Goal: Task Accomplishment & Management: Use online tool/utility

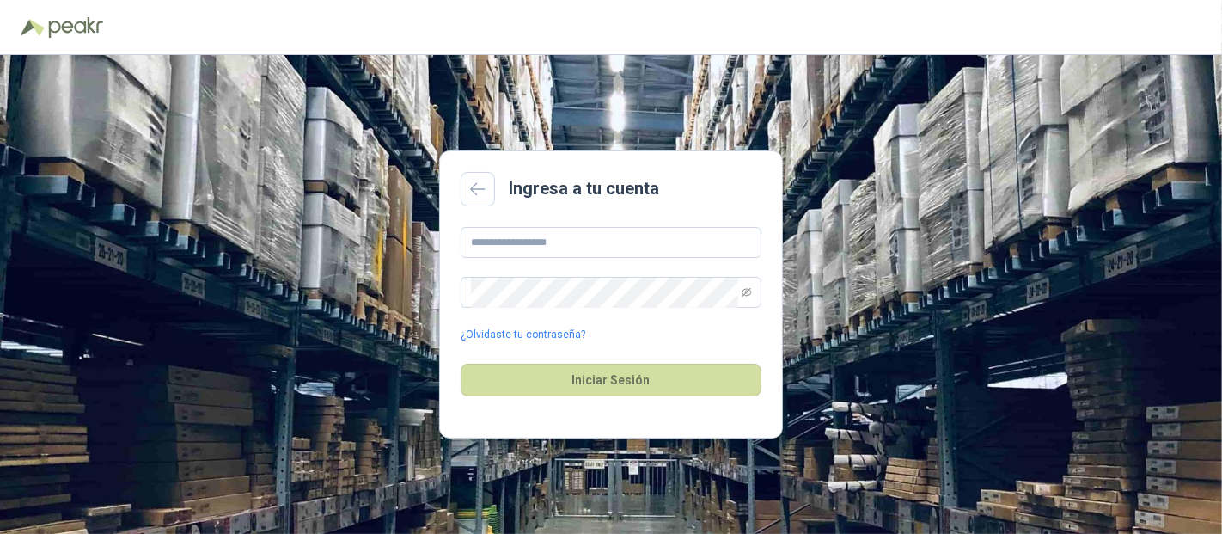
click at [536, 217] on main "Ingresa a tu cuenta ¿Olvidaste tu contraseña? Iniciar Sesión" at bounding box center [611, 294] width 344 height 288
click at [529, 247] on input "text" at bounding box center [611, 242] width 301 height 31
type input "**********"
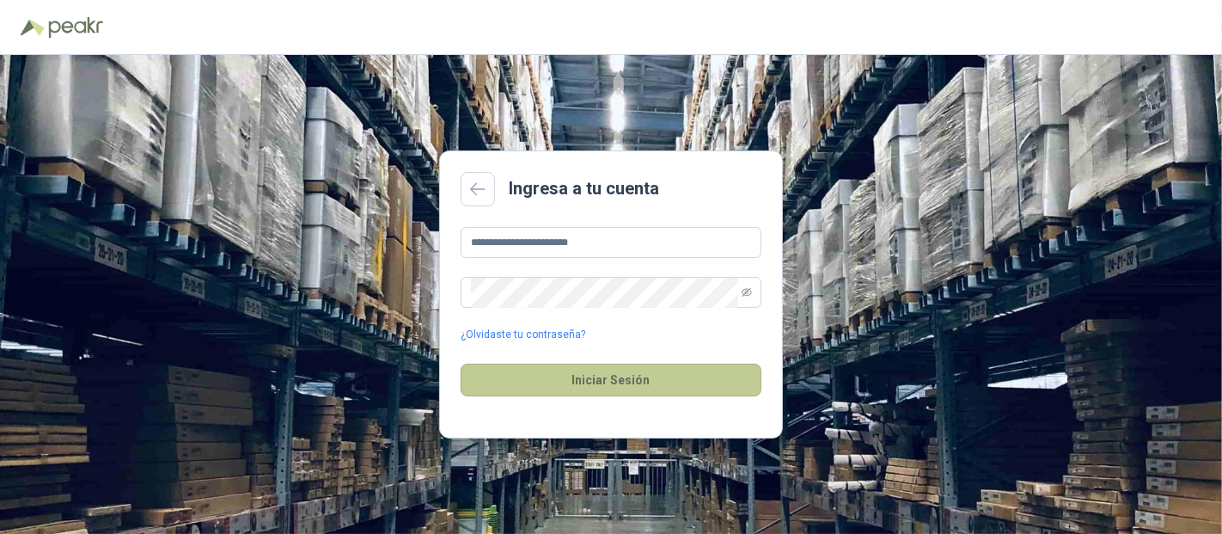
click at [554, 384] on button "Iniciar Sesión" at bounding box center [611, 380] width 301 height 33
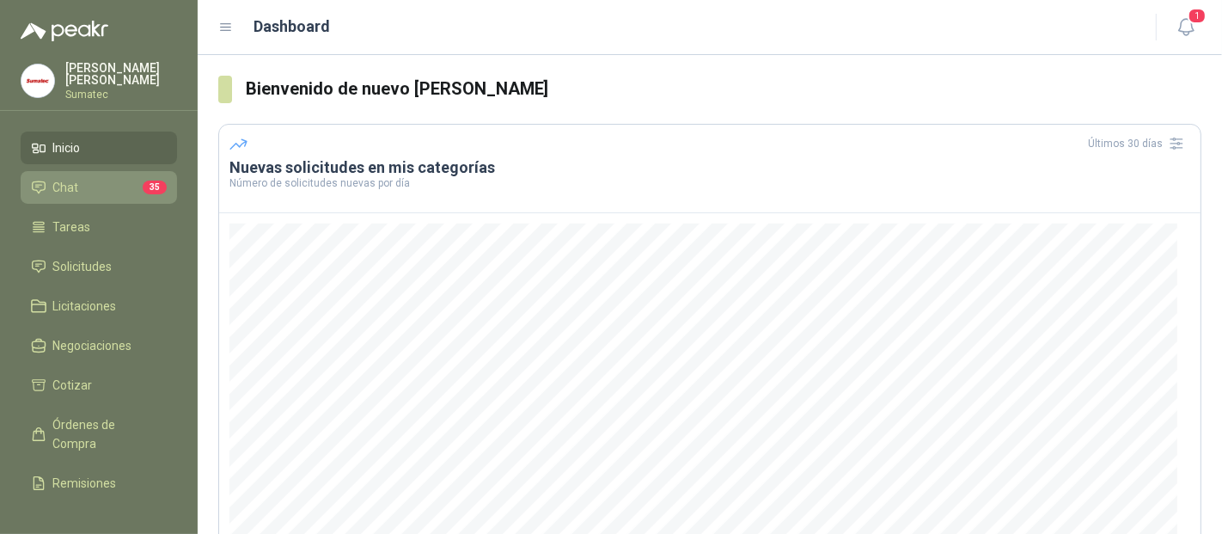
click at [76, 181] on span "Chat" at bounding box center [66, 187] width 26 height 19
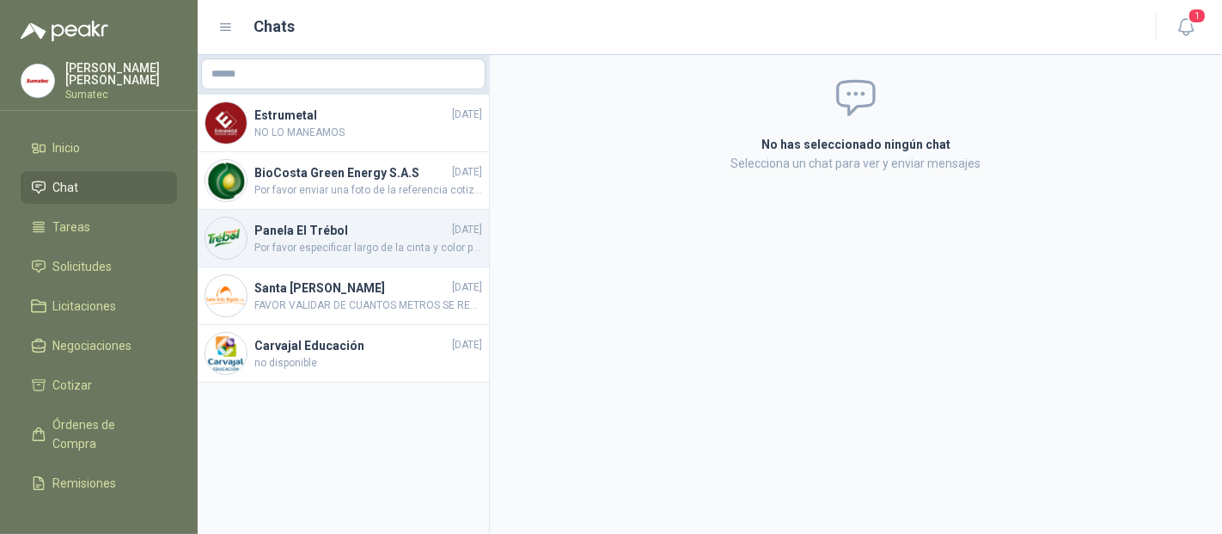
click at [324, 247] on span "Por favor especificar largo de la cinta y color para evitar devoluciones." at bounding box center [368, 248] width 228 height 16
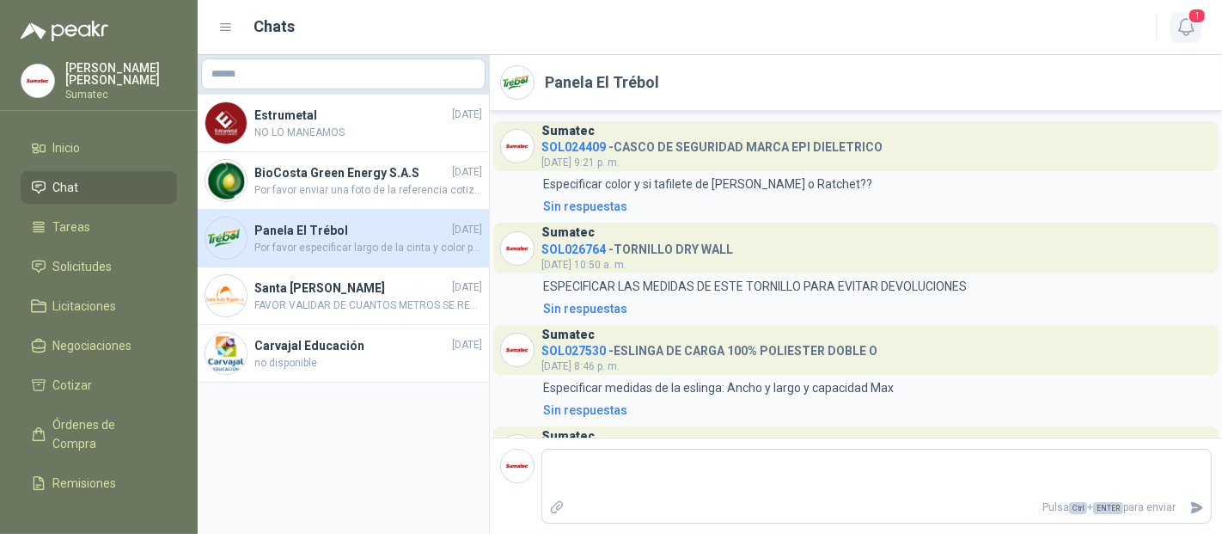
click at [1179, 38] on button "1" at bounding box center [1186, 27] width 31 height 31
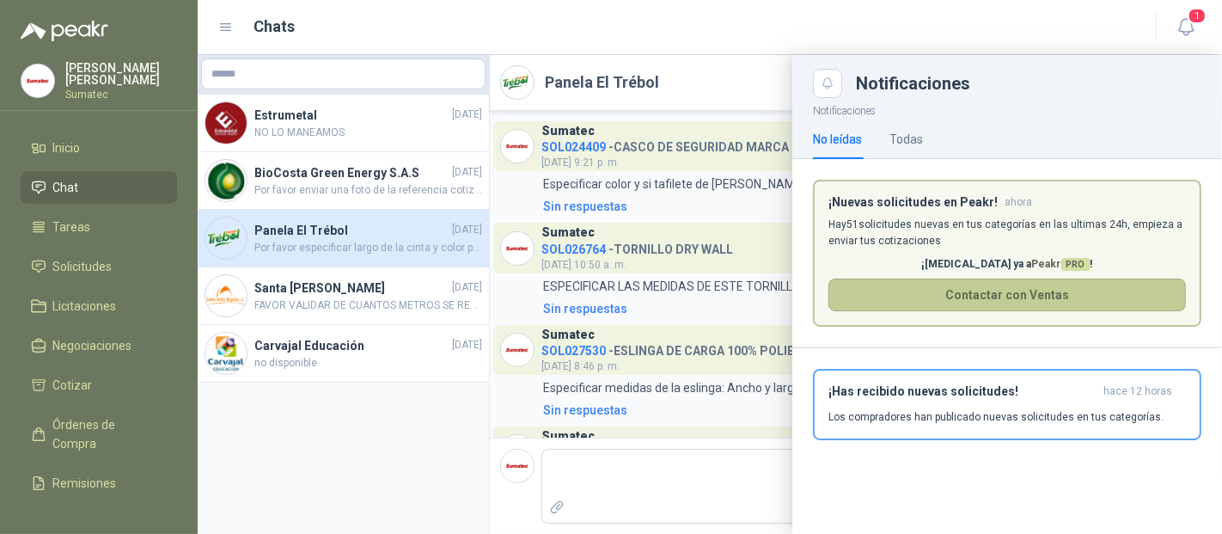
click at [985, 295] on button "Contactar con Ventas" at bounding box center [1008, 295] width 358 height 33
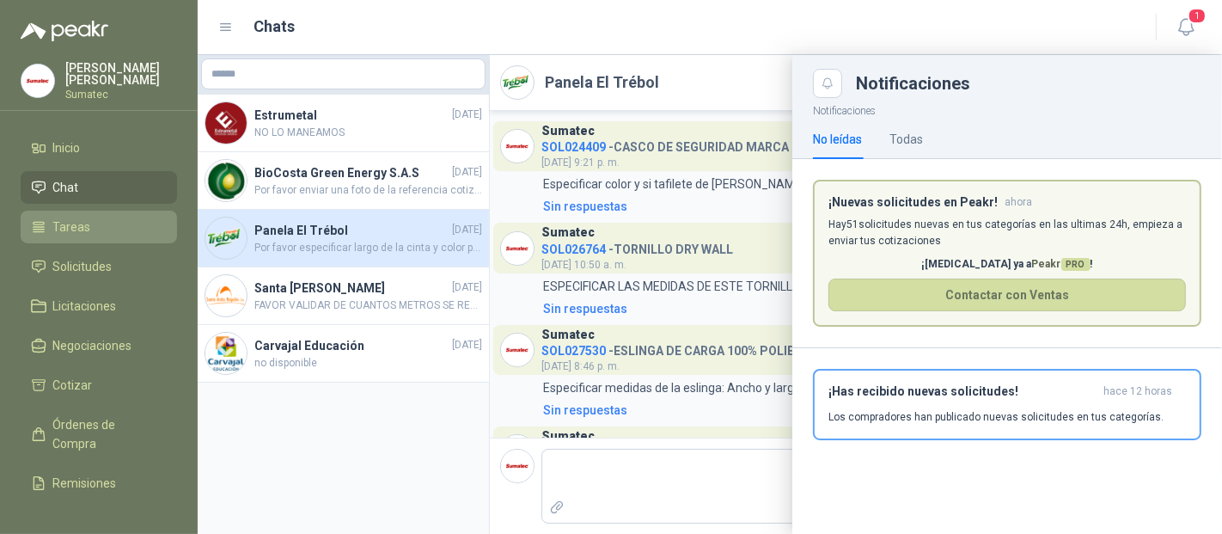
click at [86, 224] on span "Tareas" at bounding box center [72, 226] width 38 height 19
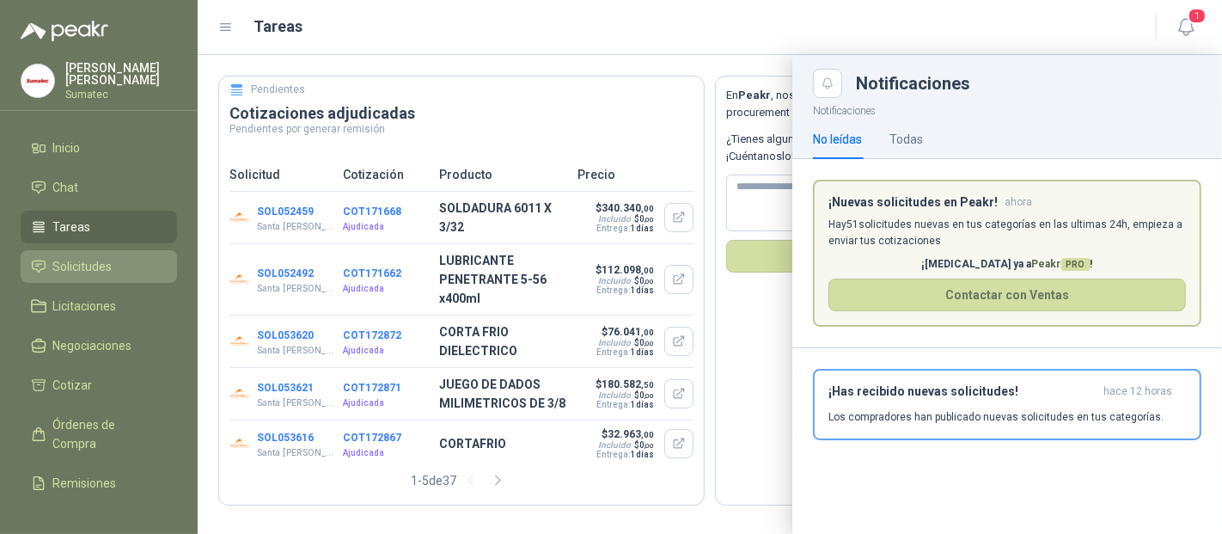
click at [77, 263] on span "Solicitudes" at bounding box center [82, 266] width 59 height 19
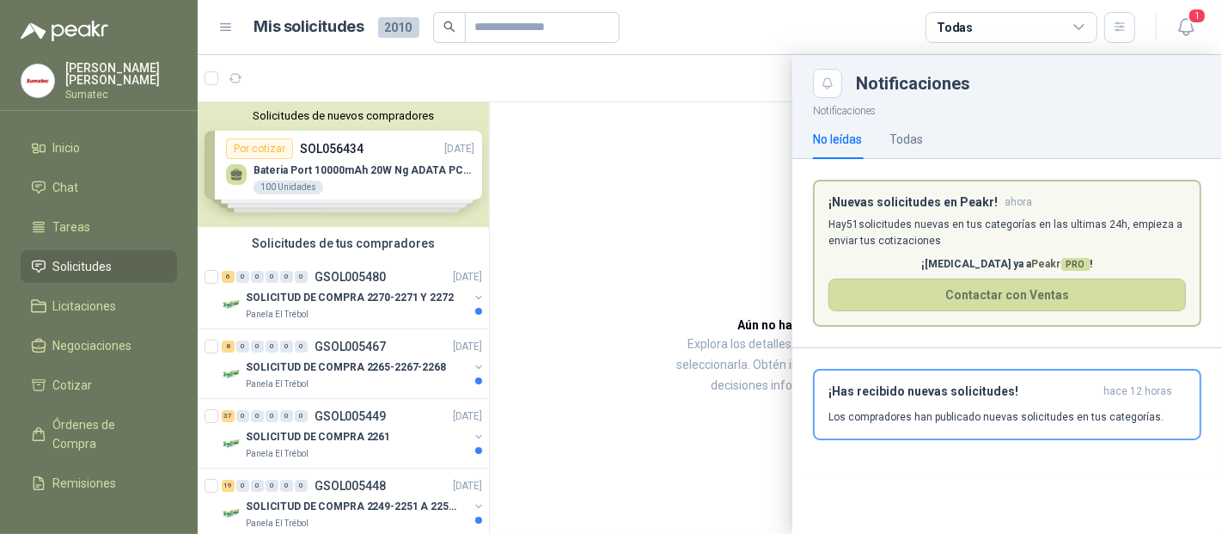
click at [707, 158] on div at bounding box center [710, 294] width 1025 height 479
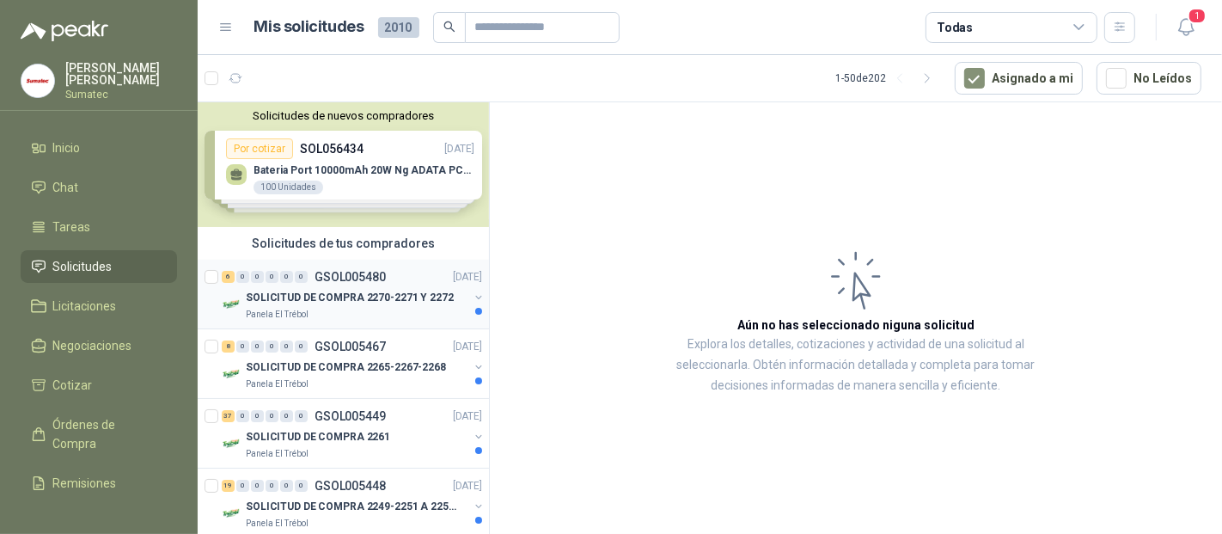
click at [400, 305] on div "SOLICITUD DE COMPRA 2270-2271 Y 2272" at bounding box center [357, 297] width 223 height 21
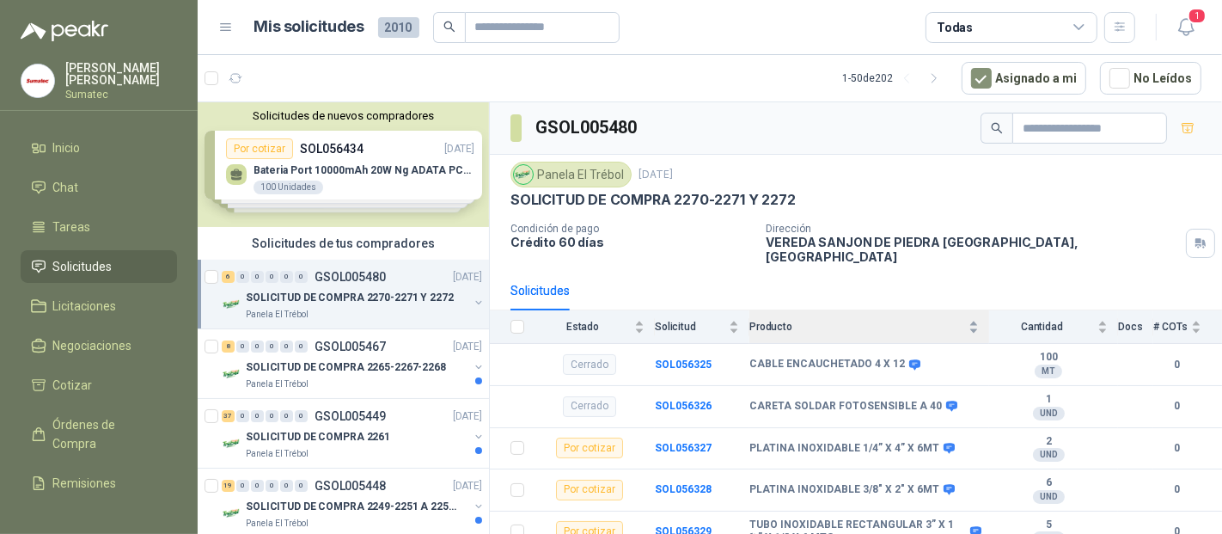
click at [844, 328] on div "Producto" at bounding box center [865, 326] width 230 height 17
click at [859, 318] on div "Producto" at bounding box center [865, 326] width 230 height 17
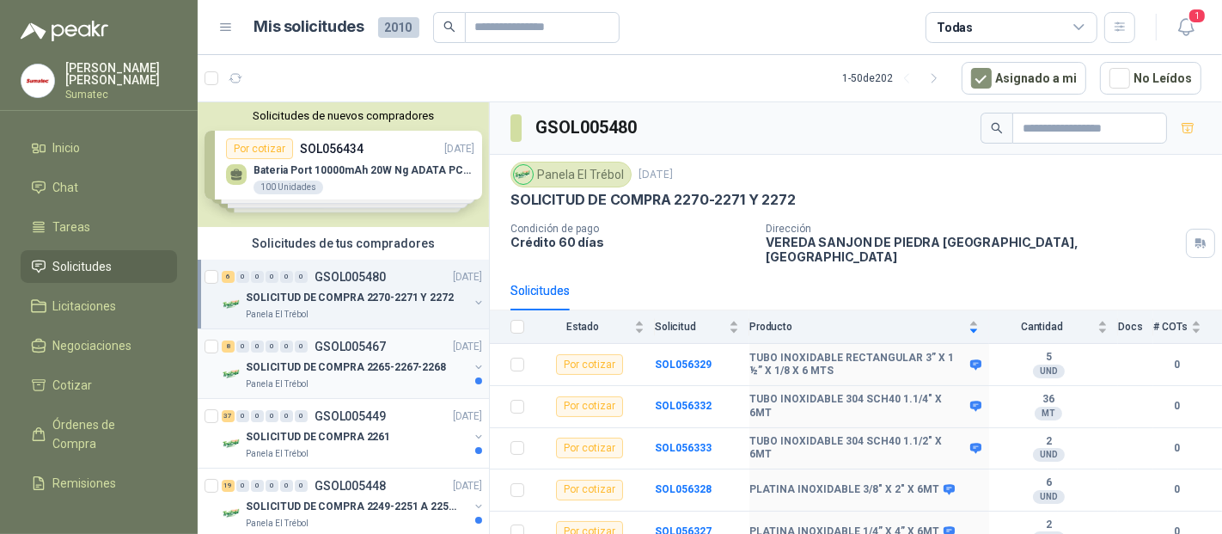
click at [358, 362] on p "SOLICITUD DE COMPRA 2265-2267-2268" at bounding box center [346, 367] width 200 height 16
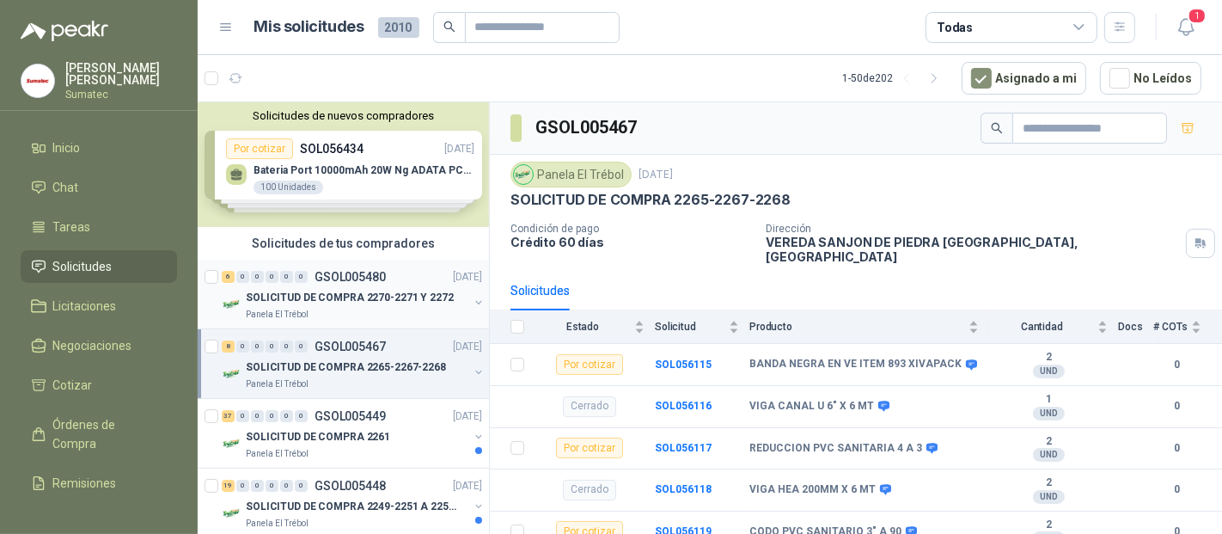
click at [394, 300] on p "SOLICITUD DE COMPRA 2270-2271 Y 2272" at bounding box center [350, 298] width 208 height 16
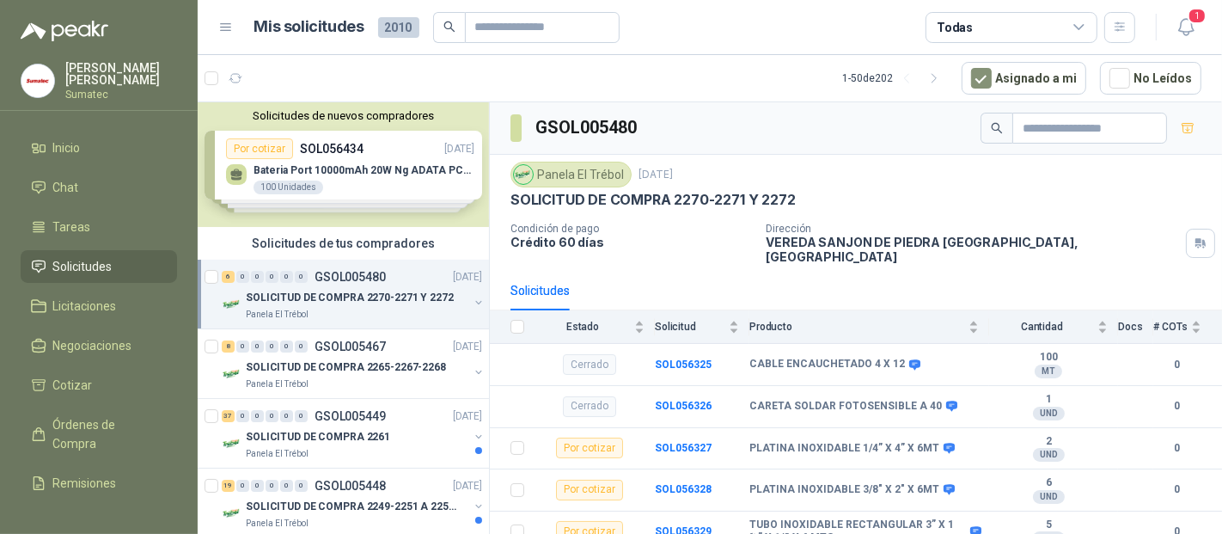
drag, startPoint x: 420, startPoint y: 291, endPoint x: 339, endPoint y: 298, distance: 82.0
click at [339, 298] on p "SOLICITUD DE COMPRA 2270-2271 Y 2272" at bounding box center [350, 298] width 208 height 16
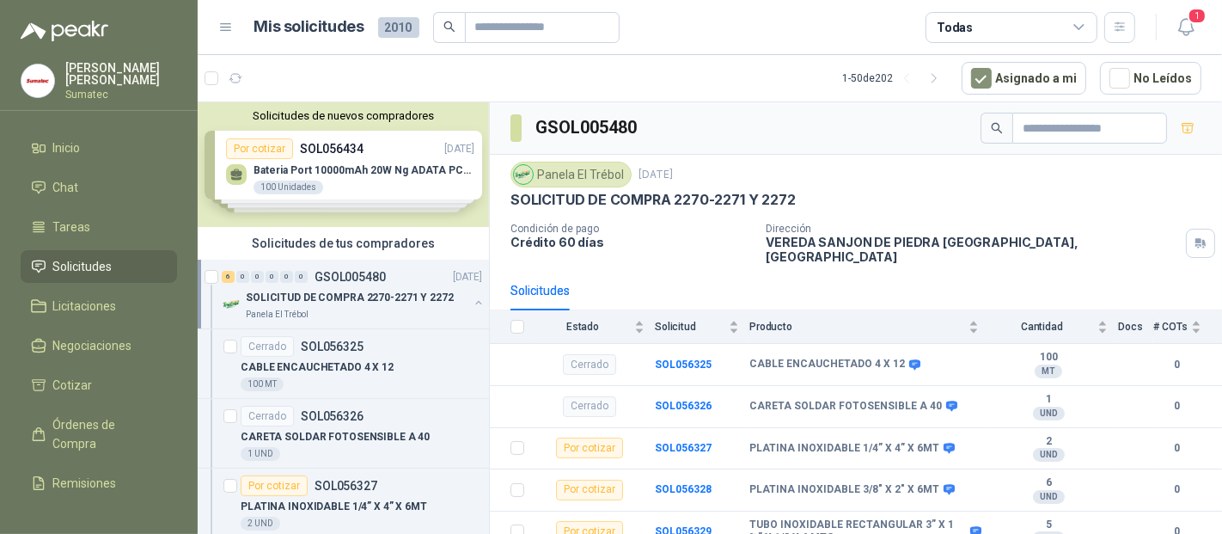
scroll to position [4, 0]
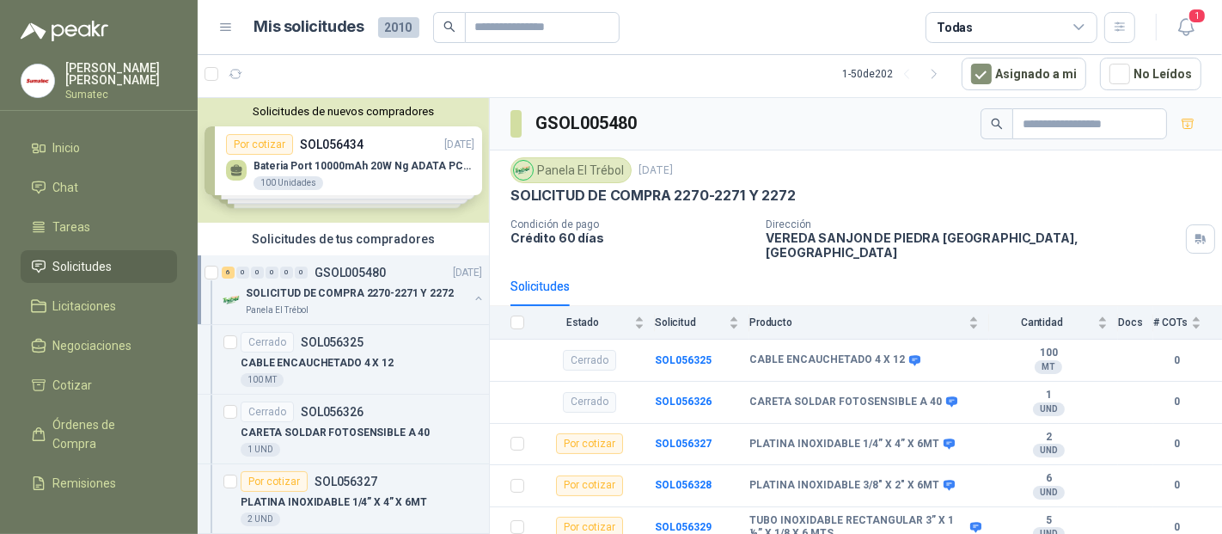
click at [229, 291] on img at bounding box center [232, 300] width 21 height 21
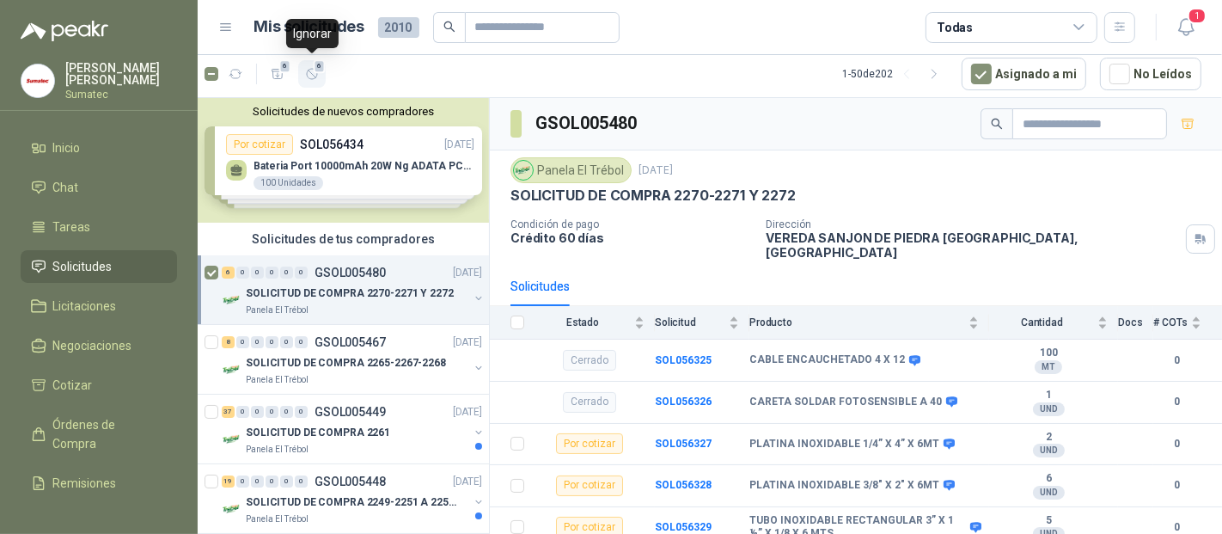
click at [317, 71] on icon "button" at bounding box center [312, 74] width 15 height 15
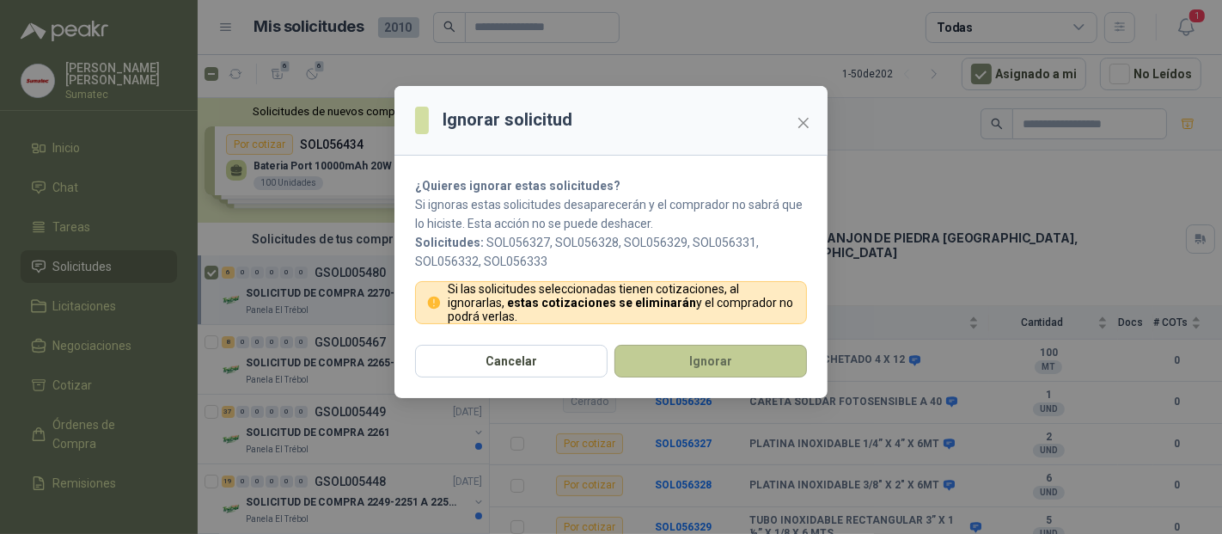
click at [700, 362] on button "Ignorar" at bounding box center [711, 361] width 193 height 33
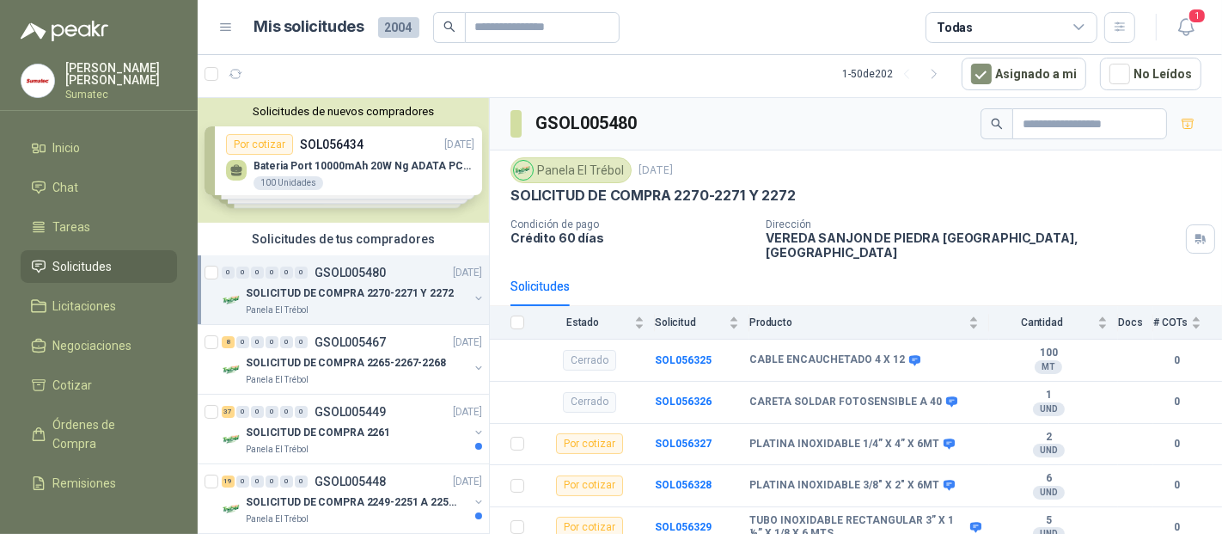
click at [372, 276] on p "GSOL005480" at bounding box center [350, 272] width 71 height 12
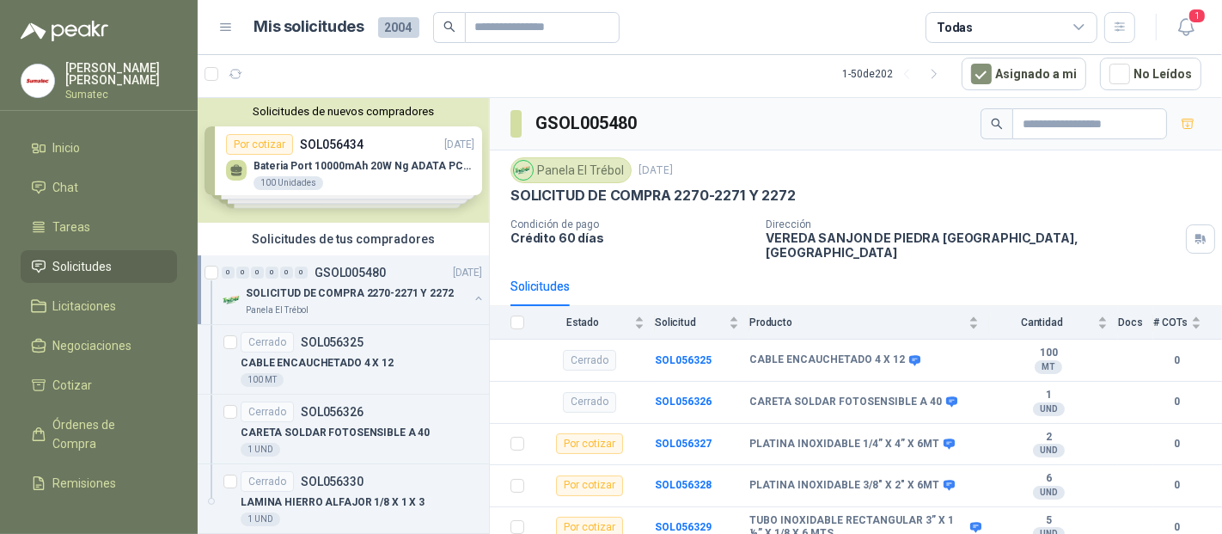
click at [364, 288] on p "SOLICITUD DE COMPRA 2270-2271 Y 2272" at bounding box center [350, 293] width 208 height 16
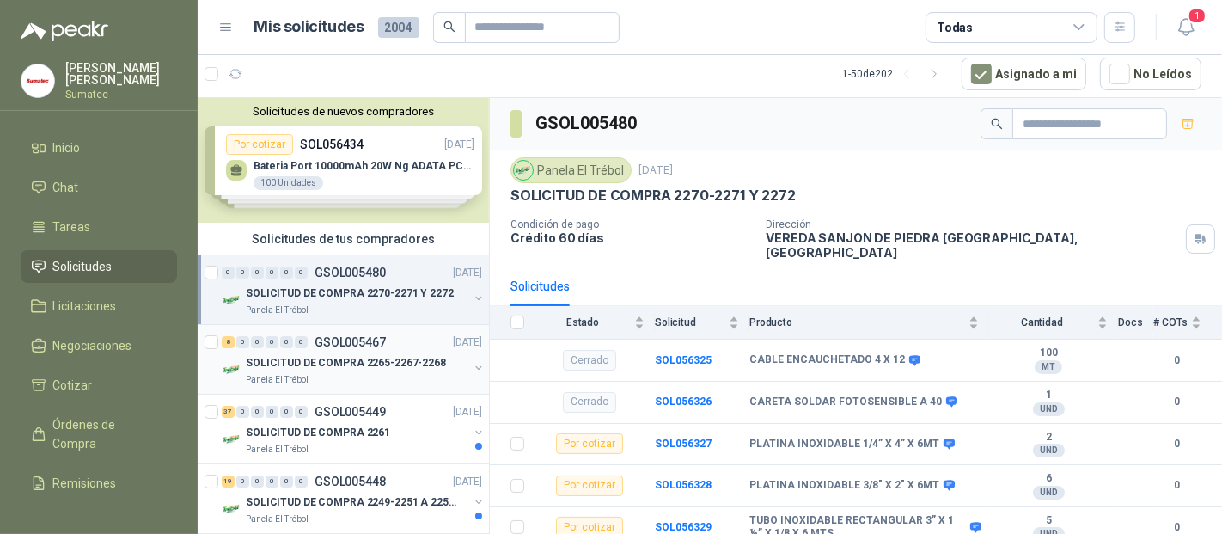
click at [376, 356] on p "SOLICITUD DE COMPRA 2265-2267-2268" at bounding box center [346, 363] width 200 height 16
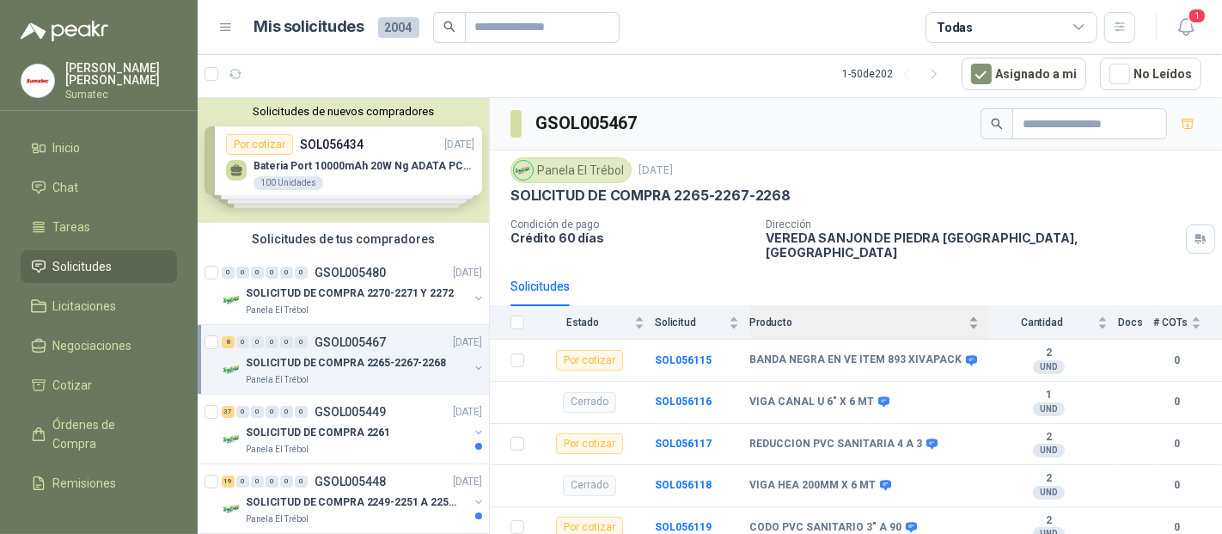
click at [812, 316] on div "Producto" at bounding box center [865, 322] width 230 height 17
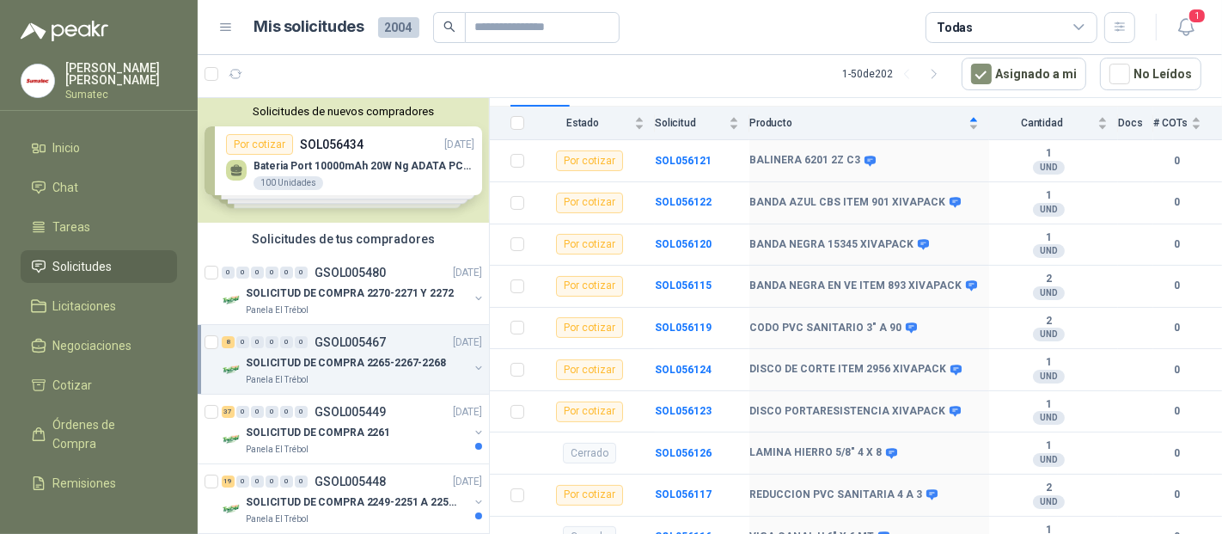
scroll to position [95, 0]
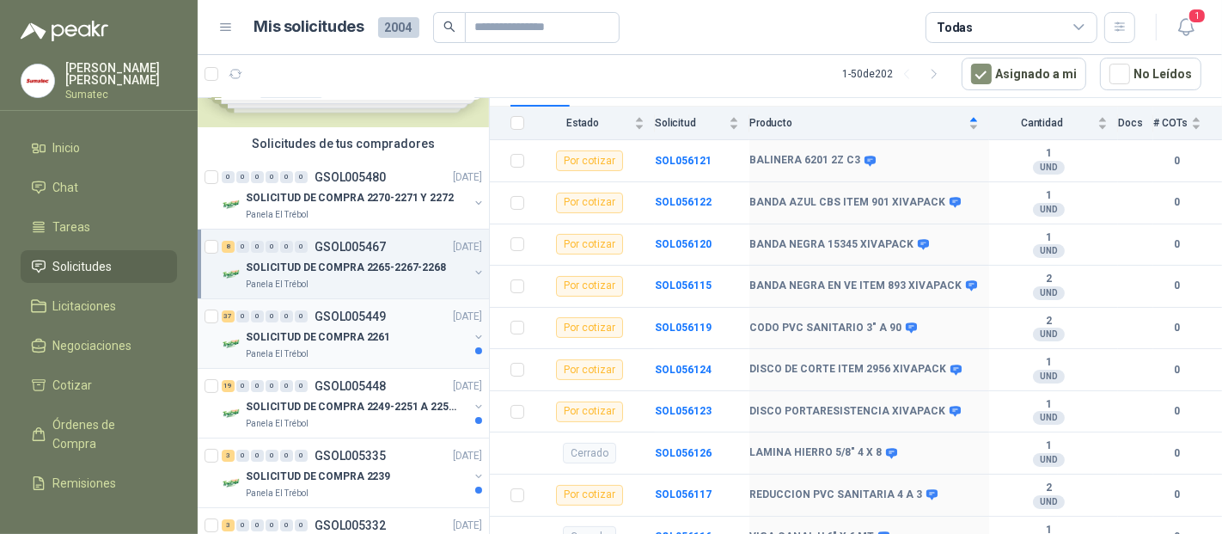
click at [370, 322] on div "37 0 0 0 0 0 GSOL005449 [DATE]" at bounding box center [354, 316] width 264 height 21
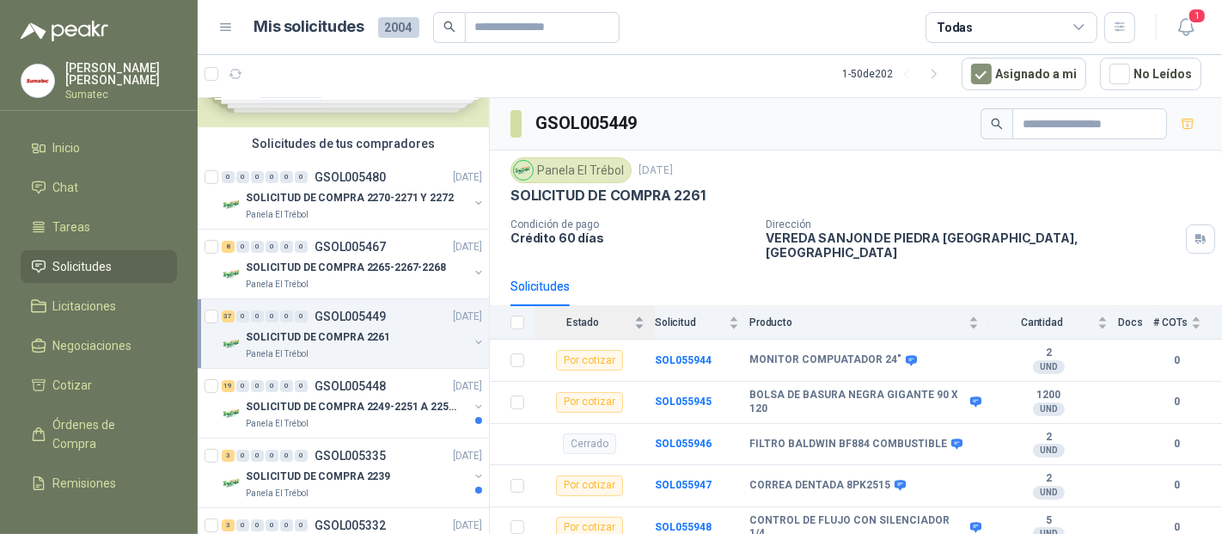
click at [591, 316] on span "Estado" at bounding box center [583, 322] width 96 height 12
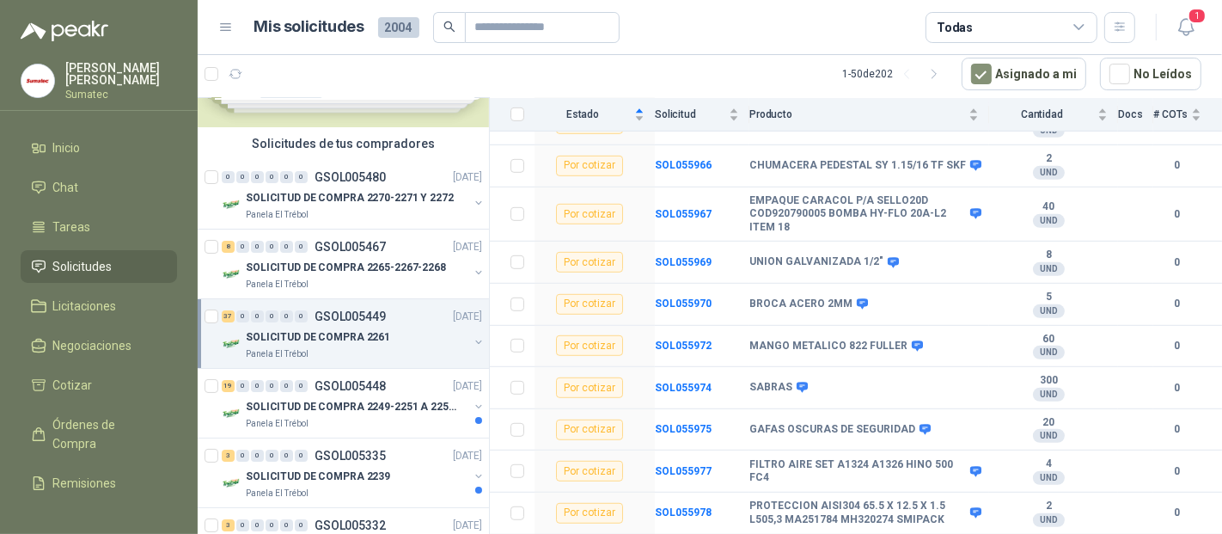
scroll to position [840, 0]
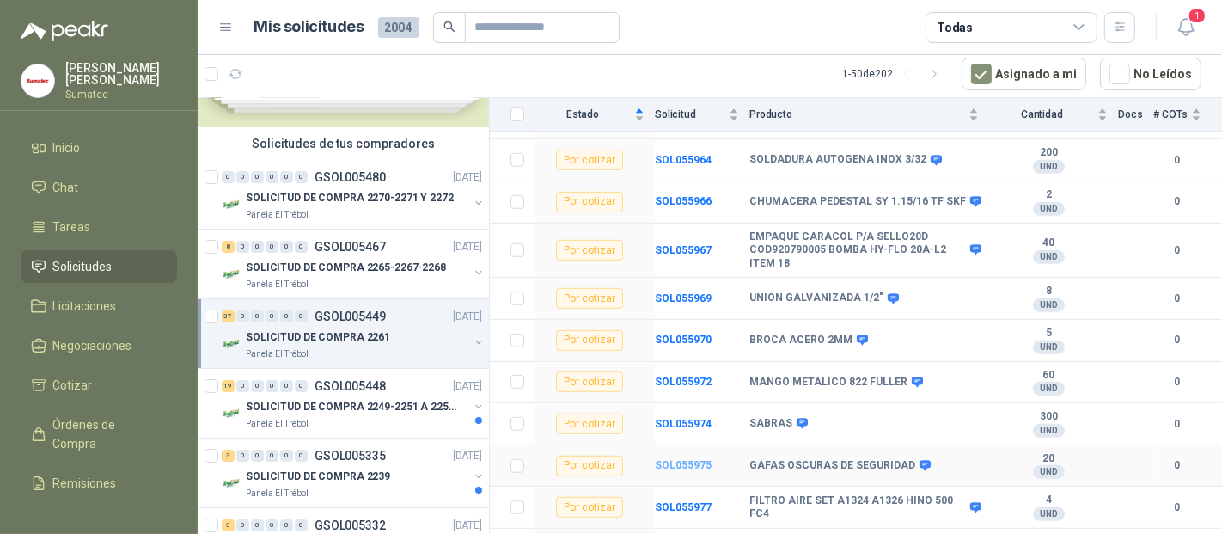
click at [689, 459] on b "SOL055975" at bounding box center [683, 465] width 57 height 12
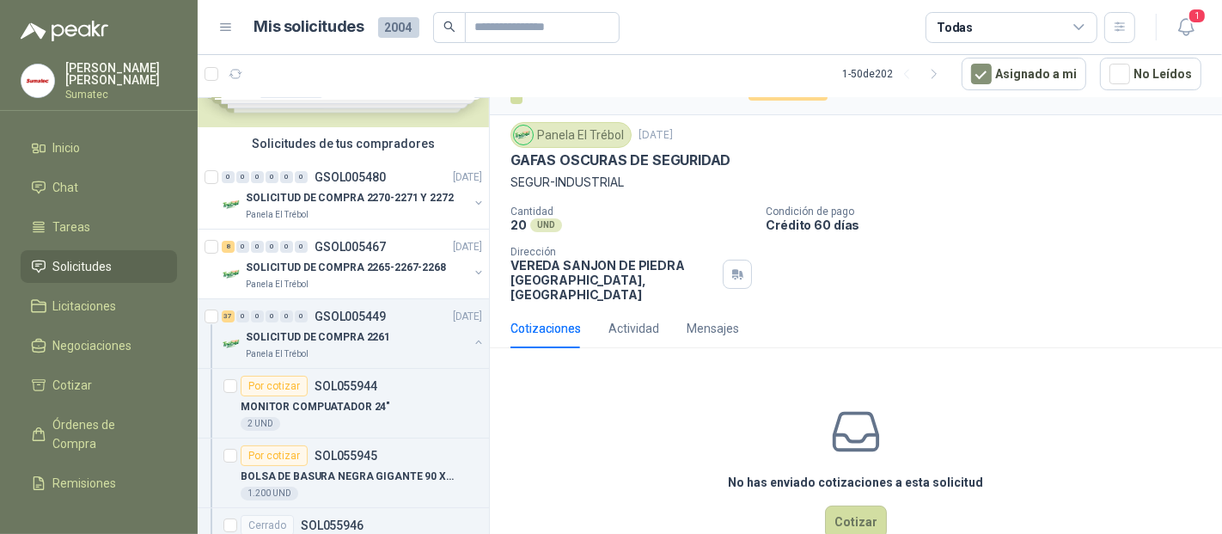
scroll to position [61, 0]
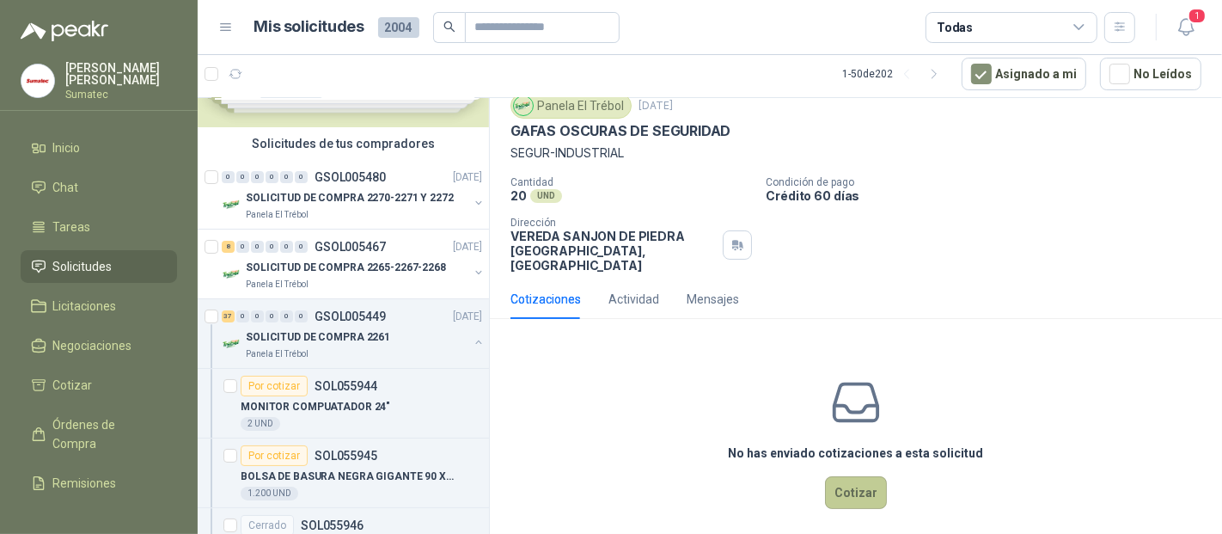
click at [852, 481] on button "Cotizar" at bounding box center [856, 492] width 62 height 33
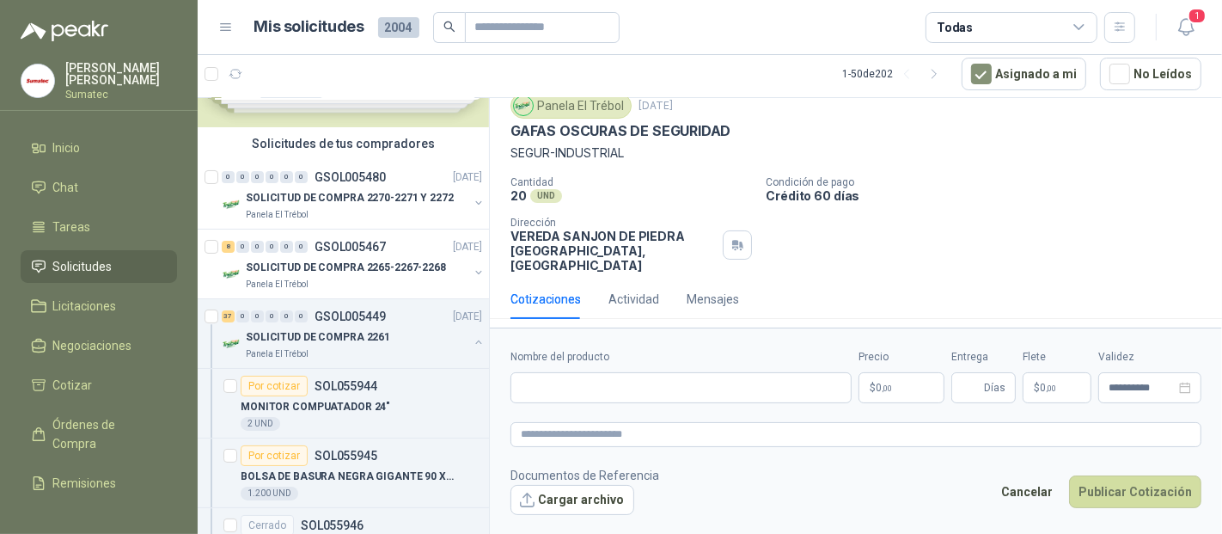
scroll to position [50, 0]
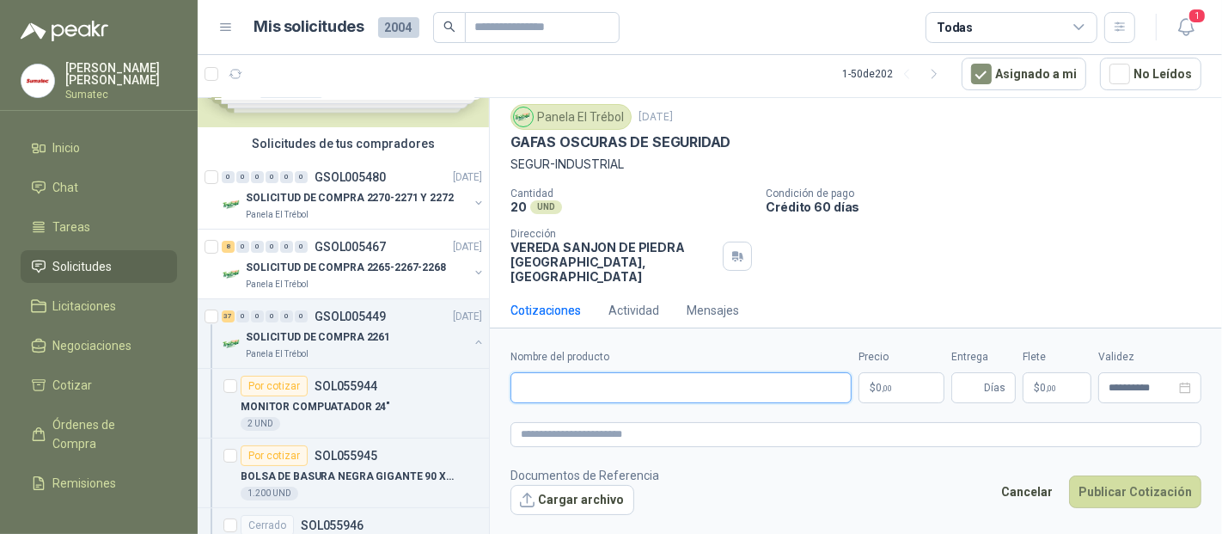
click at [623, 398] on input "Nombre del producto" at bounding box center [681, 387] width 341 height 31
paste input "**********"
click at [545, 386] on input "**********" at bounding box center [681, 387] width 341 height 31
drag, startPoint x: 543, startPoint y: 386, endPoint x: 379, endPoint y: 384, distance: 164.2
click at [383, 384] on div "Solicitudes de nuevos compradores Por cotizar SOL056434 [DATE] Bateria Port 100…" at bounding box center [710, 316] width 1025 height 438
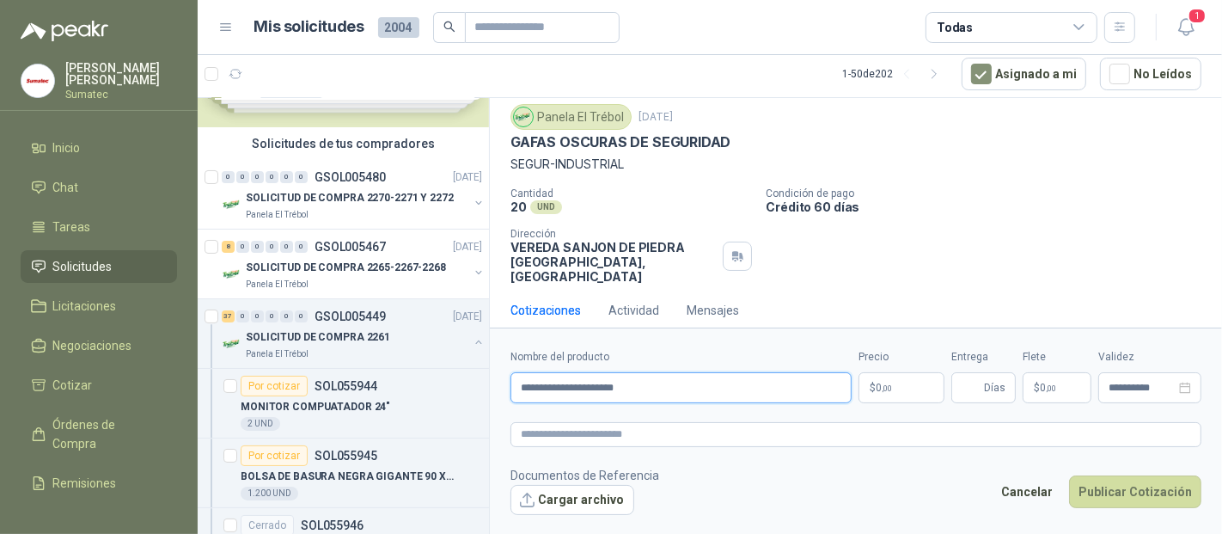
click at [525, 389] on input "**********" at bounding box center [681, 387] width 341 height 31
type input "**********"
click at [913, 377] on p "$ 0 ,00" at bounding box center [902, 387] width 86 height 31
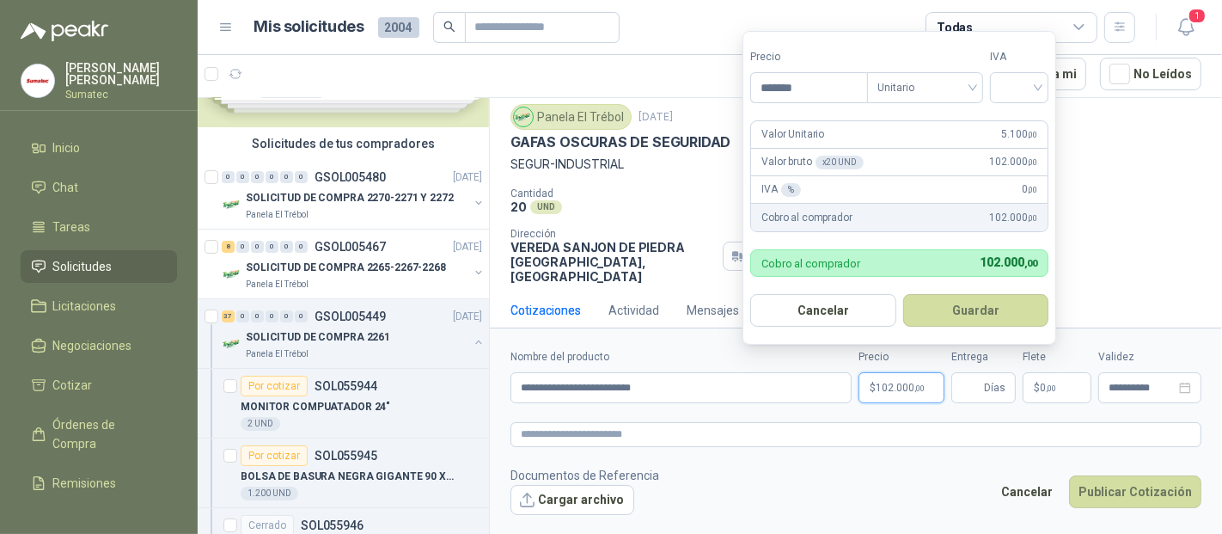
type input "*******"
click at [1019, 98] on input "search" at bounding box center [1020, 86] width 38 height 26
click at [1021, 132] on div "19%" at bounding box center [1024, 124] width 32 height 19
click at [983, 301] on button "Guardar" at bounding box center [979, 310] width 148 height 33
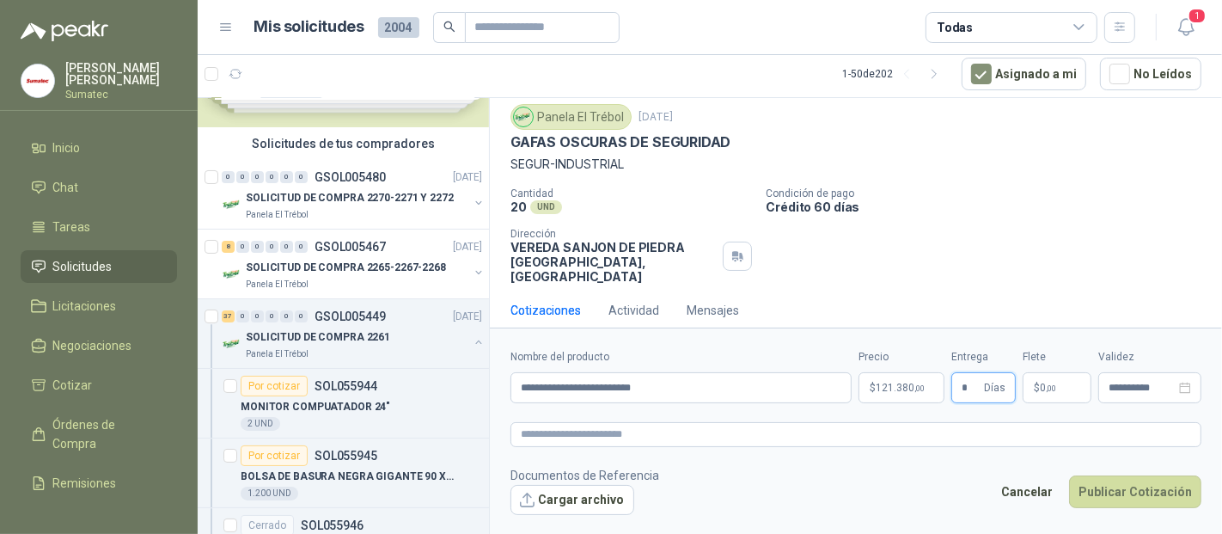
type input "*"
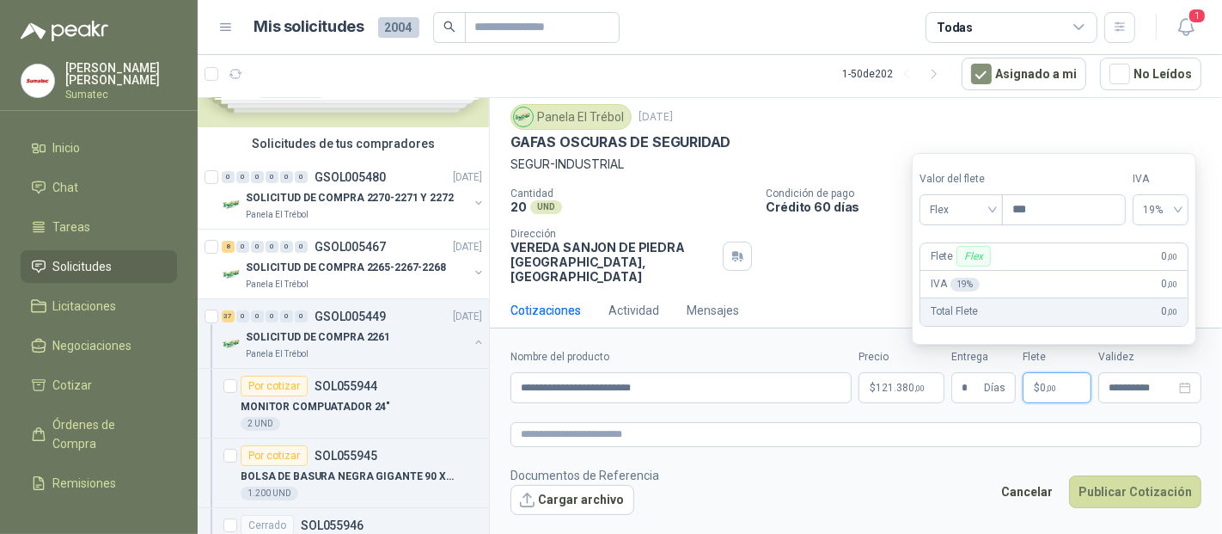
click at [1087, 389] on p "$ 0 ,00" at bounding box center [1057, 387] width 69 height 31
click at [993, 207] on span "Flex" at bounding box center [961, 210] width 63 height 26
click at [967, 272] on div "Incluido" at bounding box center [963, 274] width 59 height 19
click at [1063, 432] on textarea at bounding box center [856, 434] width 691 height 24
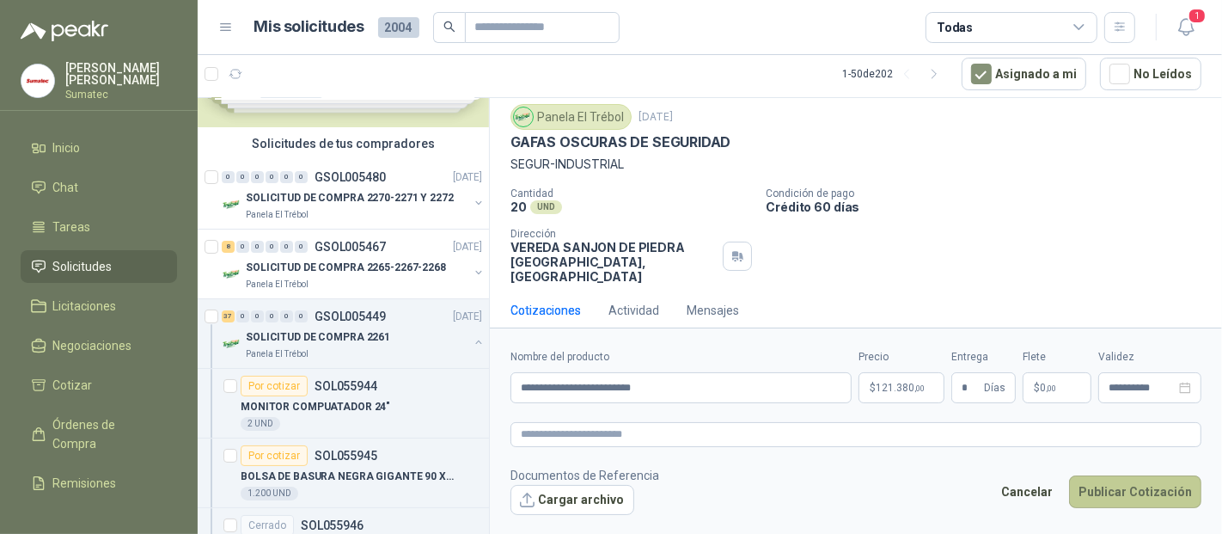
click at [1105, 481] on button "Publicar Cotización" at bounding box center [1135, 491] width 132 height 33
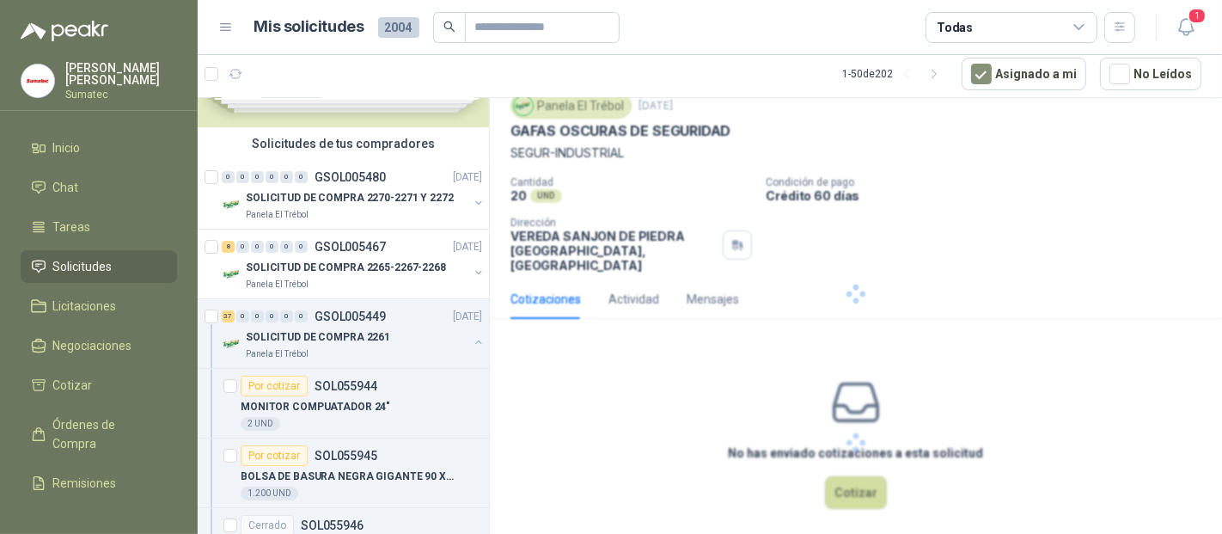
scroll to position [0, 0]
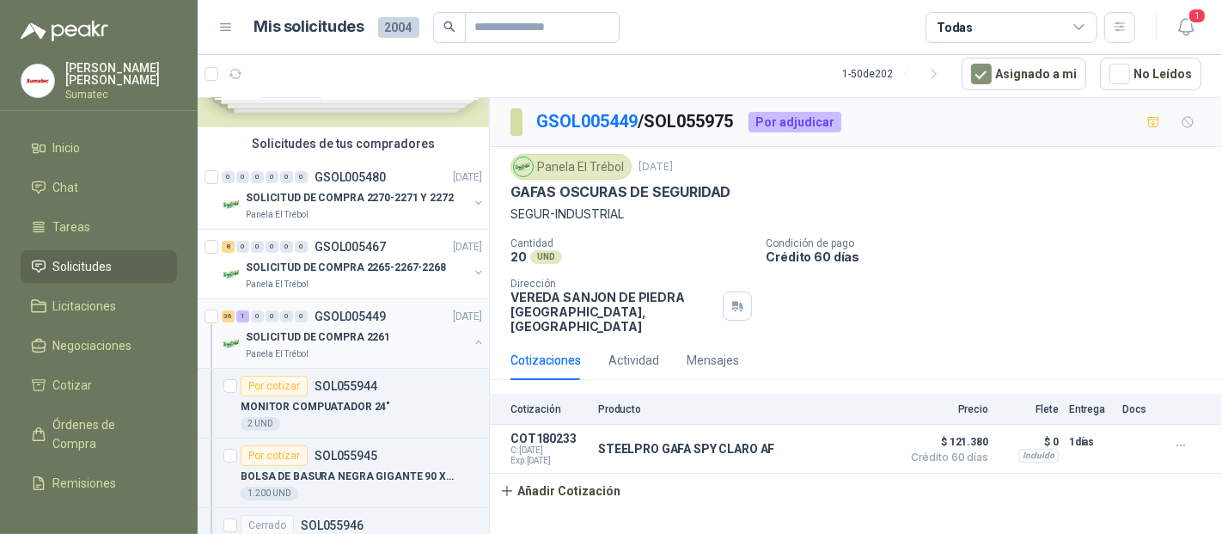
click at [349, 329] on p "SOLICITUD DE COMPRA 2261" at bounding box center [318, 337] width 144 height 16
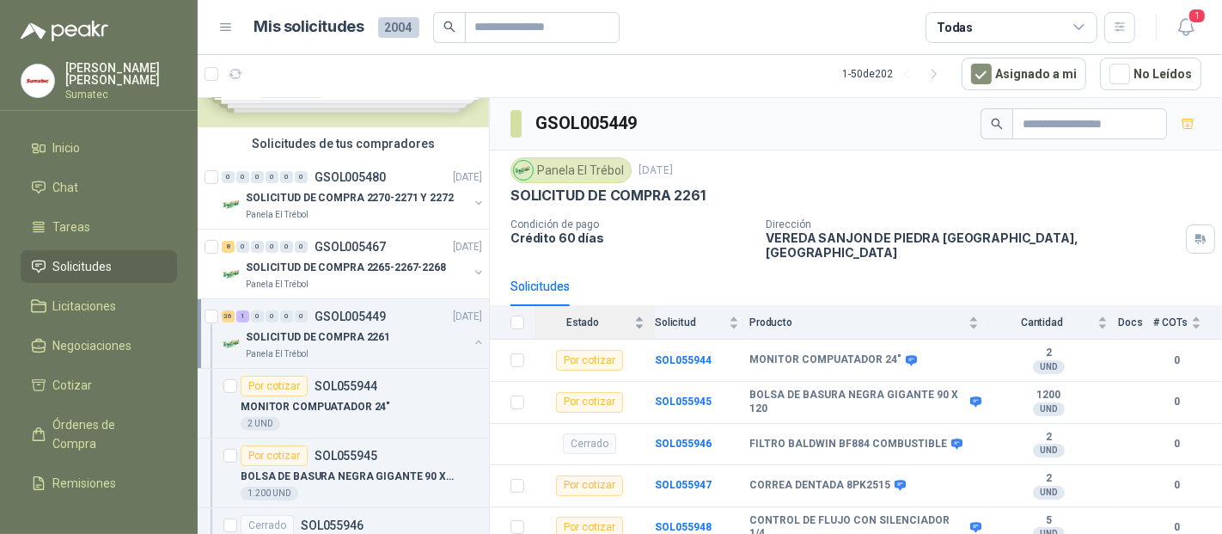
click at [578, 316] on span "Estado" at bounding box center [583, 322] width 96 height 12
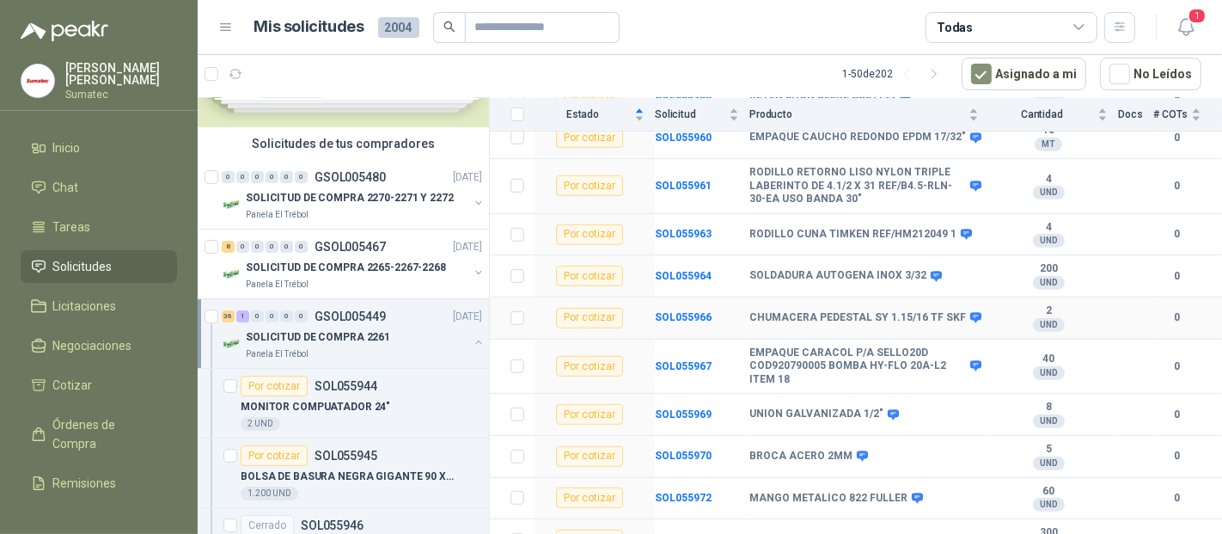
scroll to position [763, 0]
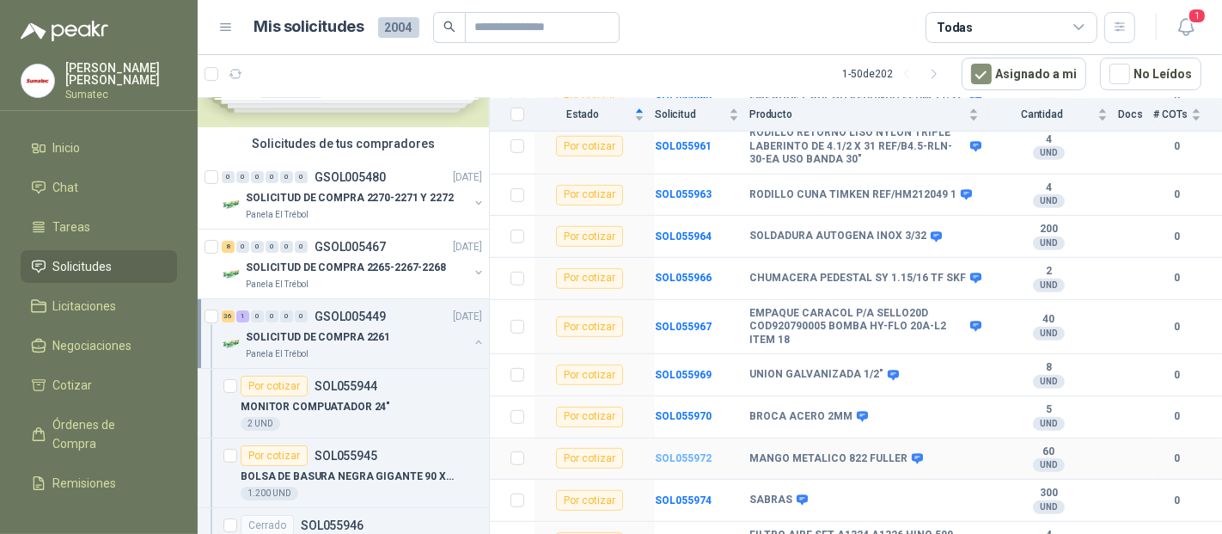
click at [675, 452] on b "SOL055972" at bounding box center [683, 458] width 57 height 12
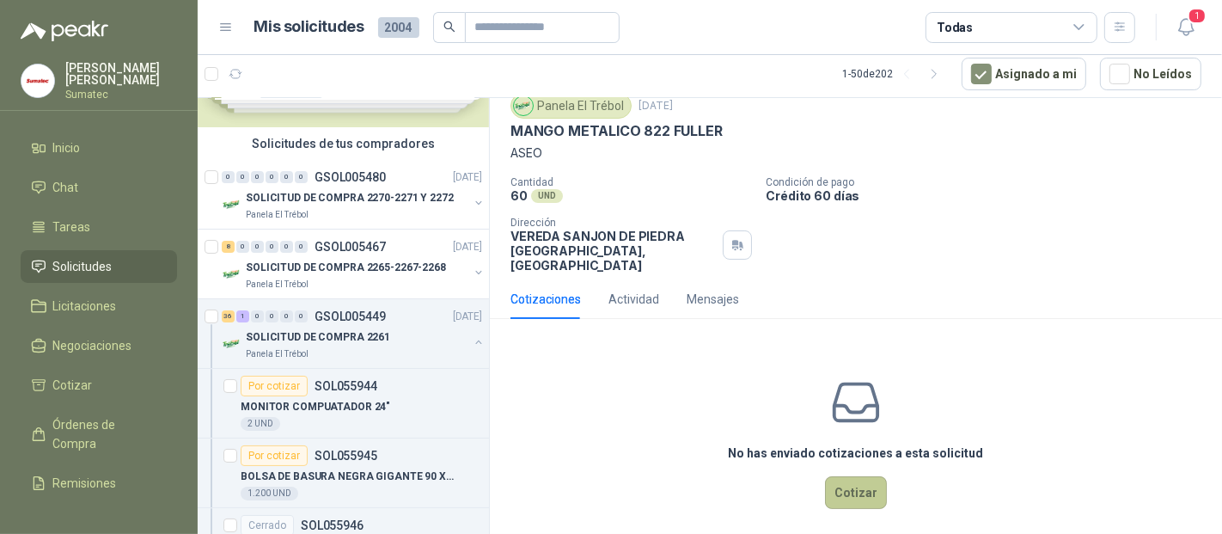
click at [868, 476] on button "Cotizar" at bounding box center [856, 492] width 62 height 33
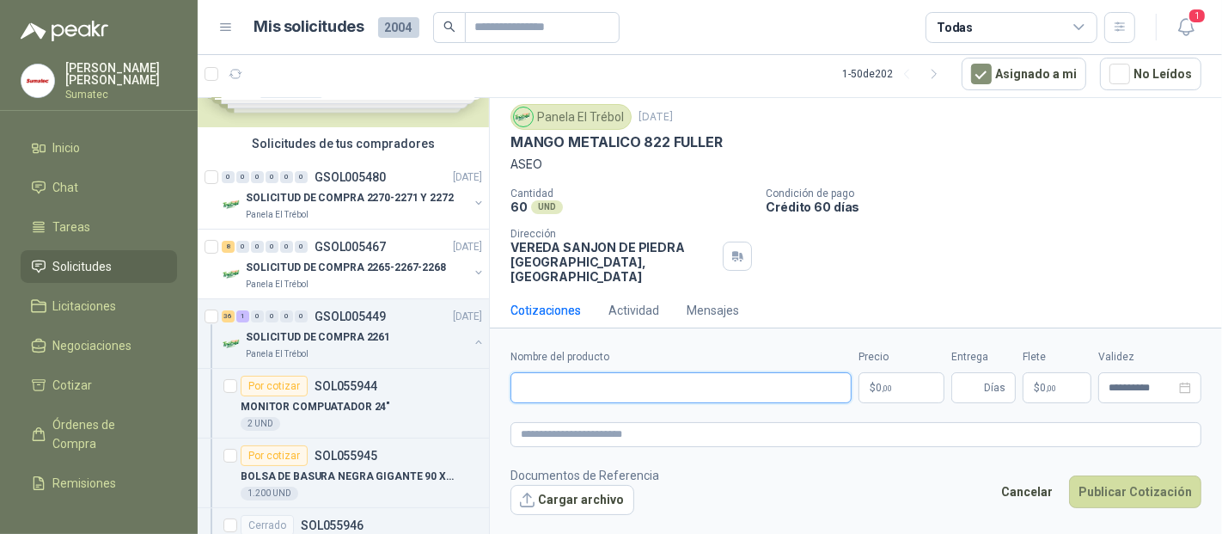
click at [553, 393] on input "Nombre del producto" at bounding box center [681, 387] width 341 height 31
paste input "**********"
click at [921, 385] on p "$ 0 ,00" at bounding box center [902, 387] width 86 height 31
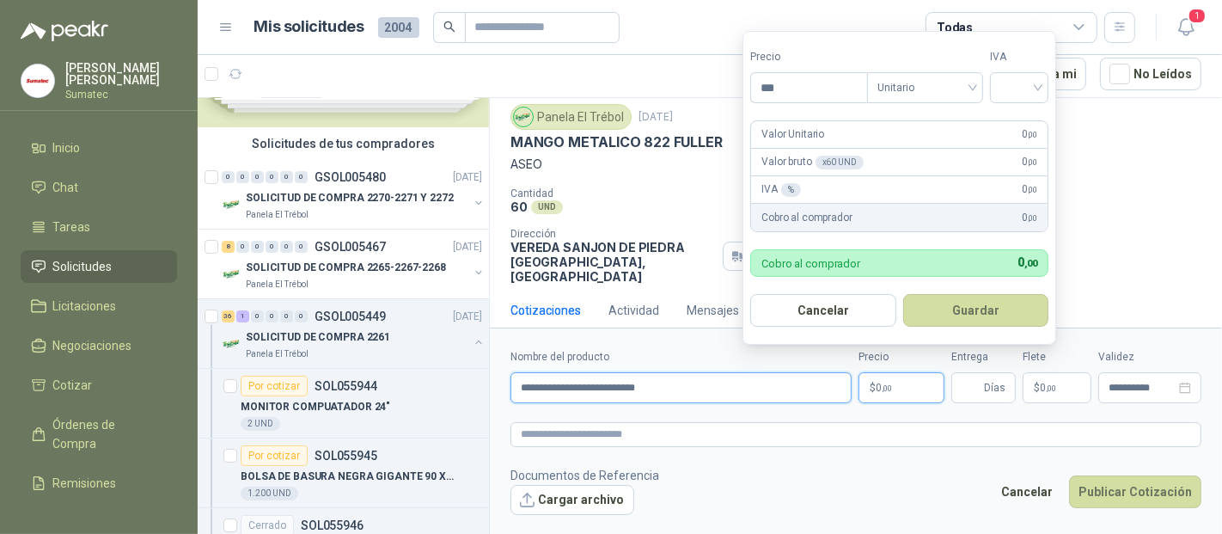
click at [713, 382] on input "**********" at bounding box center [681, 387] width 341 height 31
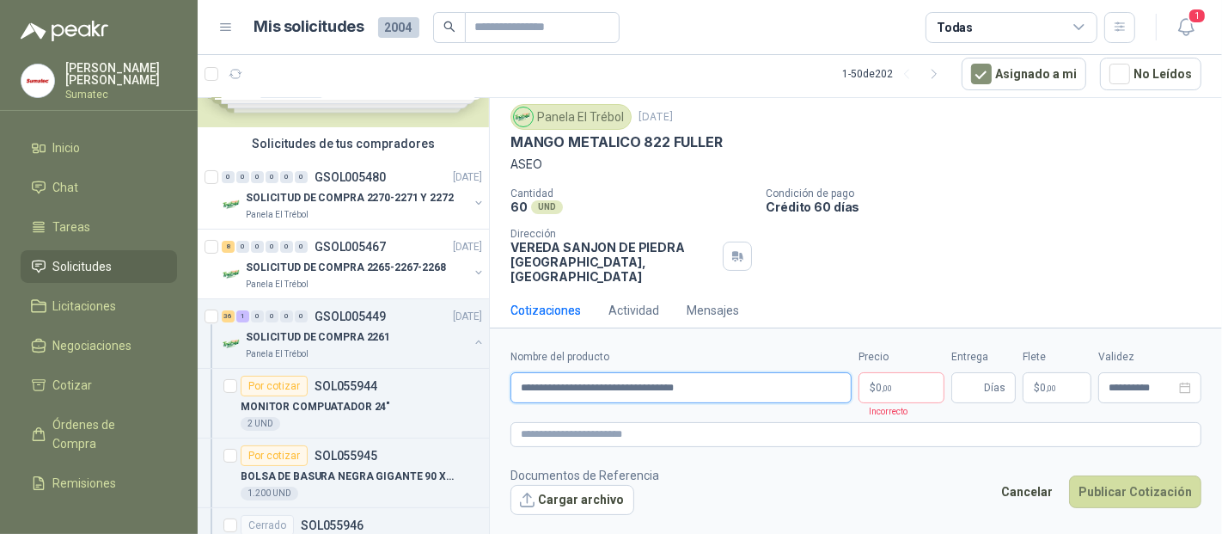
type input "**********"
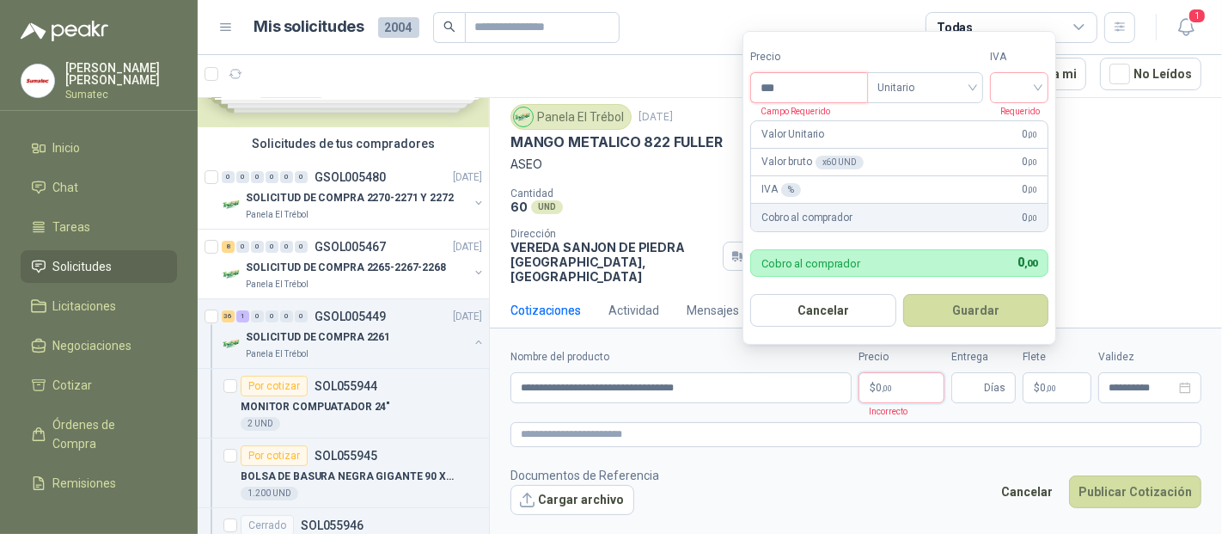
click at [832, 77] on input "***" at bounding box center [809, 87] width 116 height 29
type input "*******"
click at [1029, 96] on input "search" at bounding box center [1020, 86] width 38 height 26
click at [1016, 120] on div "19%" at bounding box center [1024, 124] width 32 height 19
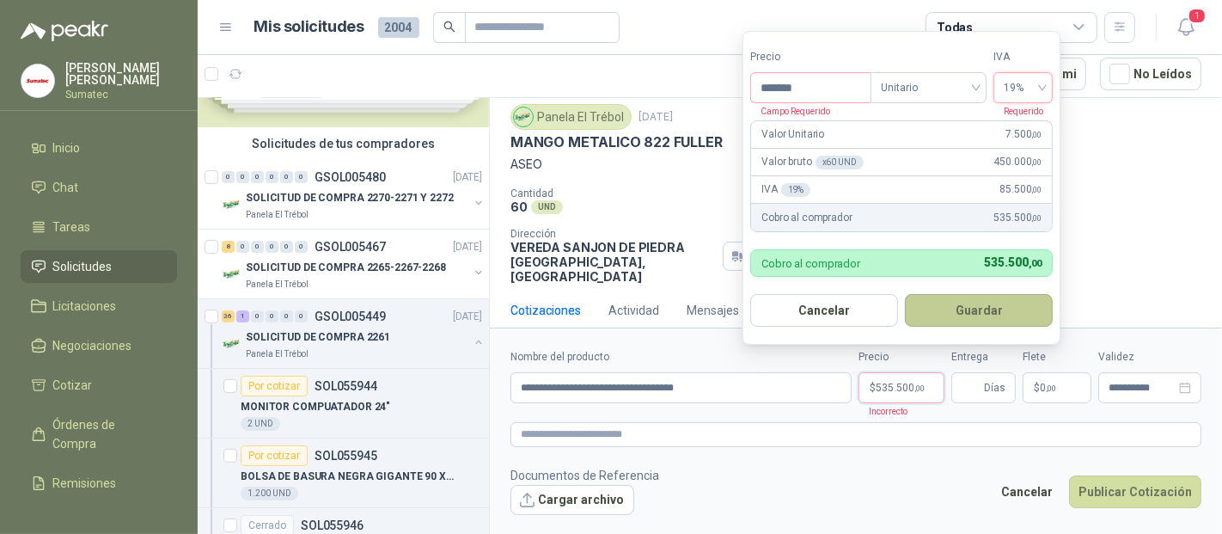
click at [997, 311] on button "Guardar" at bounding box center [979, 310] width 148 height 33
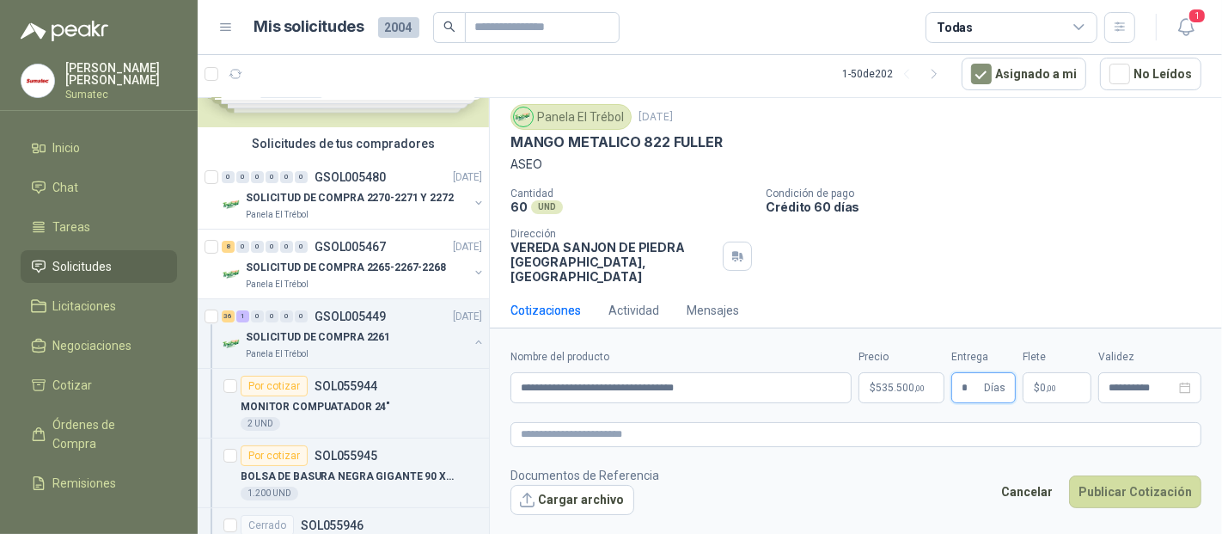
type input "*"
click at [1079, 389] on p "$ 0 ,00" at bounding box center [1057, 387] width 69 height 31
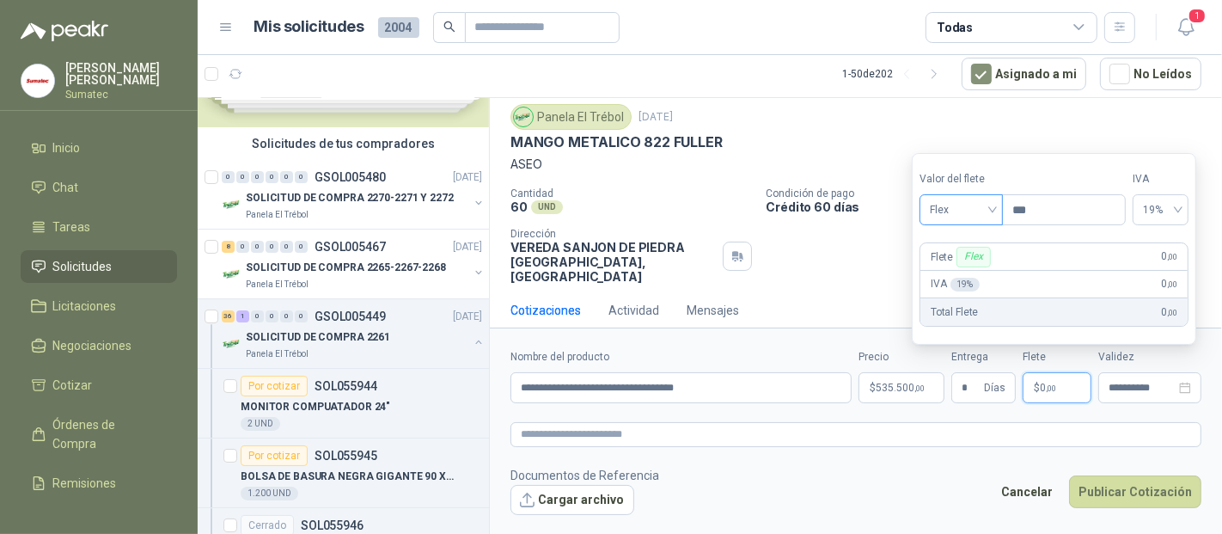
click at [987, 209] on span "Flex" at bounding box center [961, 210] width 63 height 26
click at [970, 266] on div "Incluido" at bounding box center [963, 274] width 59 height 19
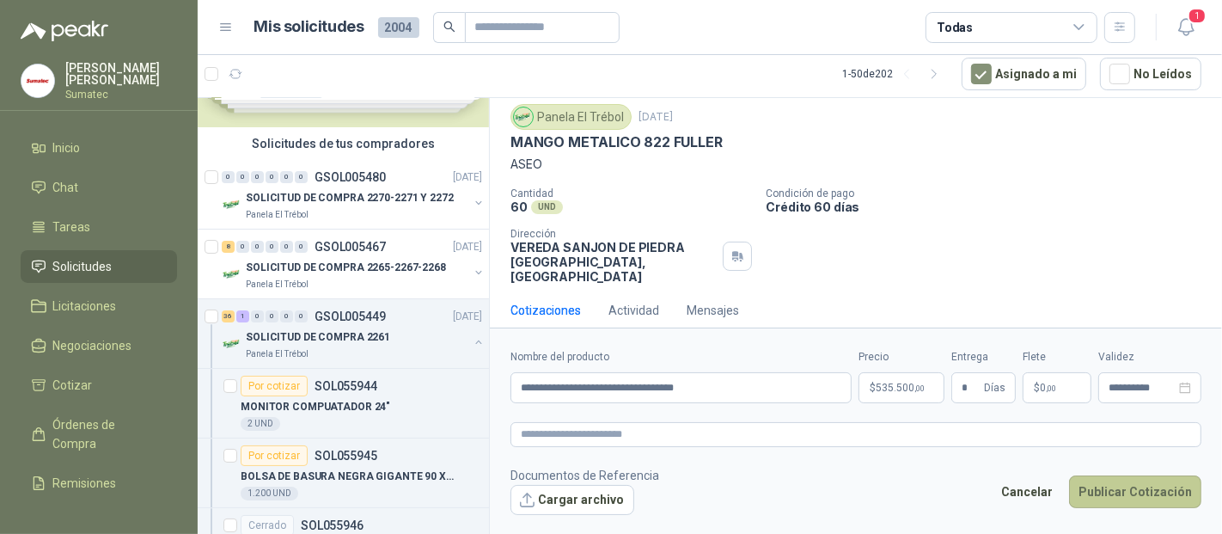
click at [1123, 492] on button "Publicar Cotización" at bounding box center [1135, 491] width 132 height 33
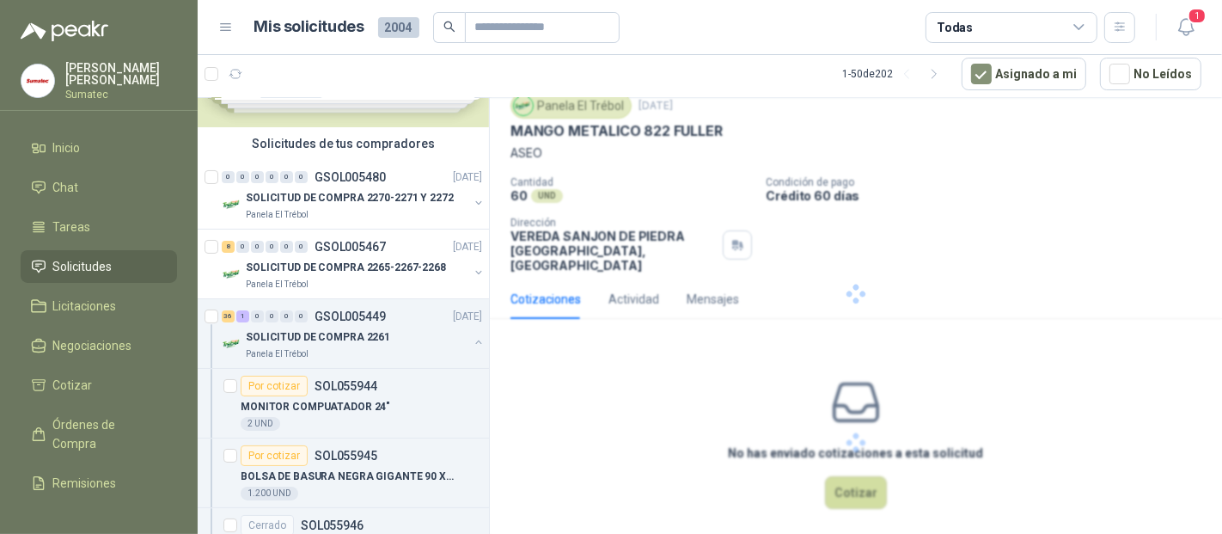
scroll to position [0, 0]
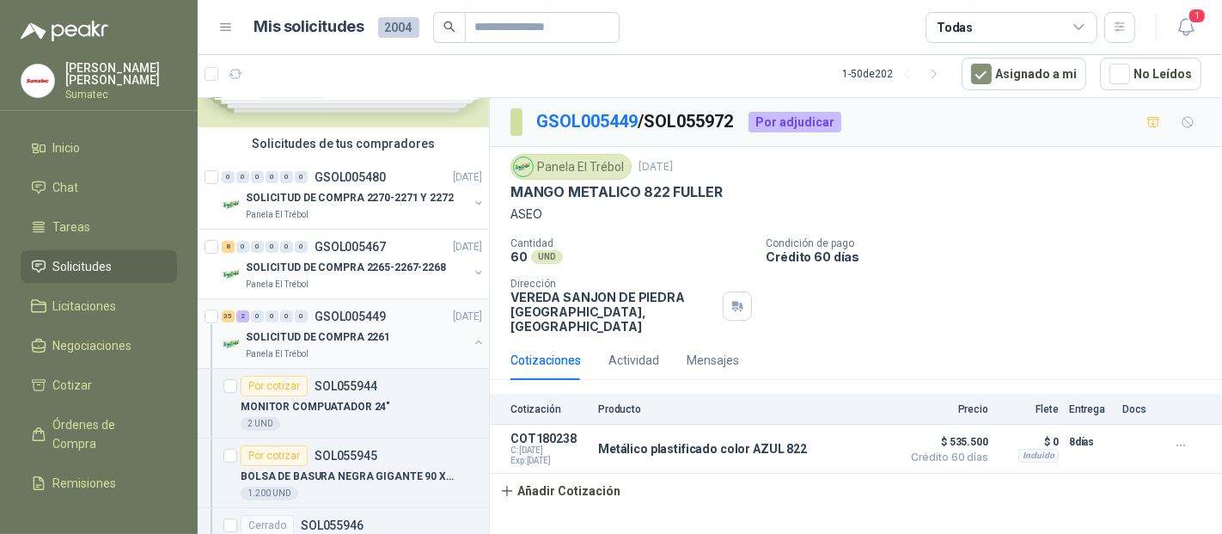
click at [309, 336] on p "SOLICITUD DE COMPRA 2261" at bounding box center [318, 337] width 144 height 16
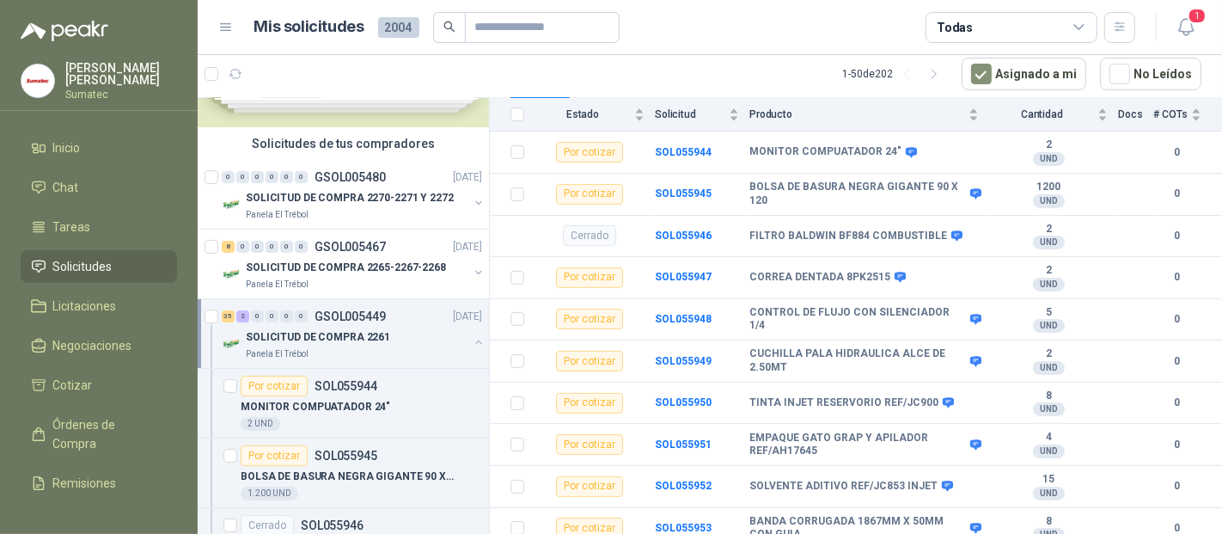
scroll to position [95, 0]
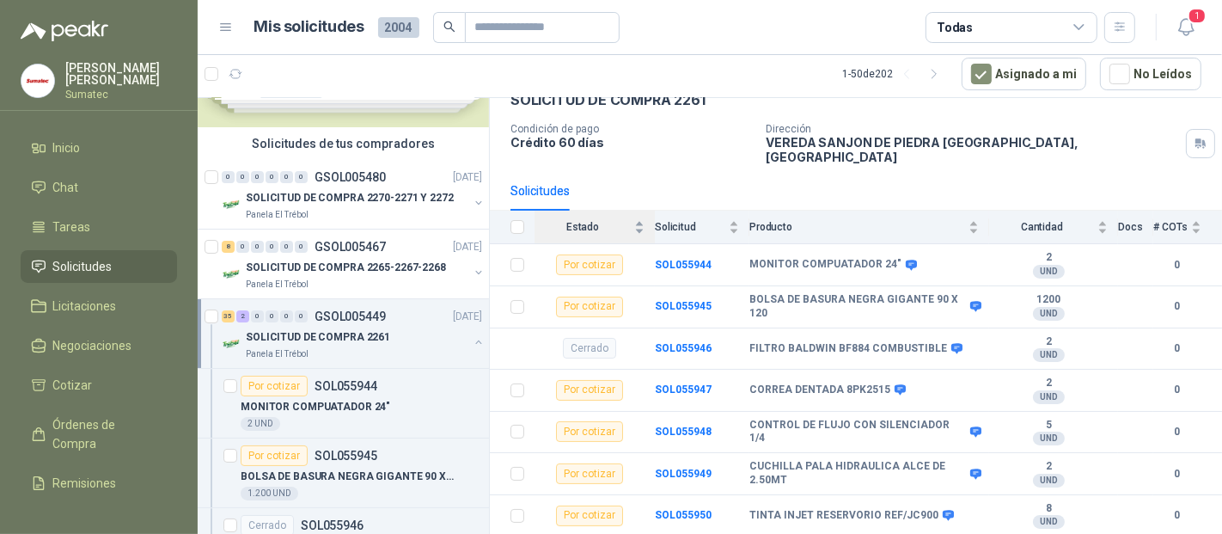
click at [596, 221] on span "Estado" at bounding box center [583, 227] width 96 height 12
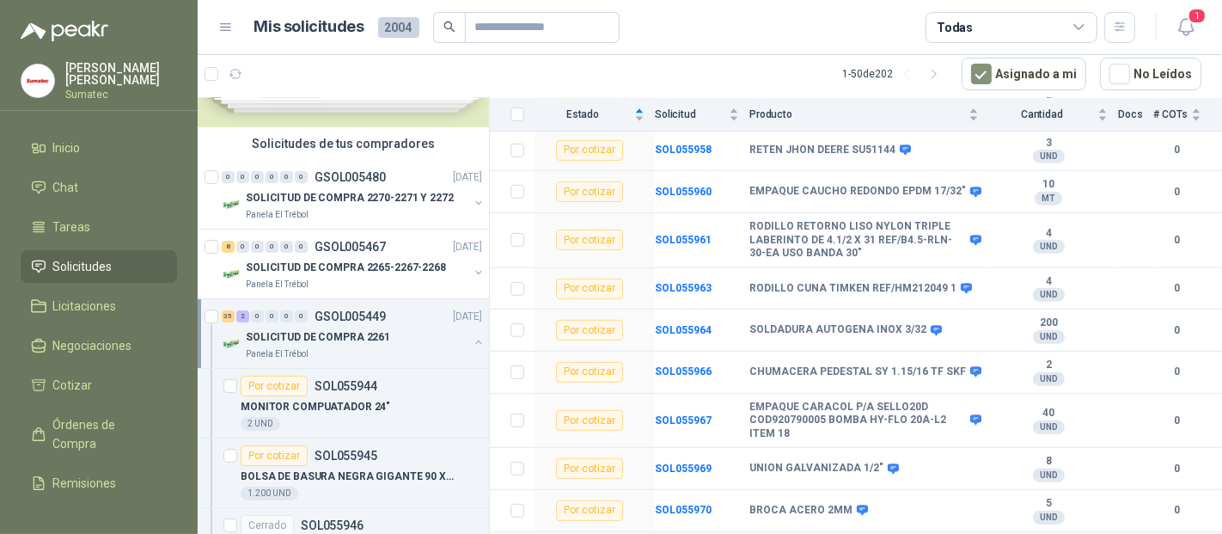
scroll to position [763, 0]
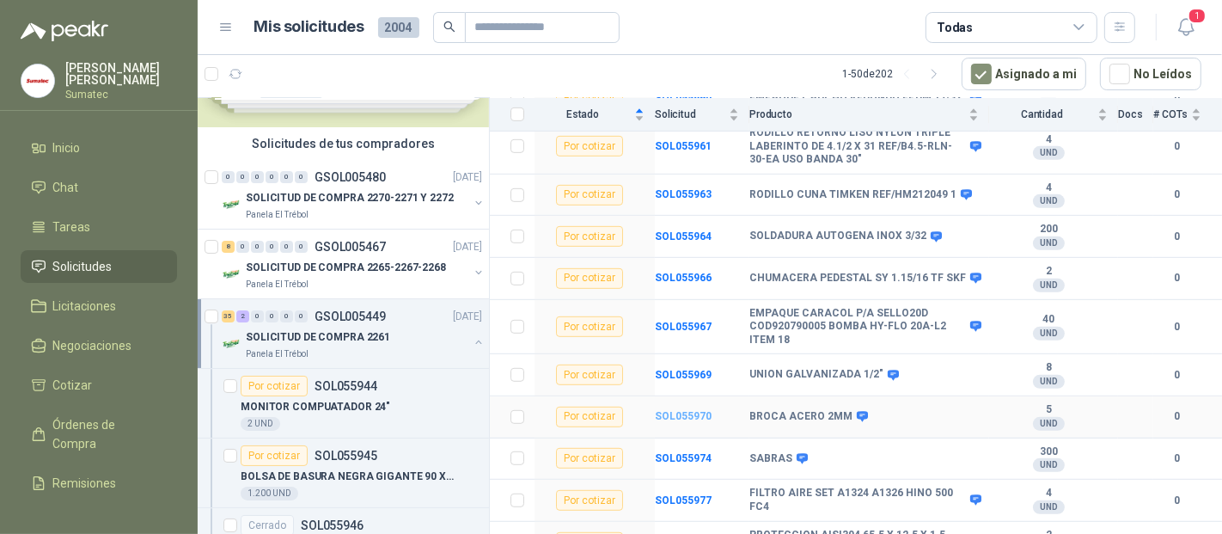
click at [699, 410] on b "SOL055970" at bounding box center [683, 416] width 57 height 12
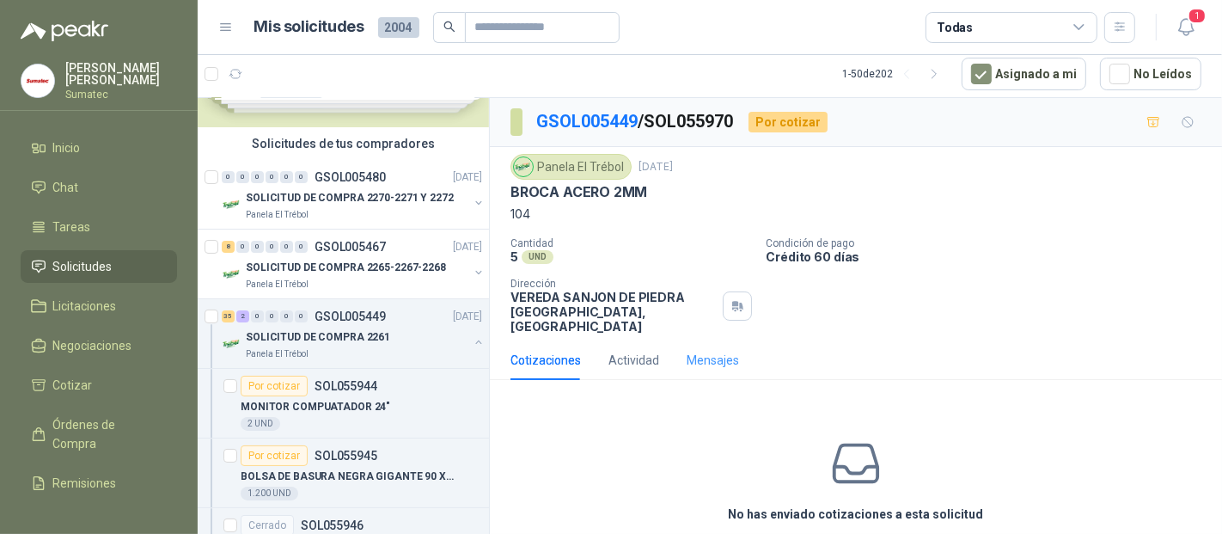
scroll to position [61, 0]
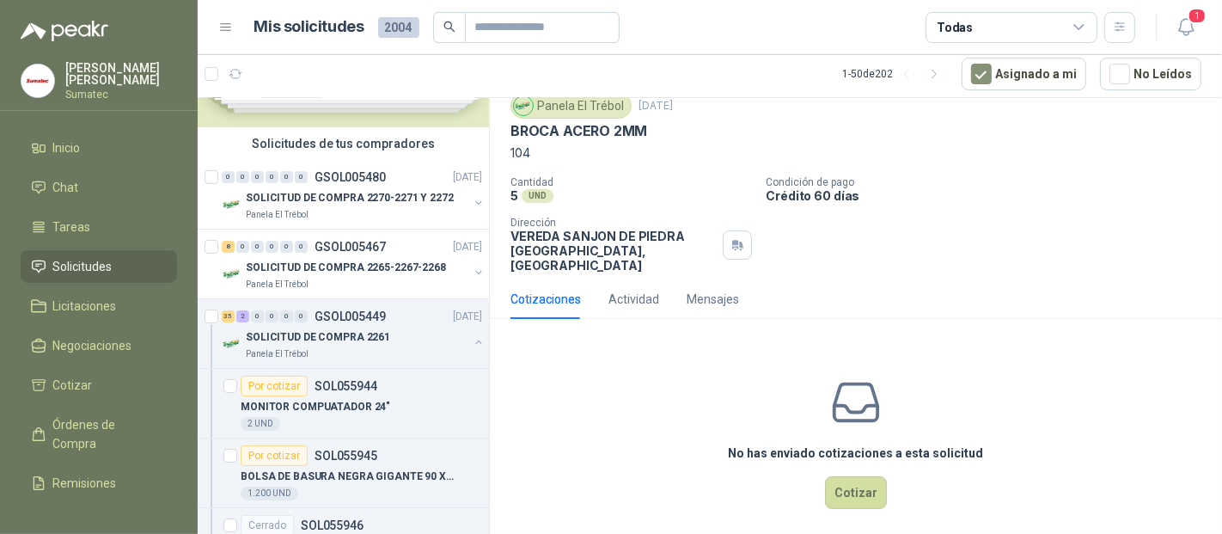
click at [848, 496] on div "No has enviado cotizaciones a esta solicitud Cotizar" at bounding box center [856, 442] width 732 height 219
click at [849, 479] on button "Cotizar" at bounding box center [856, 492] width 62 height 33
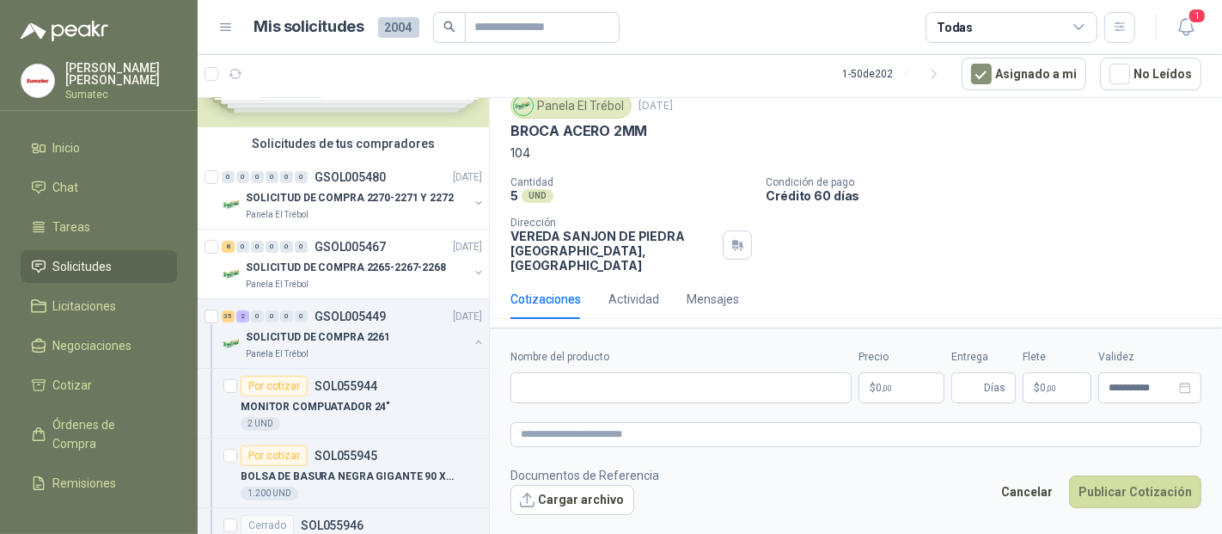
scroll to position [50, 0]
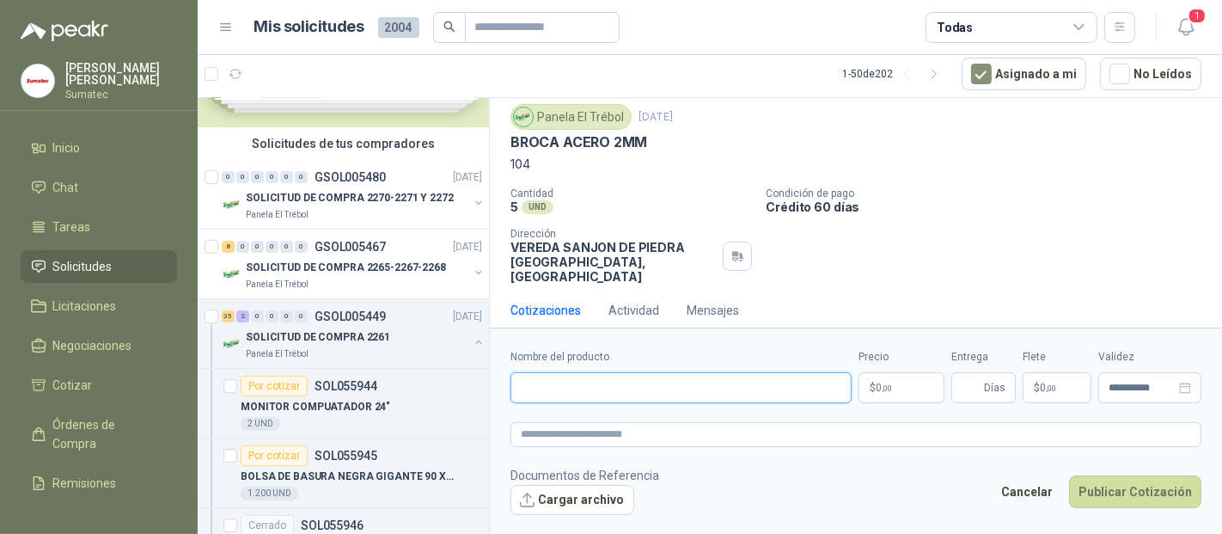
click at [646, 393] on input "Nombre del producto" at bounding box center [681, 387] width 341 height 31
paste input "**********"
drag, startPoint x: 651, startPoint y: 394, endPoint x: 417, endPoint y: 365, distance: 235.5
click at [419, 364] on div "Solicitudes de nuevos compradores Por cotizar SOL056434 [DATE] Bateria Port 100…" at bounding box center [710, 316] width 1025 height 438
paste input "******"
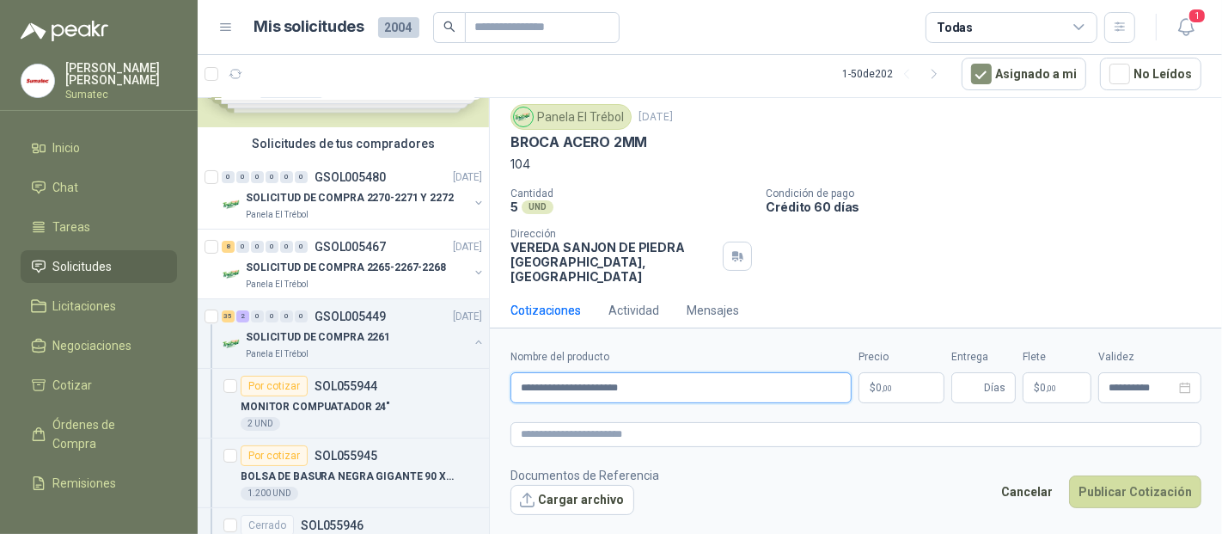
click at [539, 393] on input "**********" at bounding box center [681, 387] width 341 height 31
type input "**********"
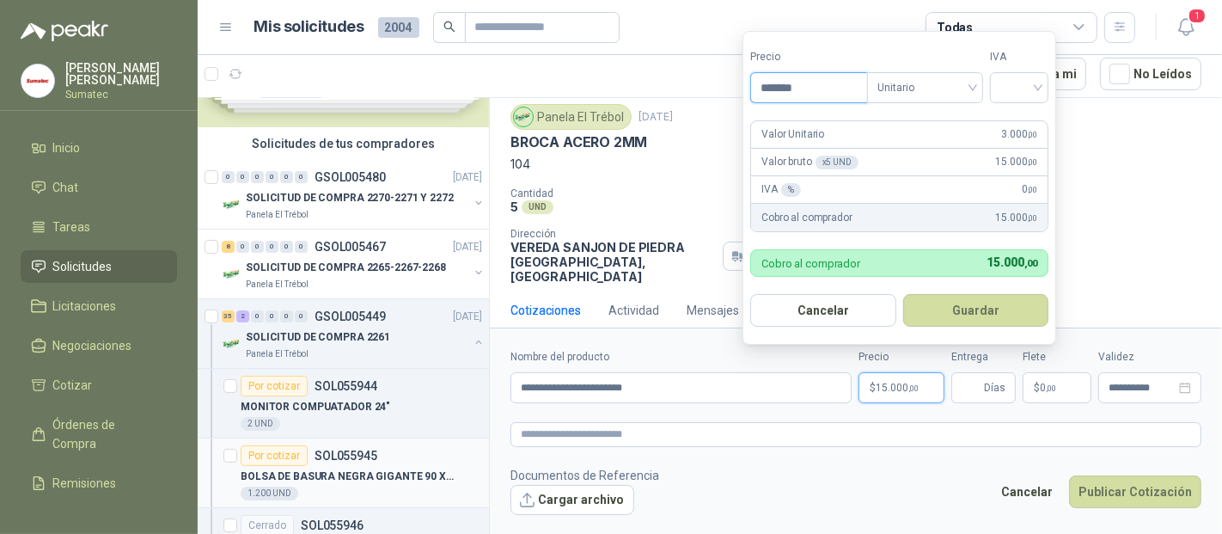
type input "*******"
click at [1027, 92] on input "search" at bounding box center [1020, 86] width 38 height 26
click at [1025, 119] on div "19%" at bounding box center [1024, 124] width 32 height 19
click at [992, 316] on button "Guardar" at bounding box center [979, 310] width 148 height 33
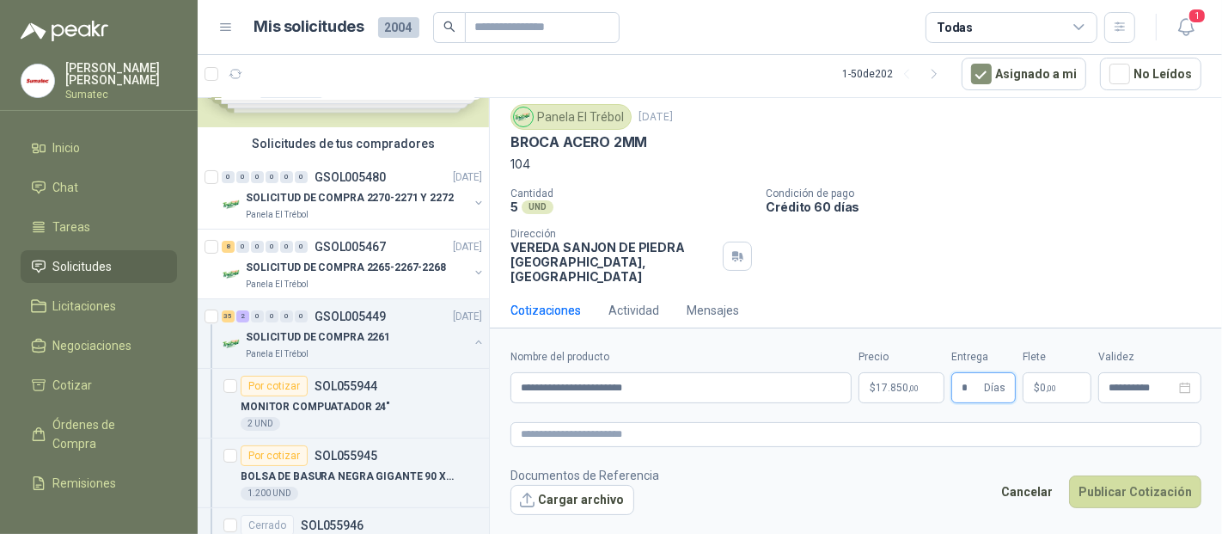
type input "*"
click at [1073, 382] on p "$ 0 ,00" at bounding box center [1057, 387] width 69 height 31
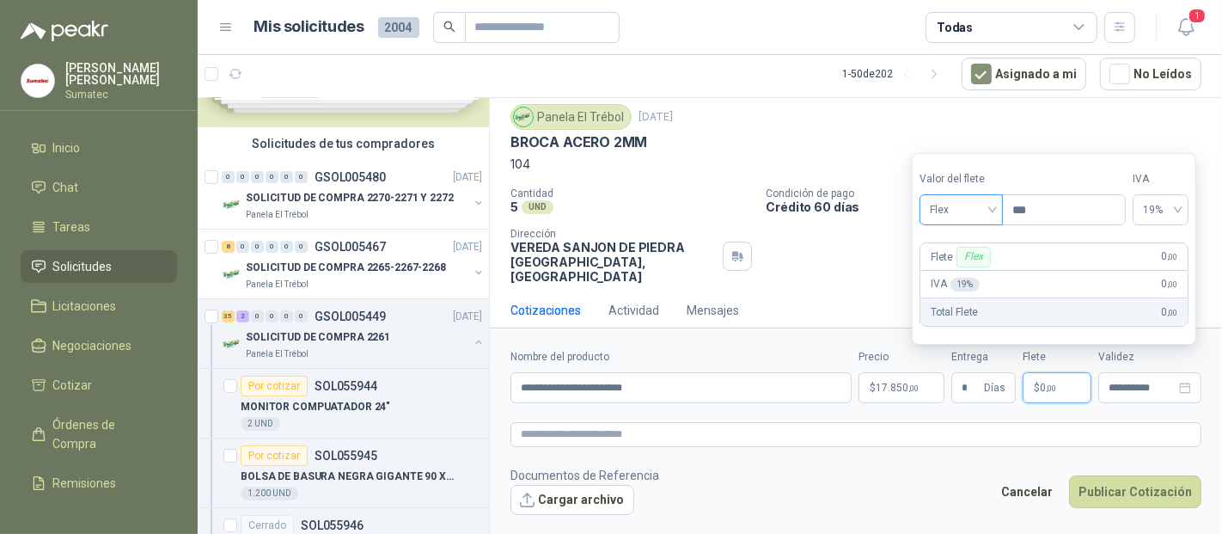
click at [955, 215] on span "Flex" at bounding box center [961, 210] width 63 height 26
click at [946, 271] on div "Incluido" at bounding box center [963, 274] width 59 height 19
click at [1107, 497] on button "Publicar Cotización" at bounding box center [1135, 491] width 132 height 33
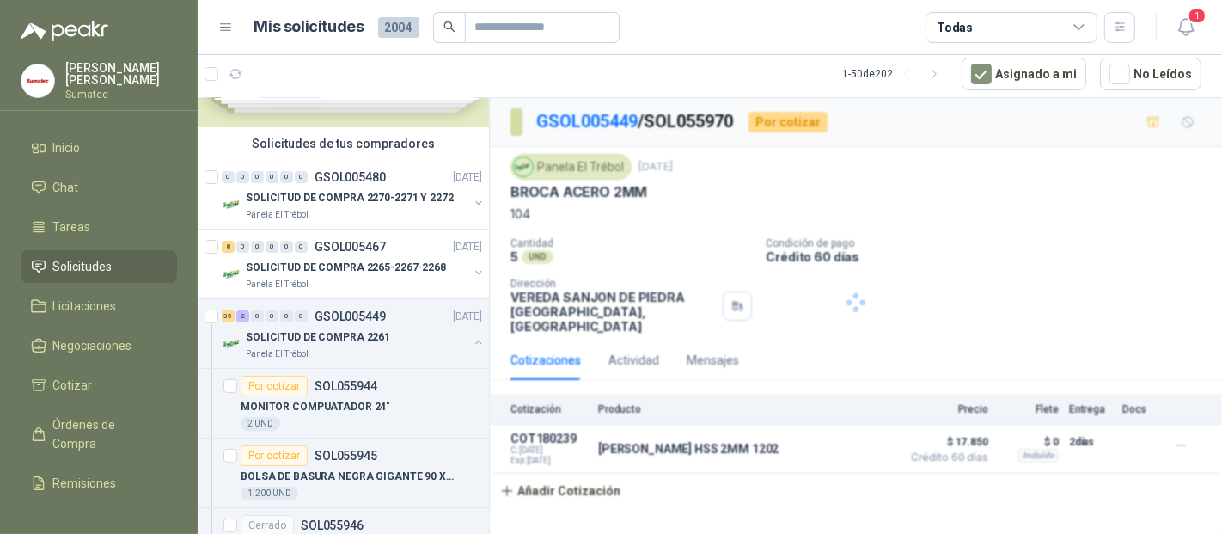
scroll to position [0, 0]
click at [345, 321] on div "34 3 0 0 0 0 GSOL005449 [DATE]" at bounding box center [354, 316] width 264 height 21
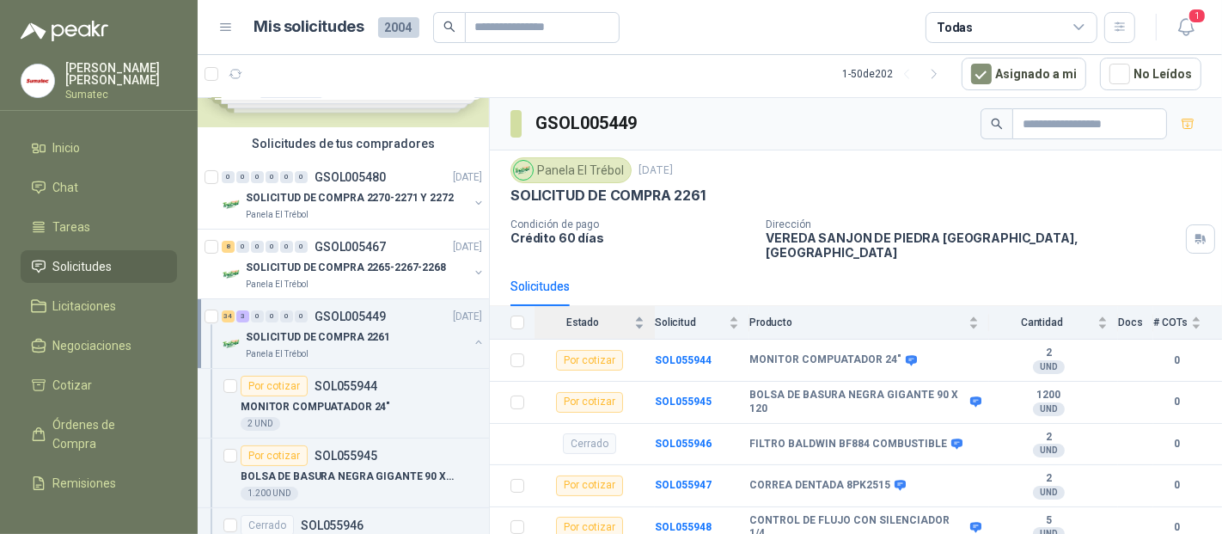
click at [611, 314] on div "Estado" at bounding box center [590, 322] width 110 height 17
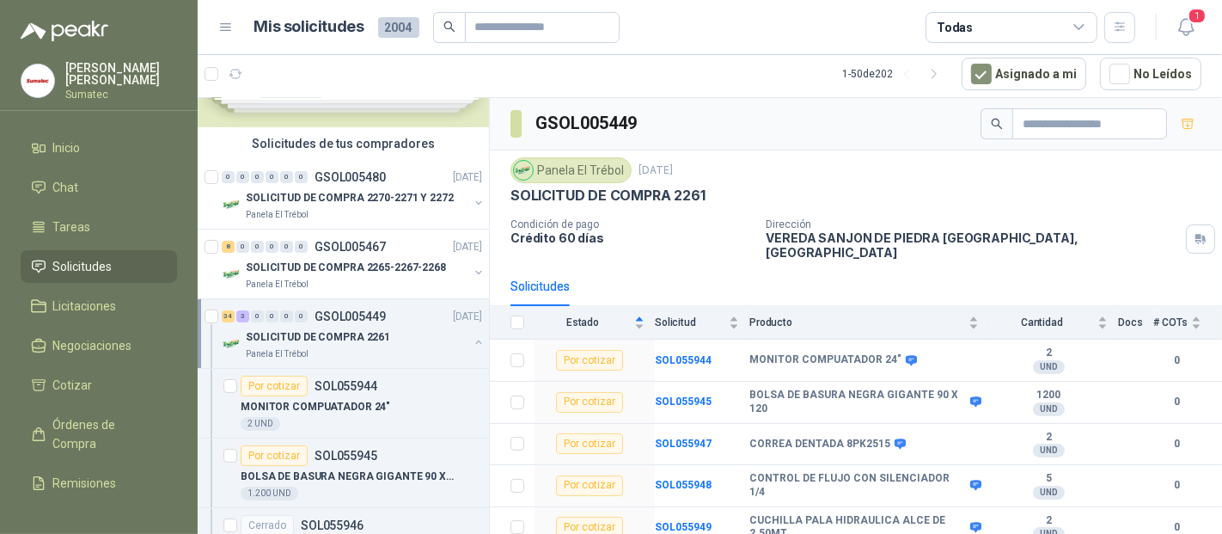
click at [400, 334] on div "SOLICITUD DE COMPRA 2261" at bounding box center [357, 337] width 223 height 21
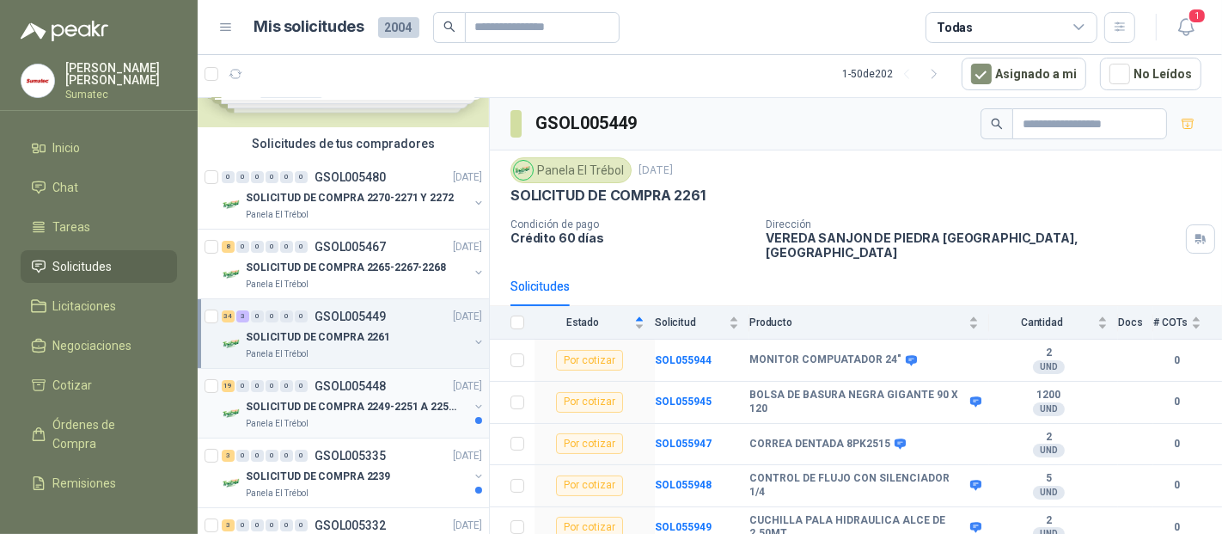
click at [356, 390] on div "19 0 0 0 0 0 GSOL005448 [DATE]" at bounding box center [354, 386] width 264 height 21
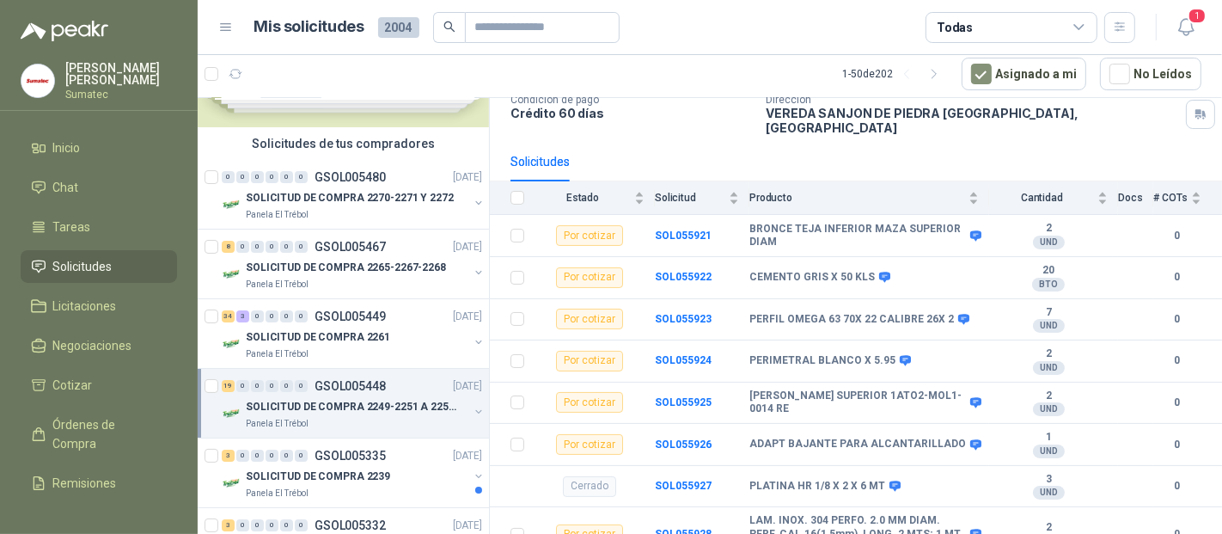
scroll to position [95, 0]
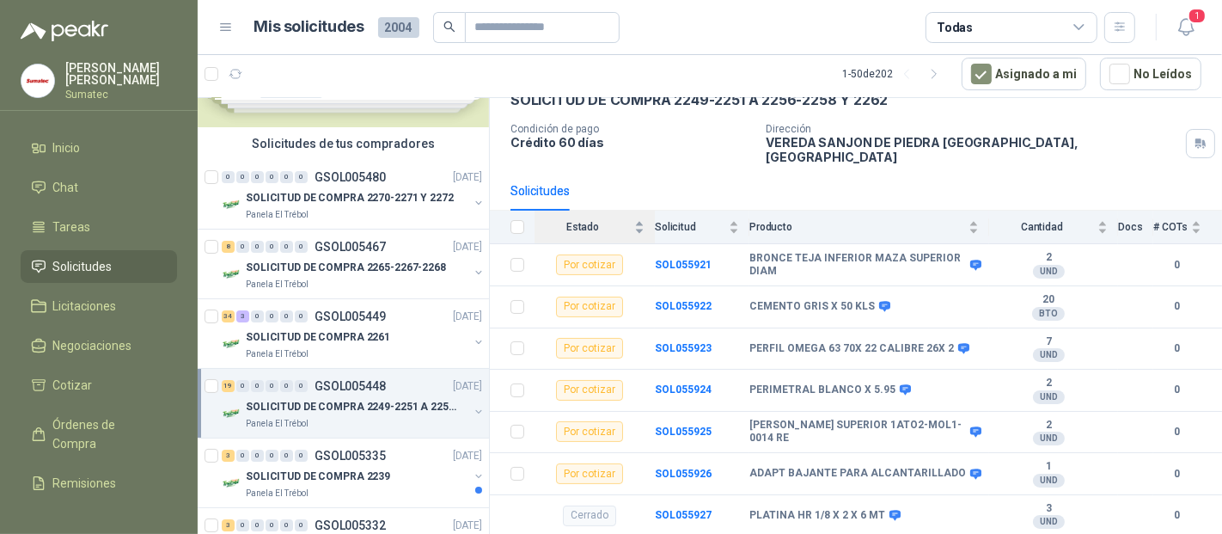
click at [592, 219] on div "Estado" at bounding box center [590, 226] width 110 height 17
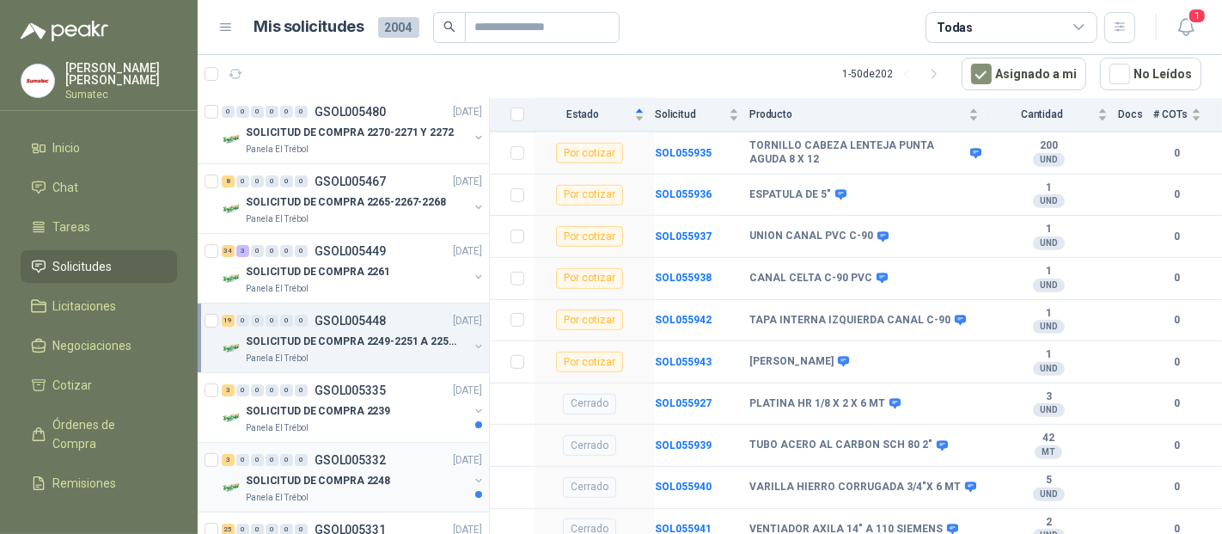
scroll to position [191, 0]
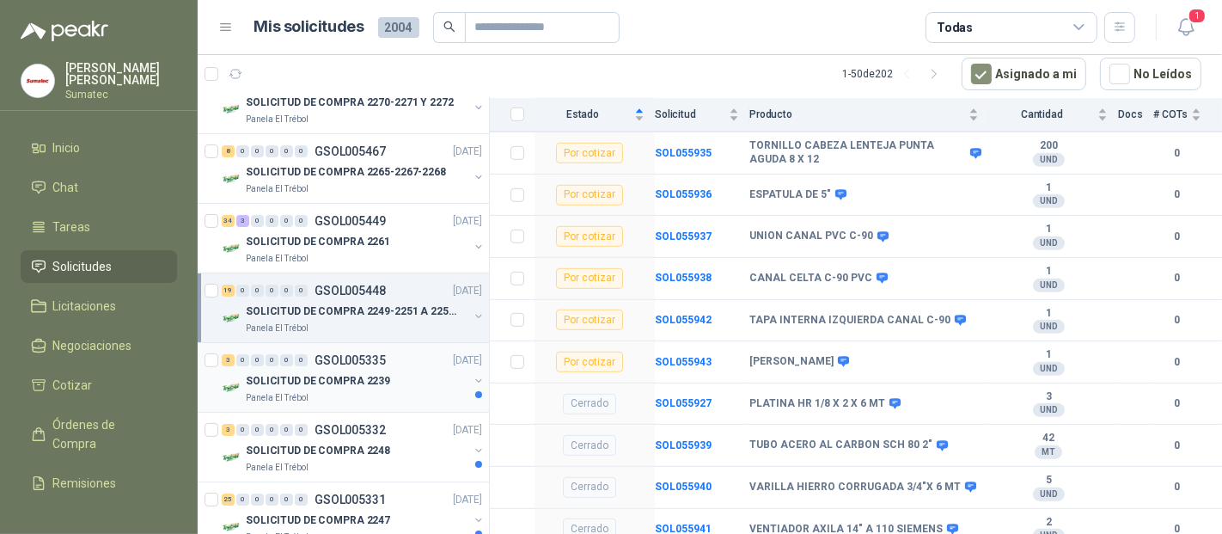
click at [307, 377] on p "SOLICITUD DE COMPRA 2239" at bounding box center [318, 381] width 144 height 16
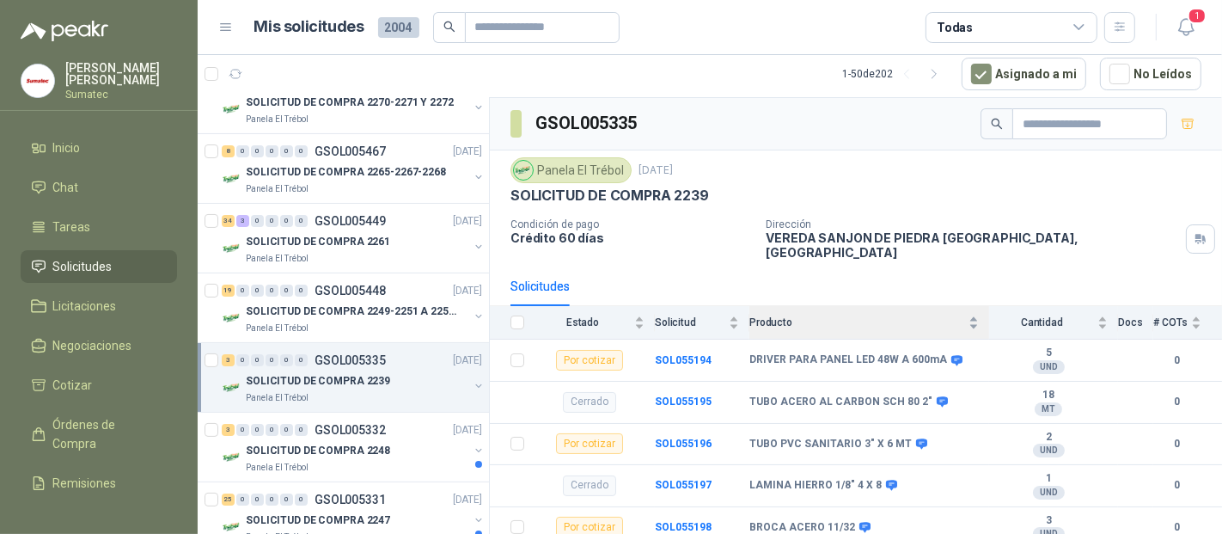
click at [820, 316] on span "Producto" at bounding box center [858, 322] width 216 height 12
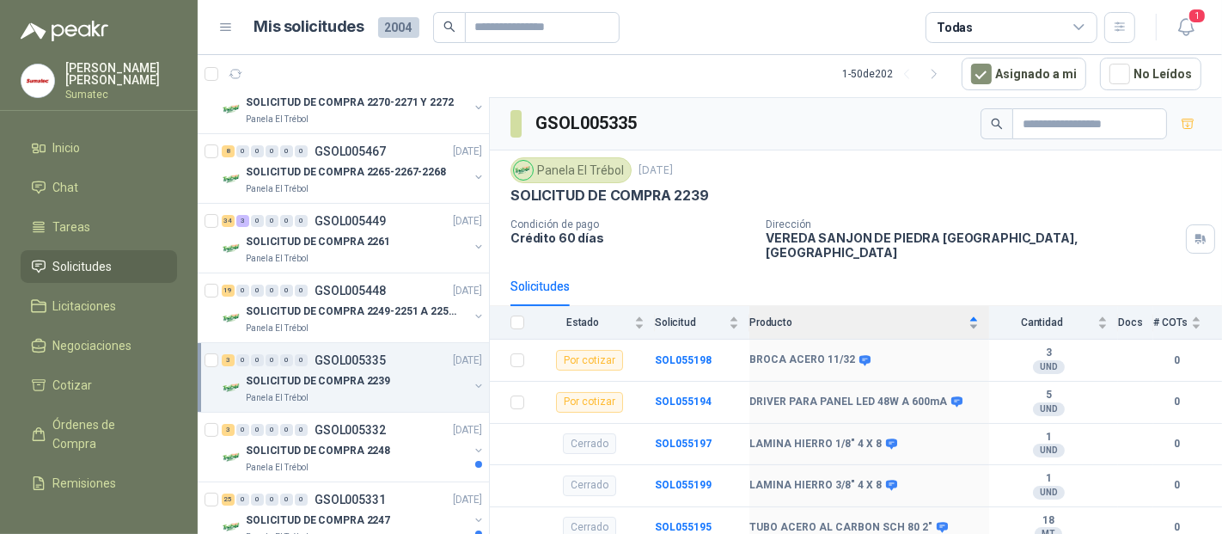
click at [820, 316] on span "Producto" at bounding box center [858, 322] width 216 height 12
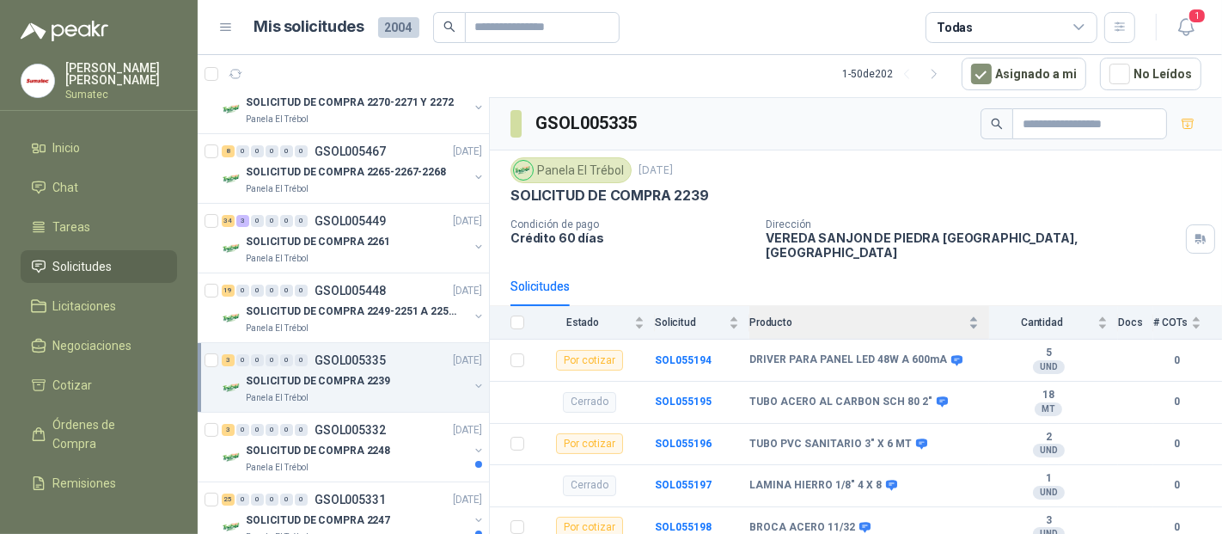
click at [820, 316] on span "Producto" at bounding box center [858, 322] width 216 height 12
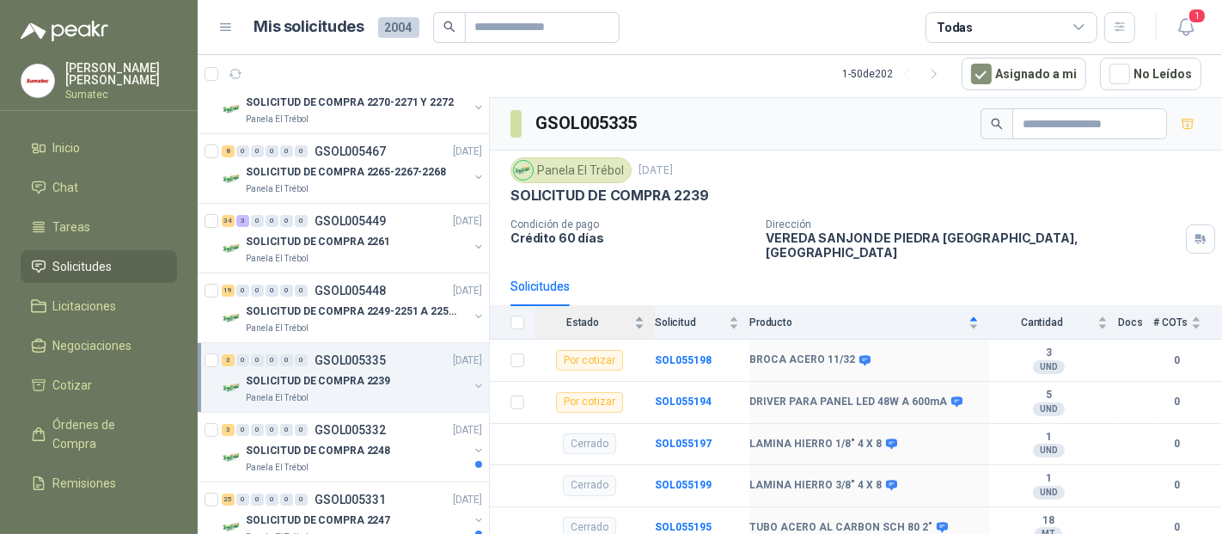
click at [565, 316] on span "Estado" at bounding box center [583, 322] width 96 height 12
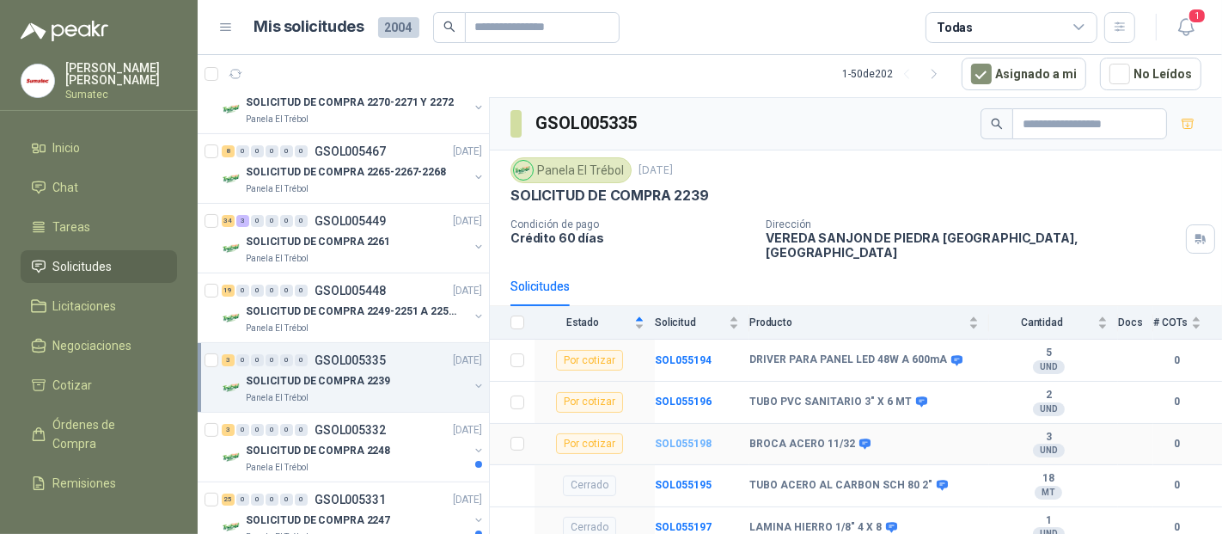
click at [676, 438] on b "SOL055198" at bounding box center [683, 444] width 57 height 12
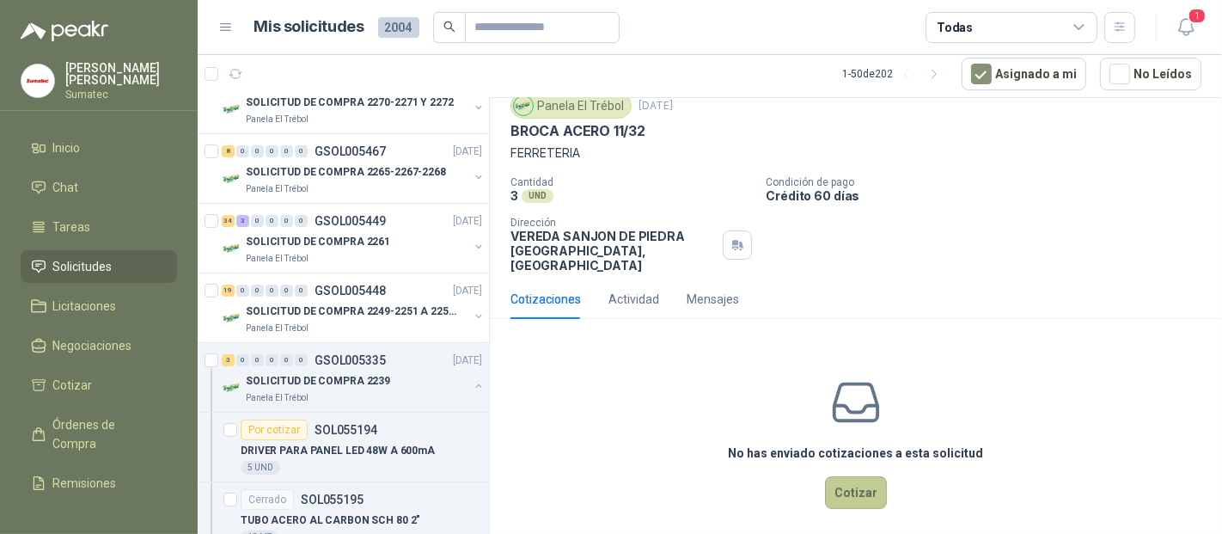
click at [857, 476] on button "Cotizar" at bounding box center [856, 492] width 62 height 33
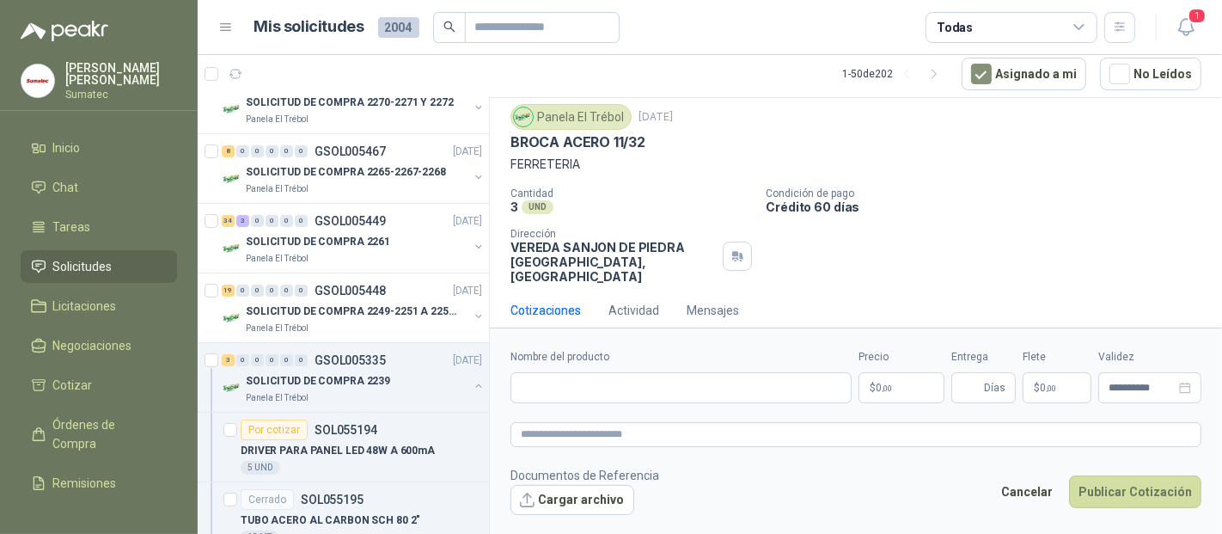
click at [579, 364] on div "Nombre del producto" at bounding box center [681, 376] width 341 height 54
click at [574, 375] on input "Nombre del producto" at bounding box center [681, 387] width 341 height 31
paste input "**********"
click at [537, 392] on input "**********" at bounding box center [681, 387] width 341 height 31
type input "**********"
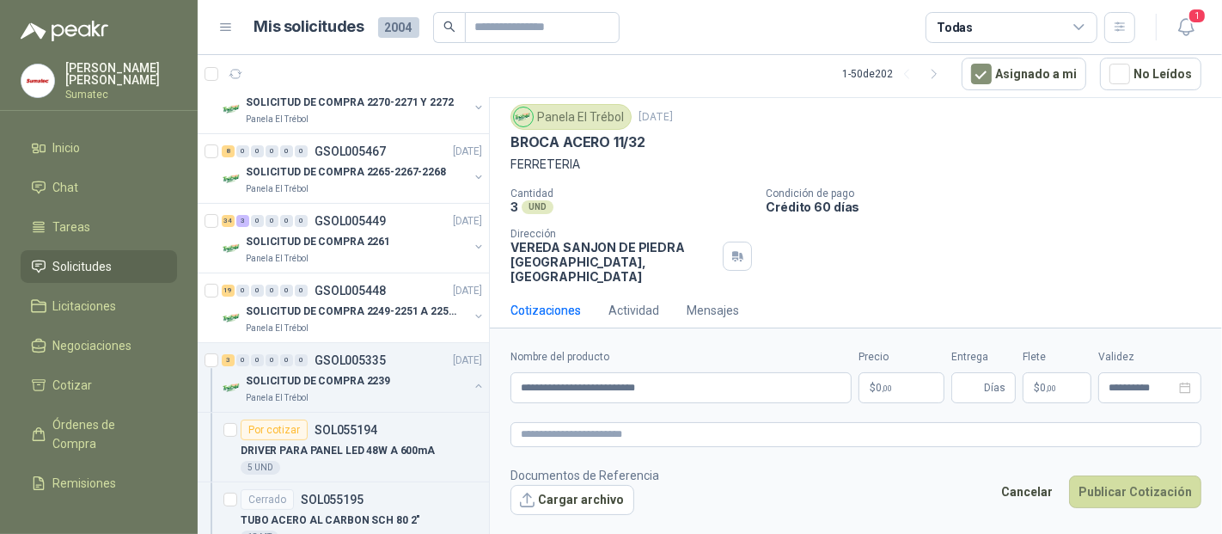
click at [891, 383] on span ",00" at bounding box center [887, 387] width 10 height 9
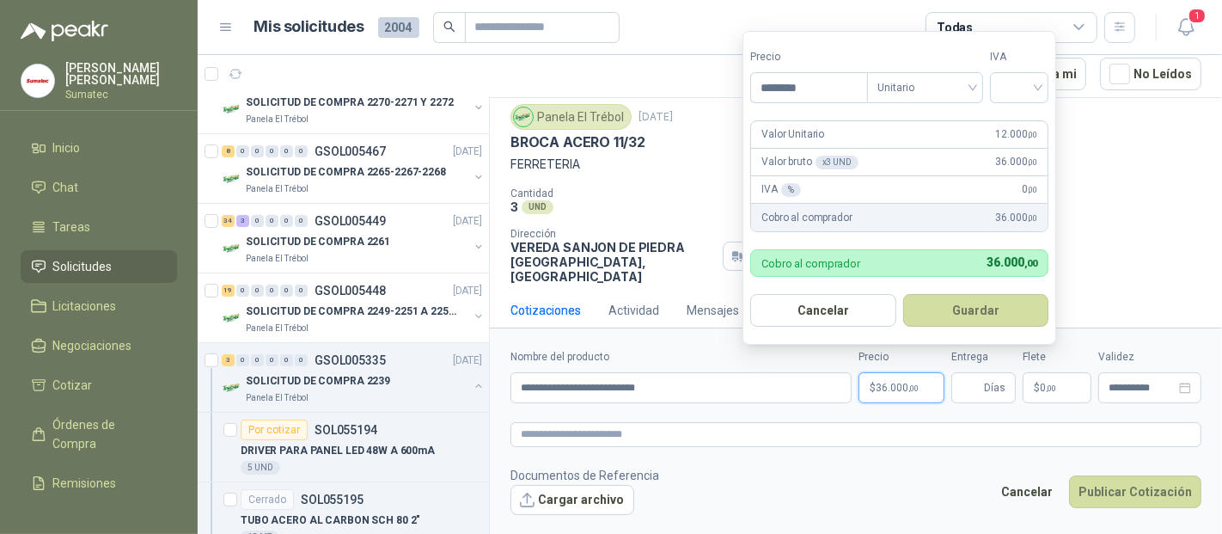
type input "********"
click at [1015, 92] on input "search" at bounding box center [1020, 86] width 38 height 26
click at [1024, 131] on div "19%" at bounding box center [1024, 124] width 32 height 19
click at [1018, 297] on button "Guardar" at bounding box center [979, 310] width 148 height 33
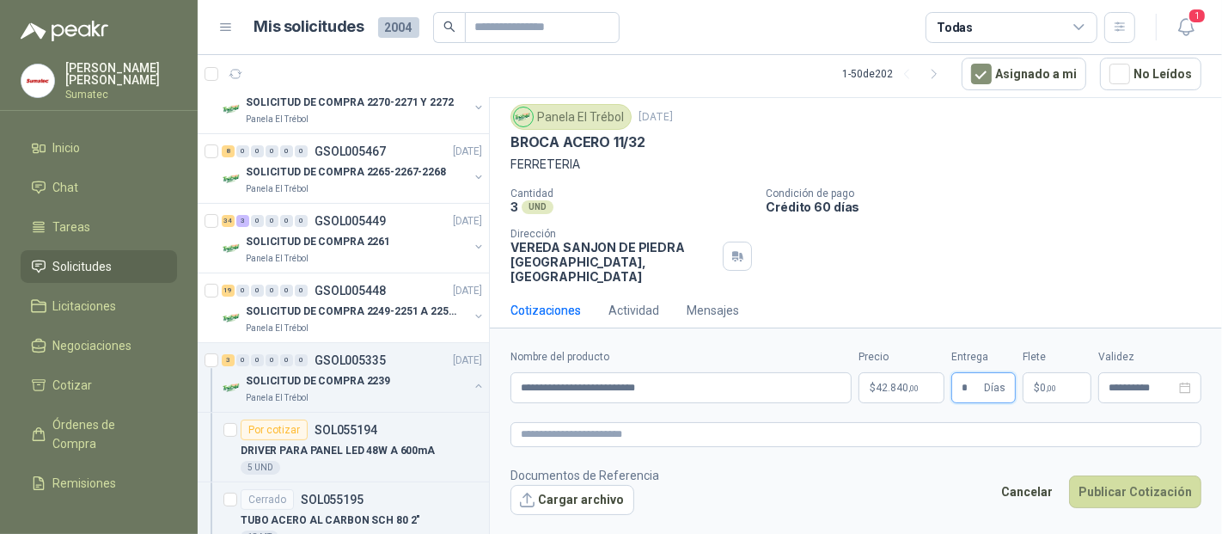
type input "*"
click at [1071, 388] on p "$ 0 ,00" at bounding box center [1057, 387] width 69 height 31
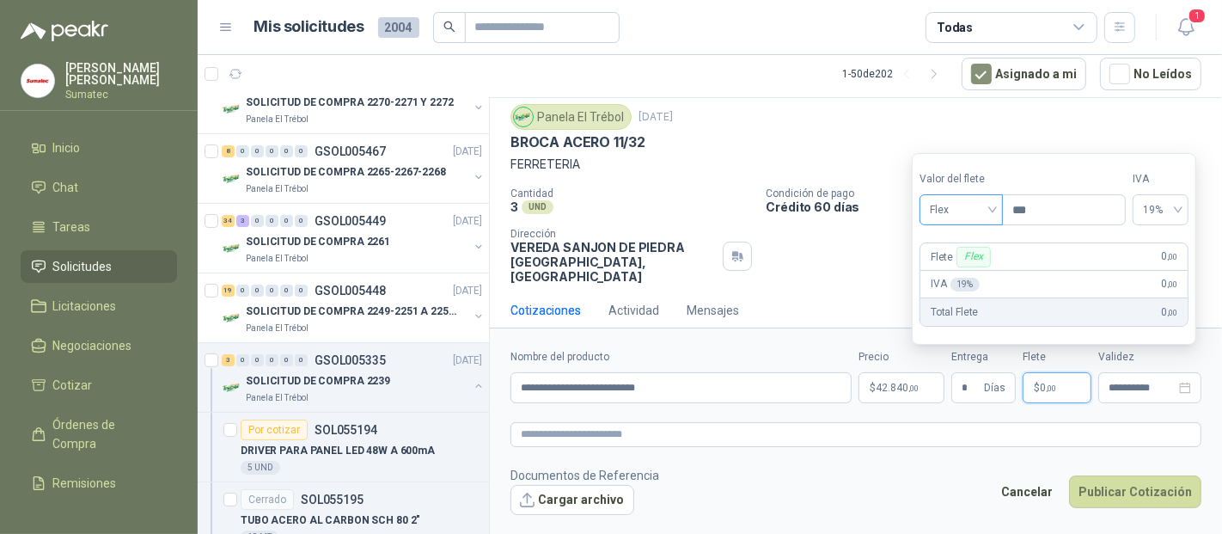
click at [955, 204] on span "Flex" at bounding box center [961, 210] width 63 height 26
click at [961, 273] on div "Incluido" at bounding box center [963, 274] width 59 height 19
click at [1173, 210] on span "0%" at bounding box center [1164, 210] width 33 height 26
click at [1191, 218] on div "0%" at bounding box center [1163, 209] width 53 height 31
click at [953, 207] on span "Incluido" at bounding box center [960, 210] width 66 height 26
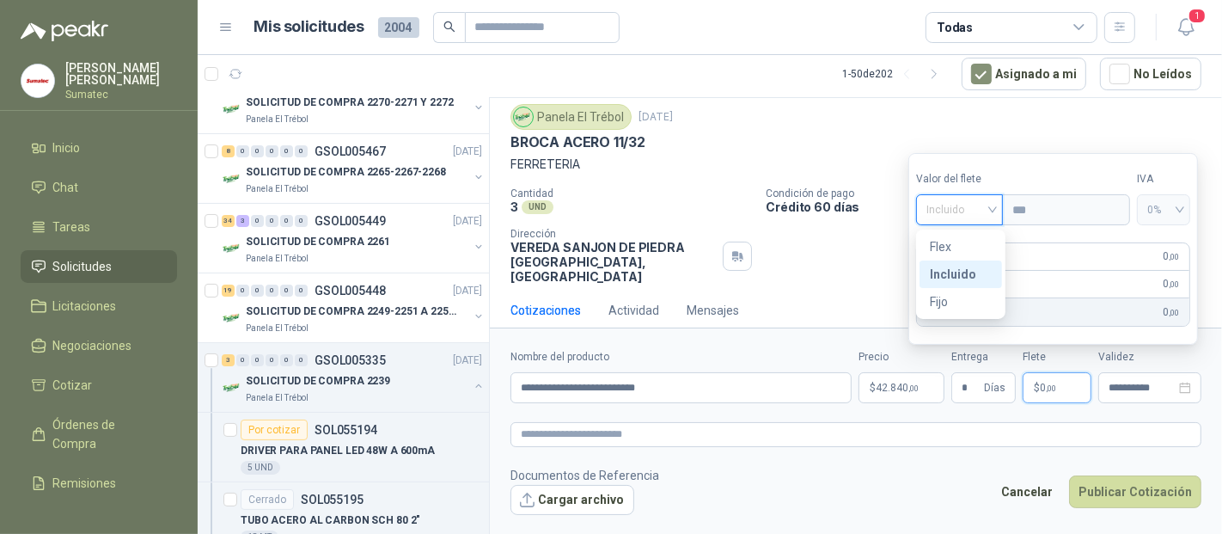
click at [960, 279] on div "Incluido" at bounding box center [961, 274] width 62 height 19
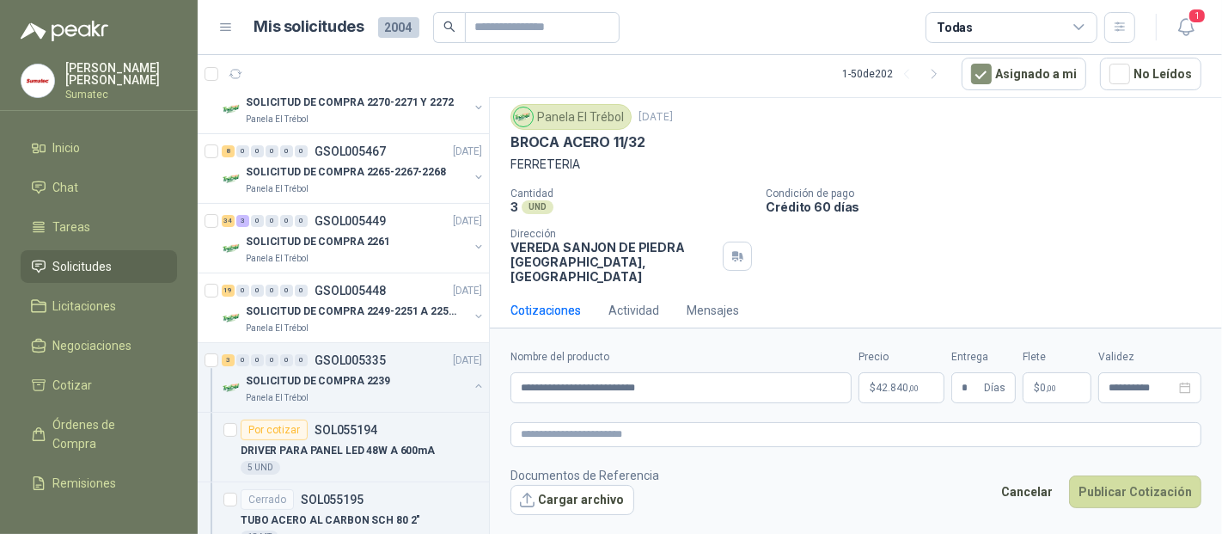
click at [1072, 457] on form "**********" at bounding box center [856, 432] width 732 height 208
click at [1154, 487] on button "Publicar Cotización" at bounding box center [1135, 491] width 132 height 33
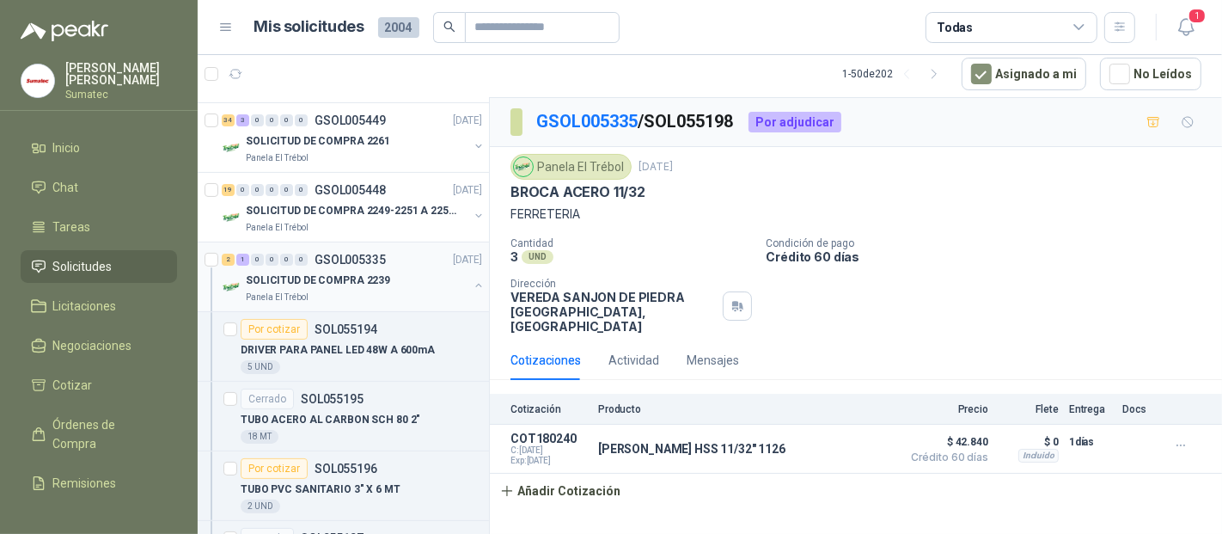
scroll to position [191, 0]
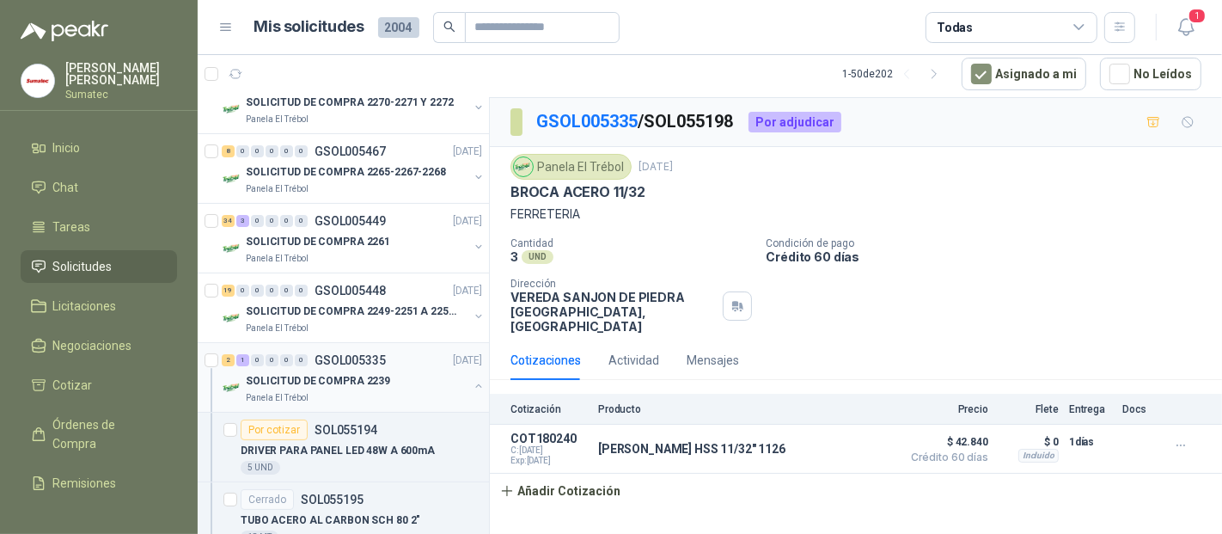
click at [332, 403] on div "2 1 0 0 0 0 GSOL005335 [DATE] SOLICITUD DE COMPRA 2239 Panela El Trébol" at bounding box center [343, 378] width 291 height 70
click at [472, 384] on button "button" at bounding box center [479, 386] width 14 height 14
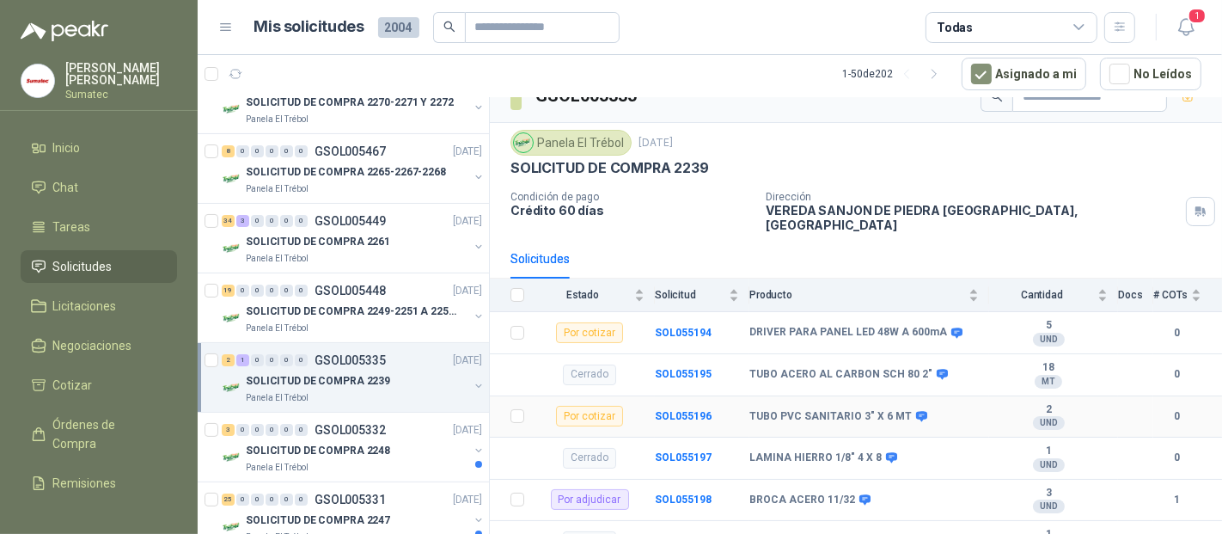
scroll to position [42, 0]
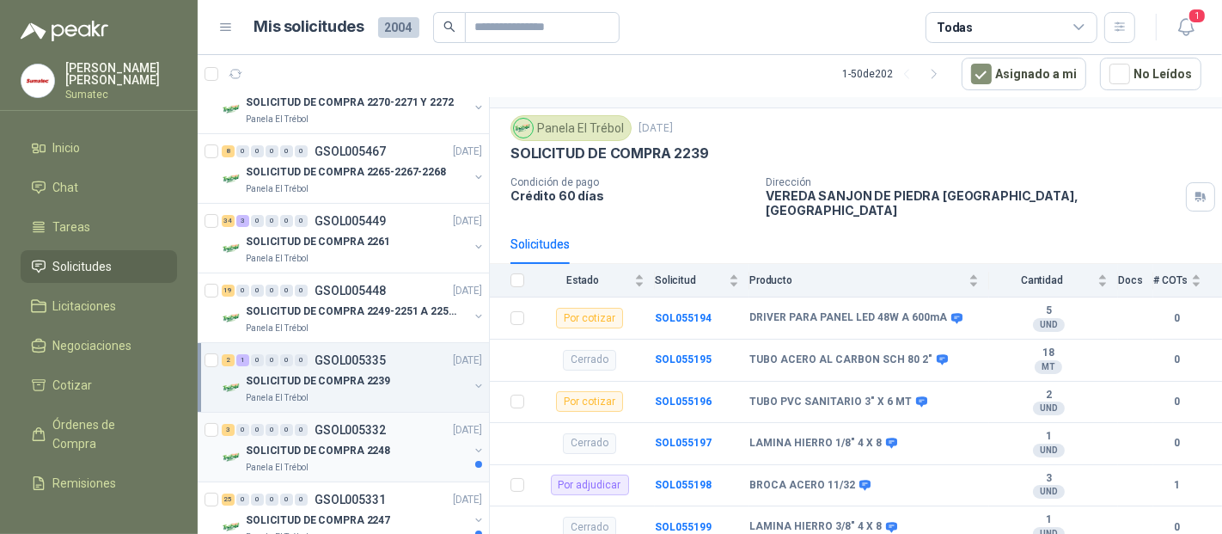
click at [323, 424] on p "GSOL005332" at bounding box center [350, 430] width 71 height 12
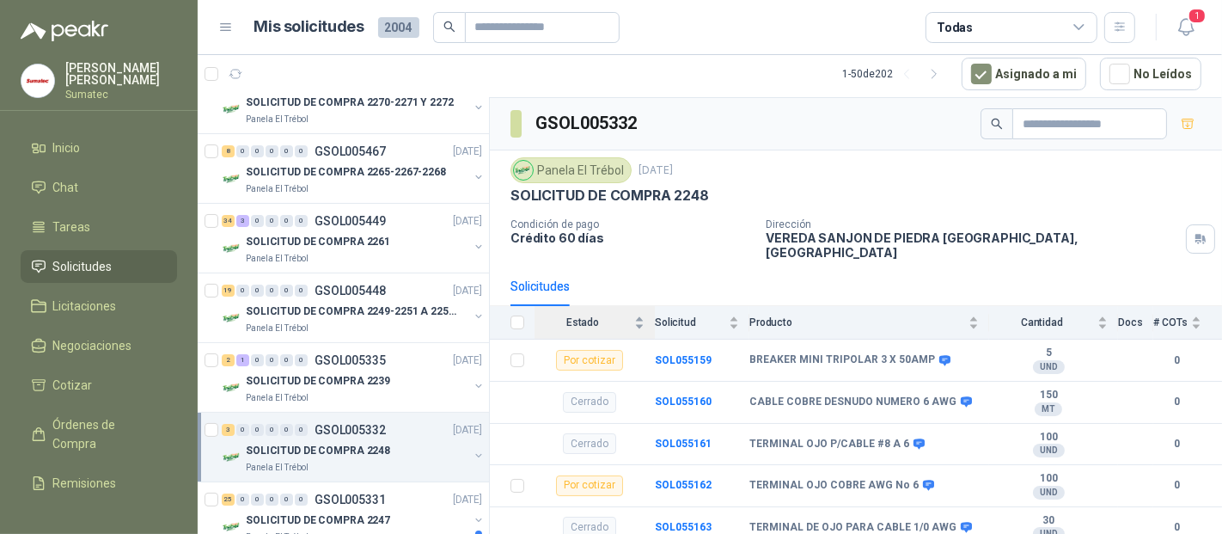
click at [586, 316] on span "Estado" at bounding box center [583, 322] width 96 height 12
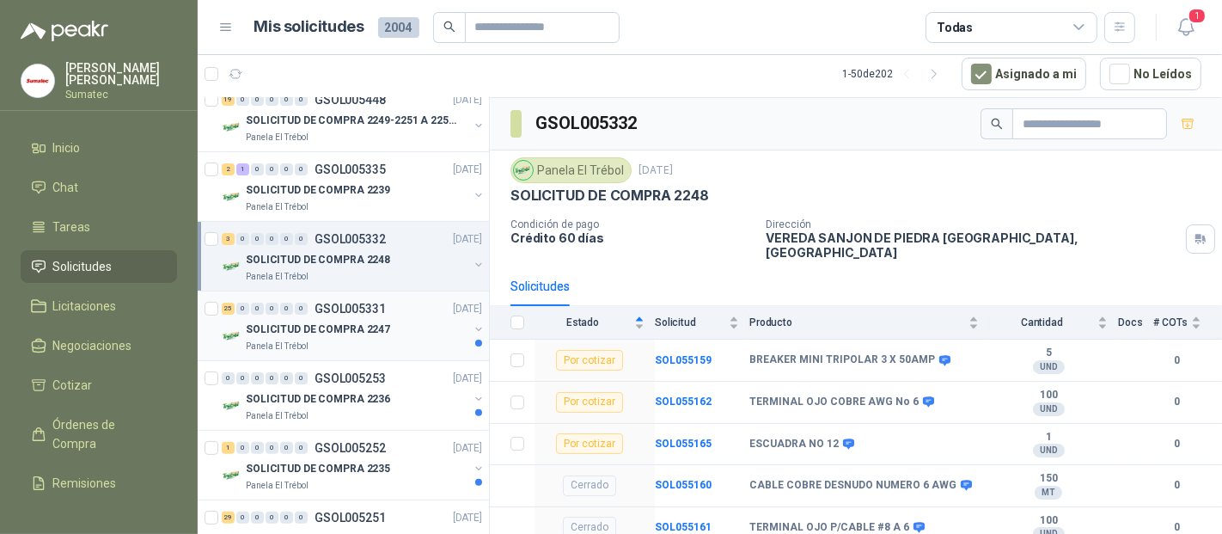
scroll to position [477, 0]
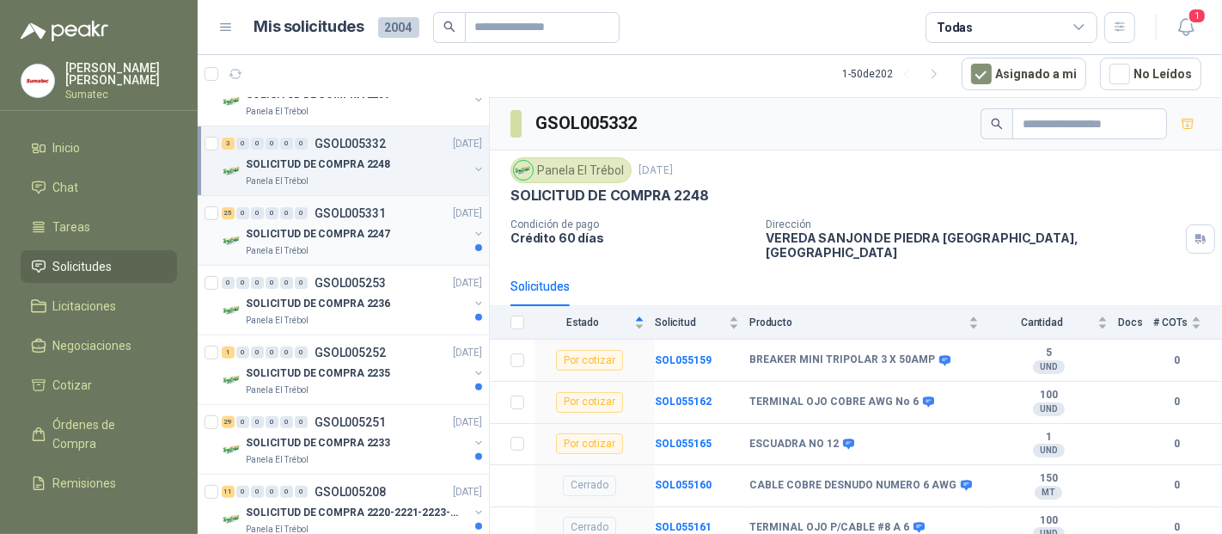
click at [351, 223] on div "SOLICITUD DE COMPRA 2247" at bounding box center [357, 233] width 223 height 21
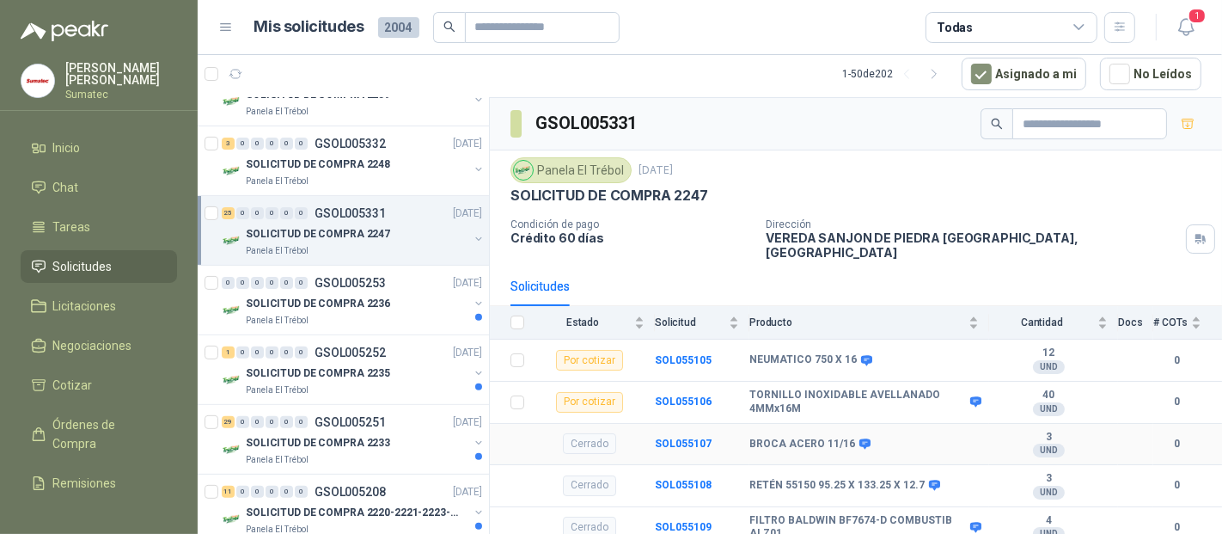
scroll to position [95, 0]
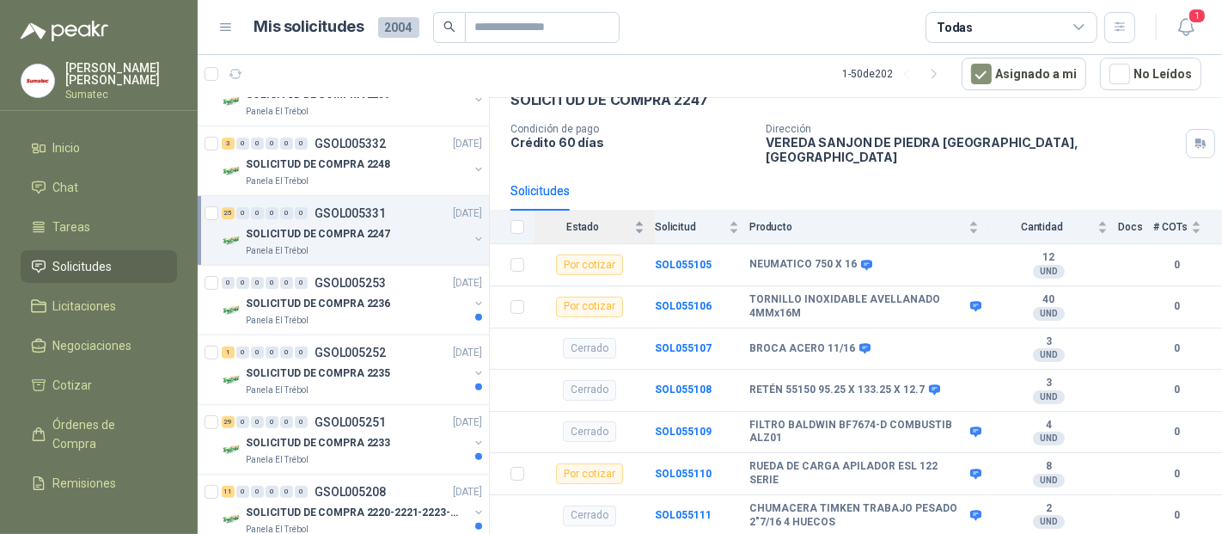
click at [590, 221] on span "Estado" at bounding box center [583, 227] width 96 height 12
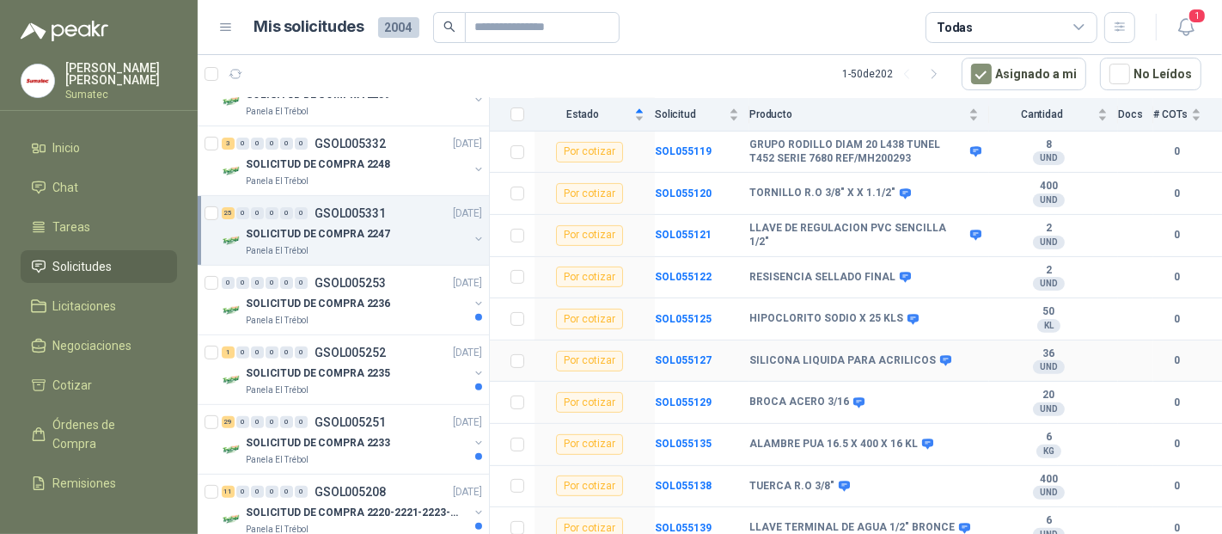
scroll to position [477, 0]
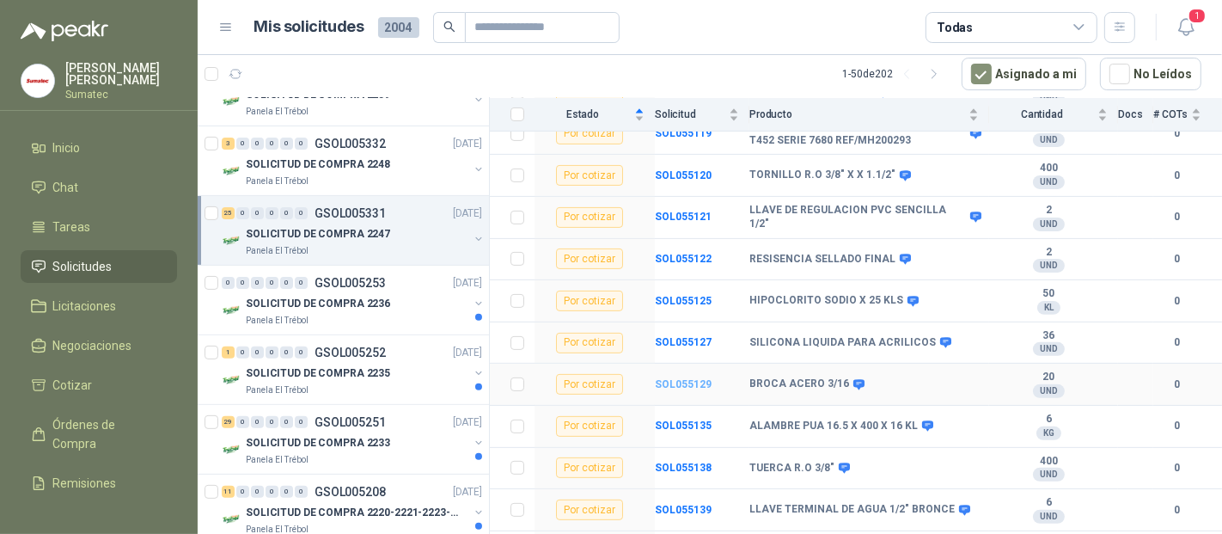
click at [690, 378] on b "SOL055129" at bounding box center [683, 384] width 57 height 12
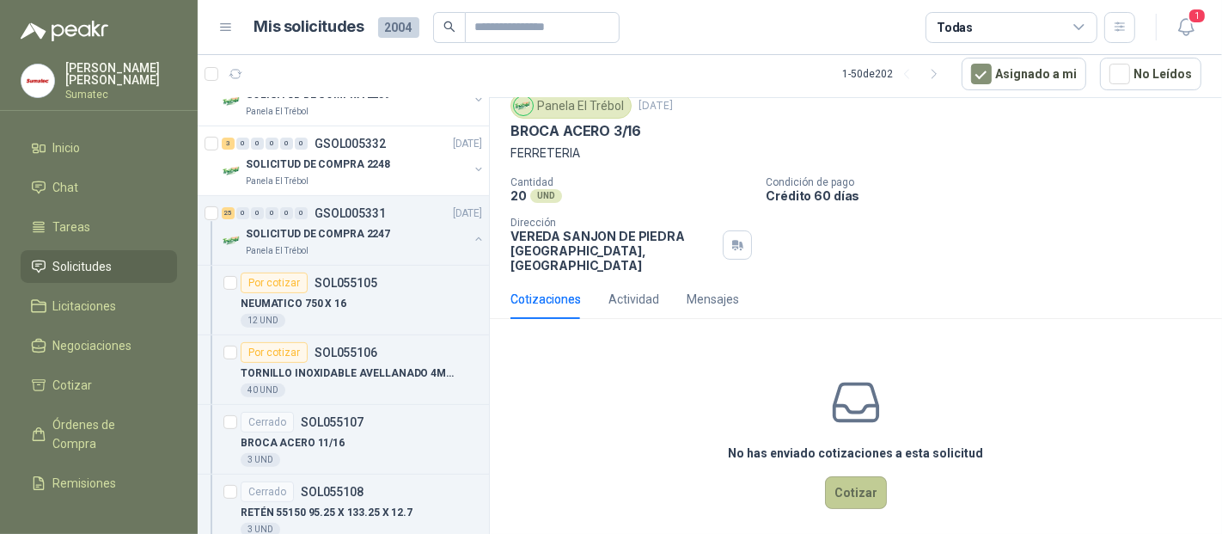
click at [856, 476] on button "Cotizar" at bounding box center [856, 492] width 62 height 33
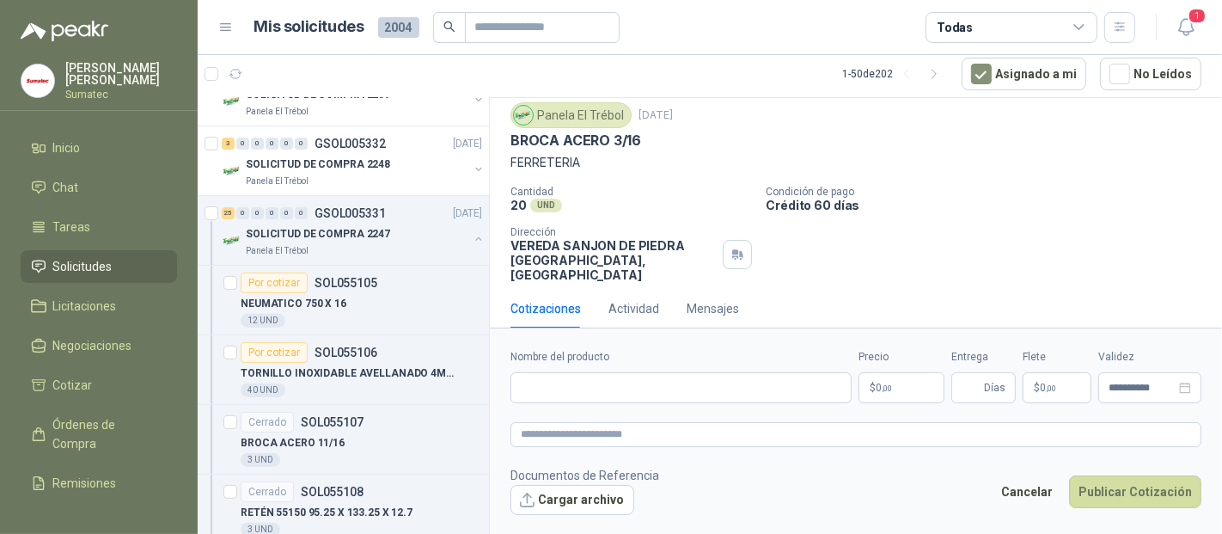
scroll to position [50, 0]
click at [567, 354] on label "Nombre del producto" at bounding box center [681, 357] width 341 height 16
click at [567, 372] on input "Nombre del producto" at bounding box center [681, 387] width 341 height 31
click at [573, 379] on input "Nombre del producto" at bounding box center [681, 387] width 341 height 31
paste input "**********"
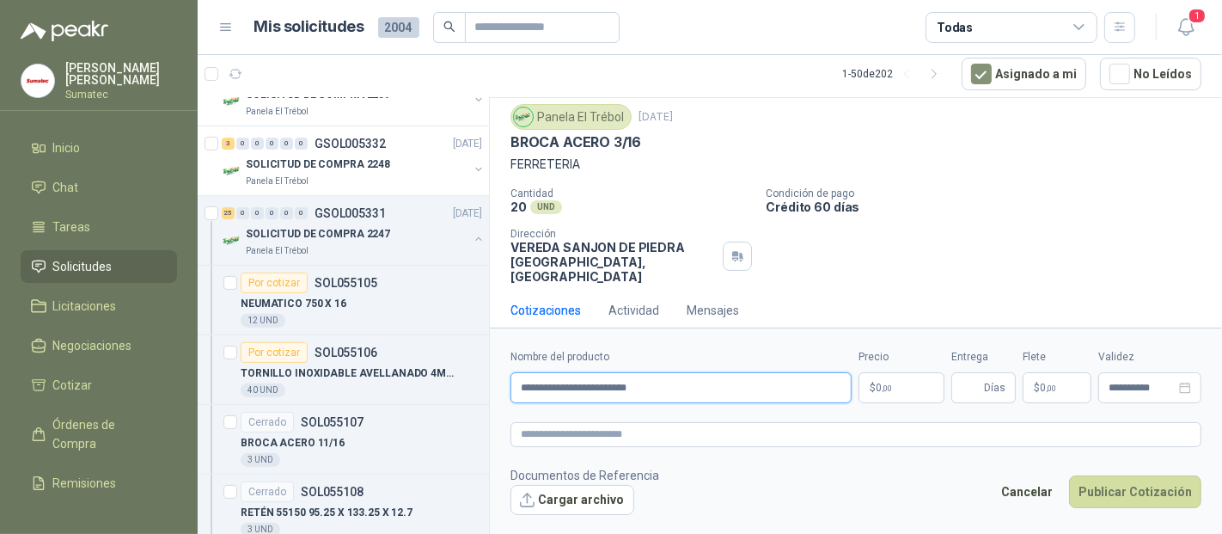
type input "**********"
click at [914, 387] on p "$ 0 ,00" at bounding box center [902, 387] width 86 height 31
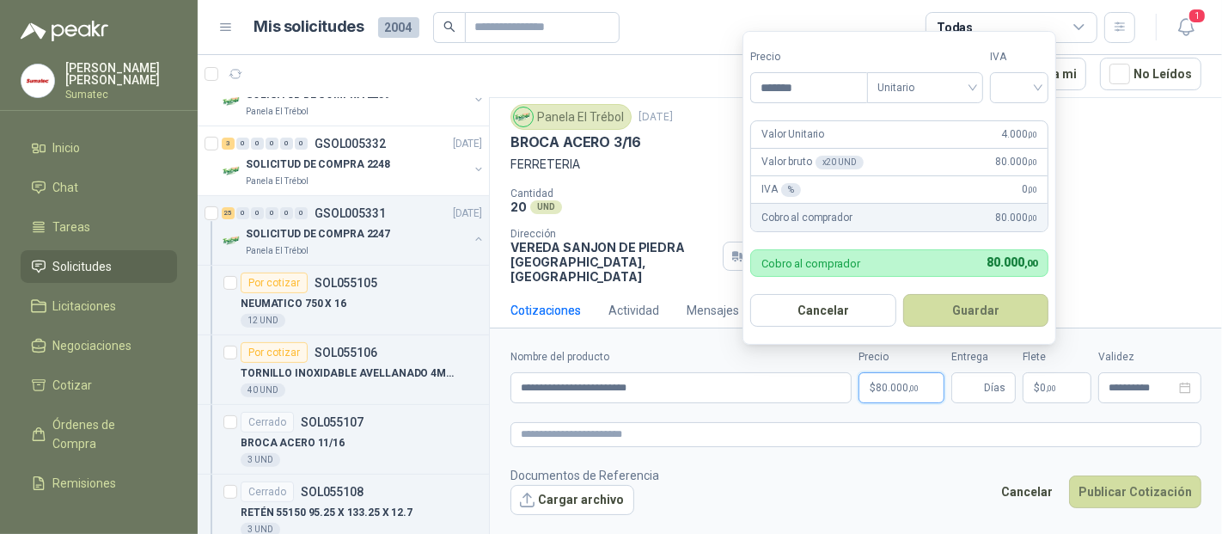
type input "*******"
click at [1024, 113] on div "19%" at bounding box center [1024, 125] width 52 height 28
click at [985, 333] on form "Precio ******* Tipo Unitario IVA 19% Valor Unitario 4.000 ,00 Valor bruto x 20 …" at bounding box center [902, 188] width 318 height 314
click at [989, 315] on button "Guardar" at bounding box center [979, 310] width 148 height 33
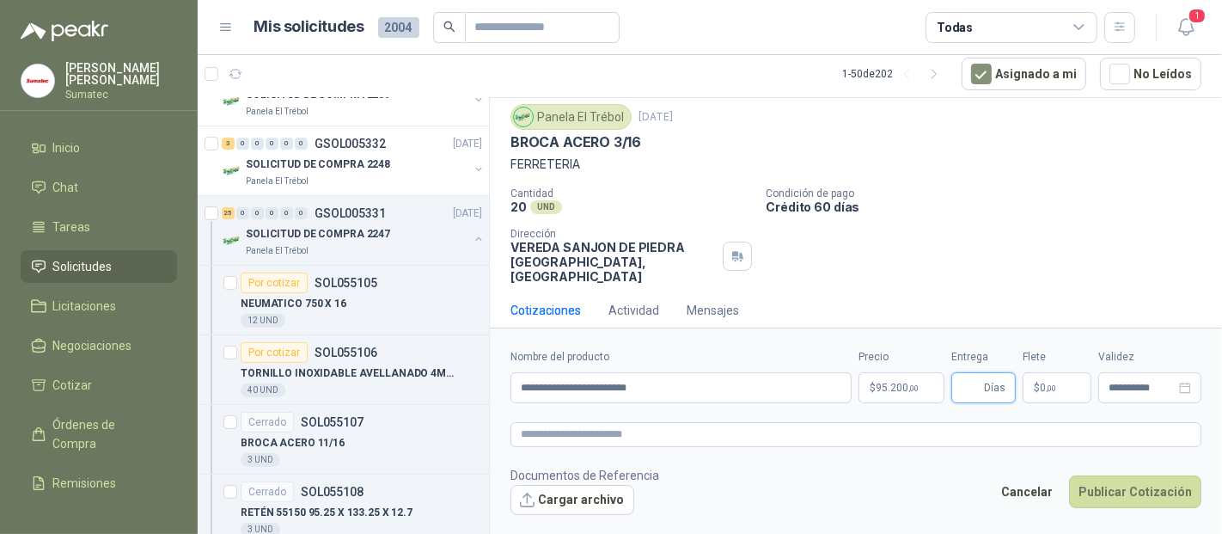
click at [977, 384] on input "Entrega" at bounding box center [971, 387] width 19 height 29
type input "*"
click at [1061, 373] on p "$ 0 ,00" at bounding box center [1057, 387] width 69 height 31
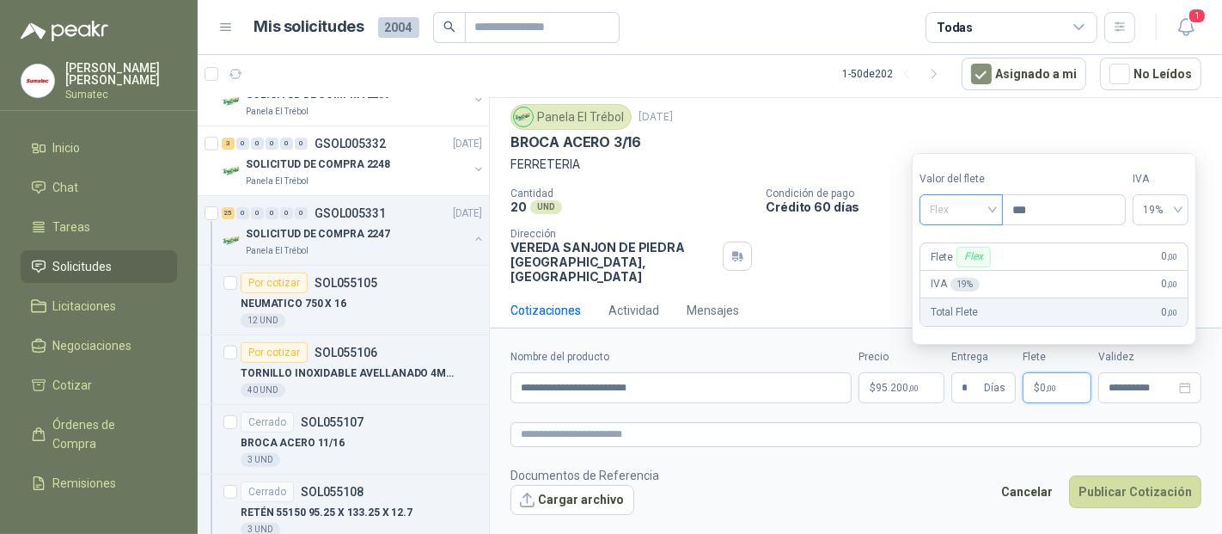
click at [974, 207] on span "Flex" at bounding box center [961, 210] width 63 height 26
click at [967, 272] on div "Incluido" at bounding box center [963, 274] width 59 height 19
click at [1100, 507] on div "Cancelar Publicar Cotización" at bounding box center [1097, 495] width 210 height 40
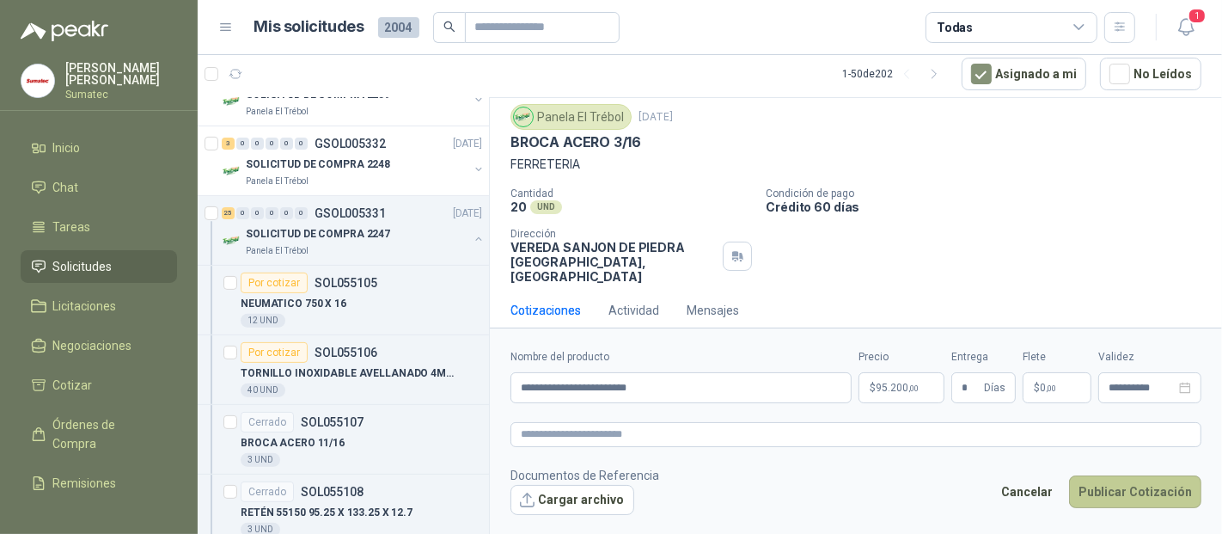
click at [1108, 497] on button "Publicar Cotización" at bounding box center [1135, 491] width 132 height 33
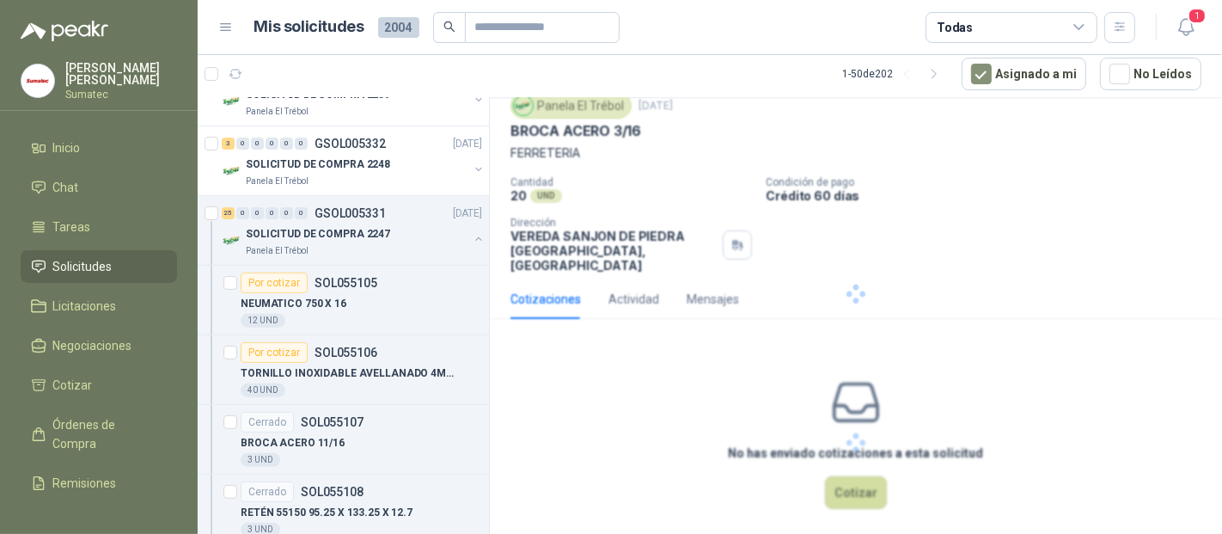
scroll to position [0, 0]
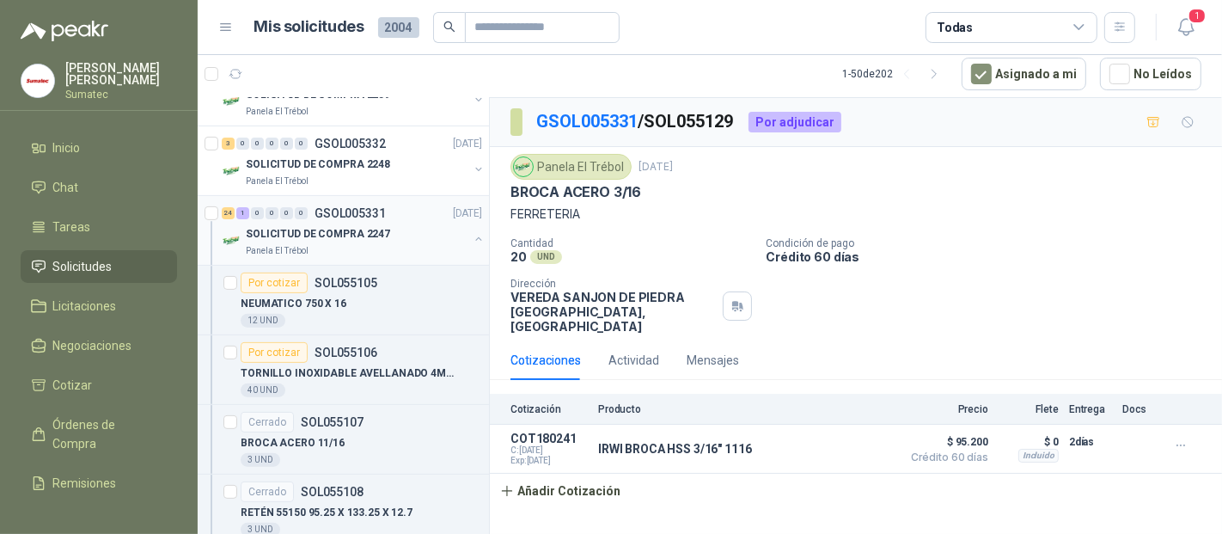
click at [346, 218] on div "24 1 0 0 0 0 GSOL005331 [DATE]" at bounding box center [354, 213] width 264 height 21
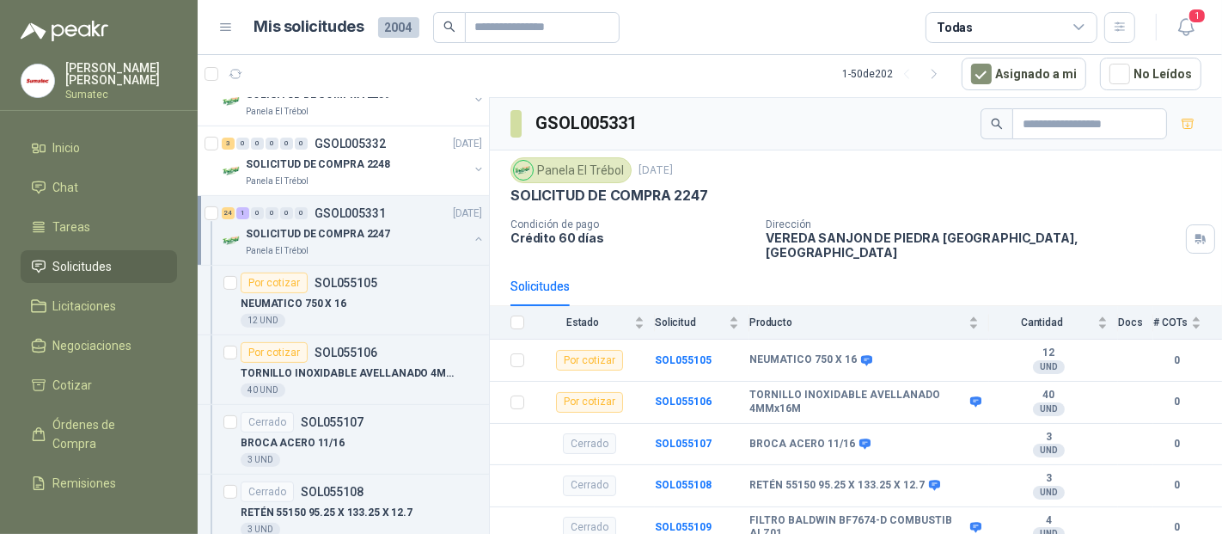
click at [472, 236] on button "button" at bounding box center [479, 239] width 14 height 14
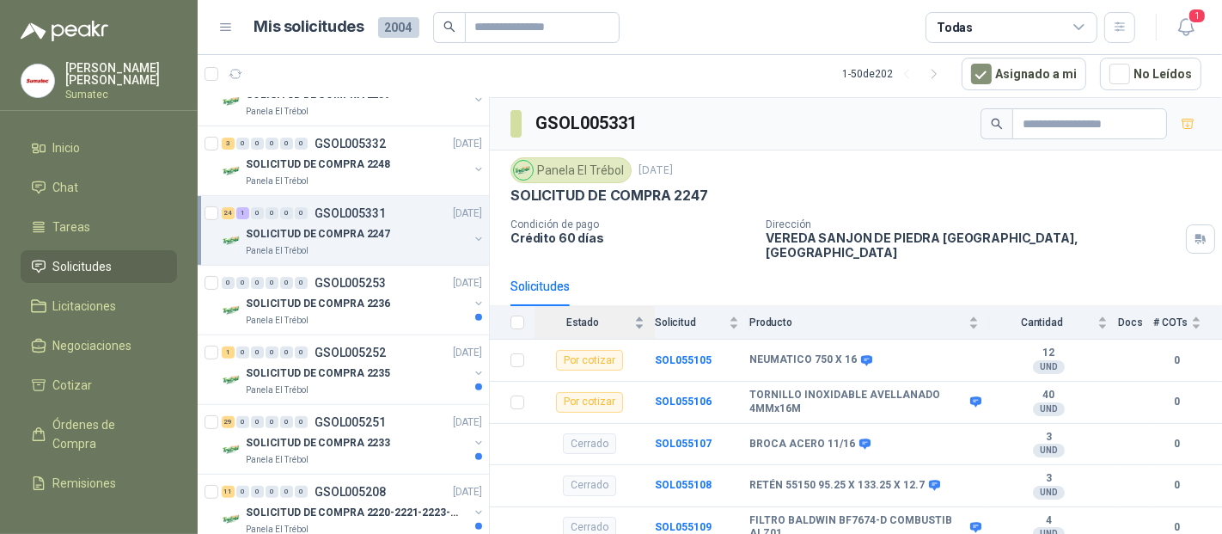
click at [593, 316] on span "Estado" at bounding box center [583, 322] width 96 height 12
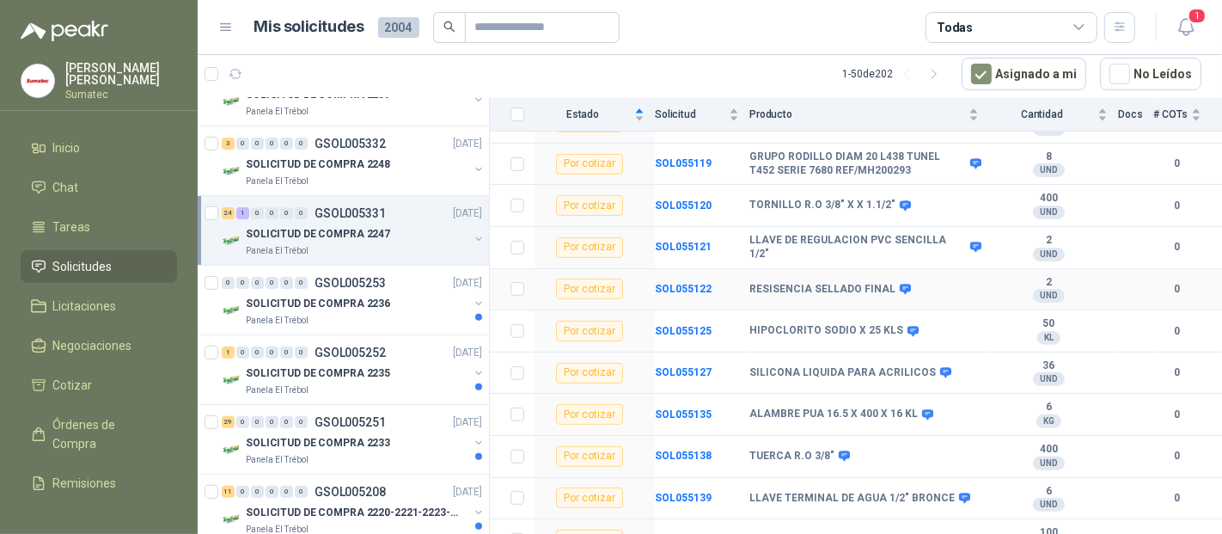
scroll to position [477, 0]
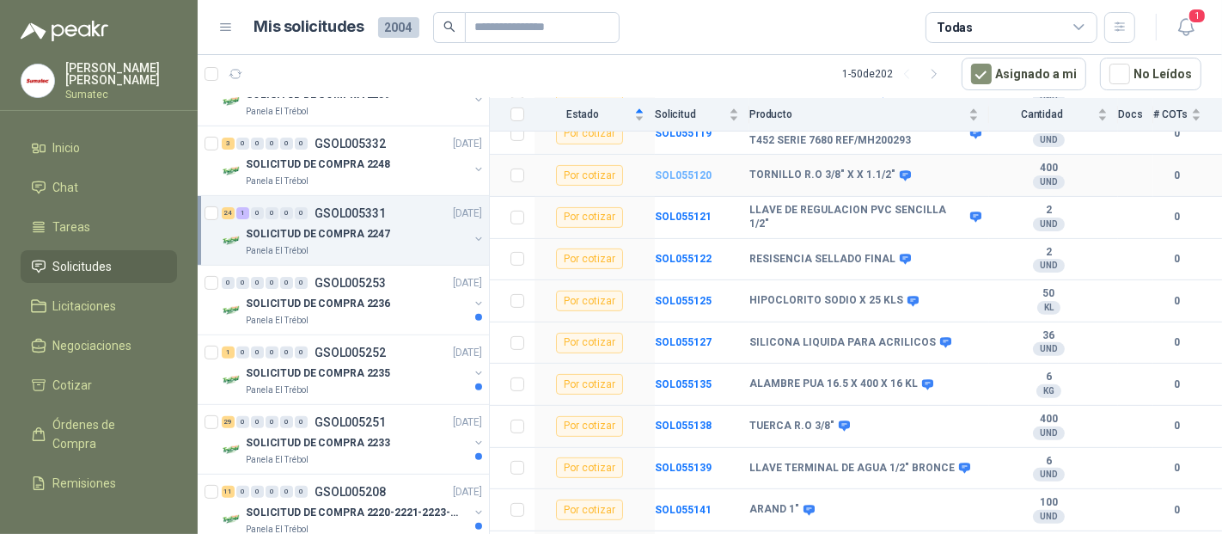
click at [681, 169] on b "SOL055120" at bounding box center [683, 175] width 57 height 12
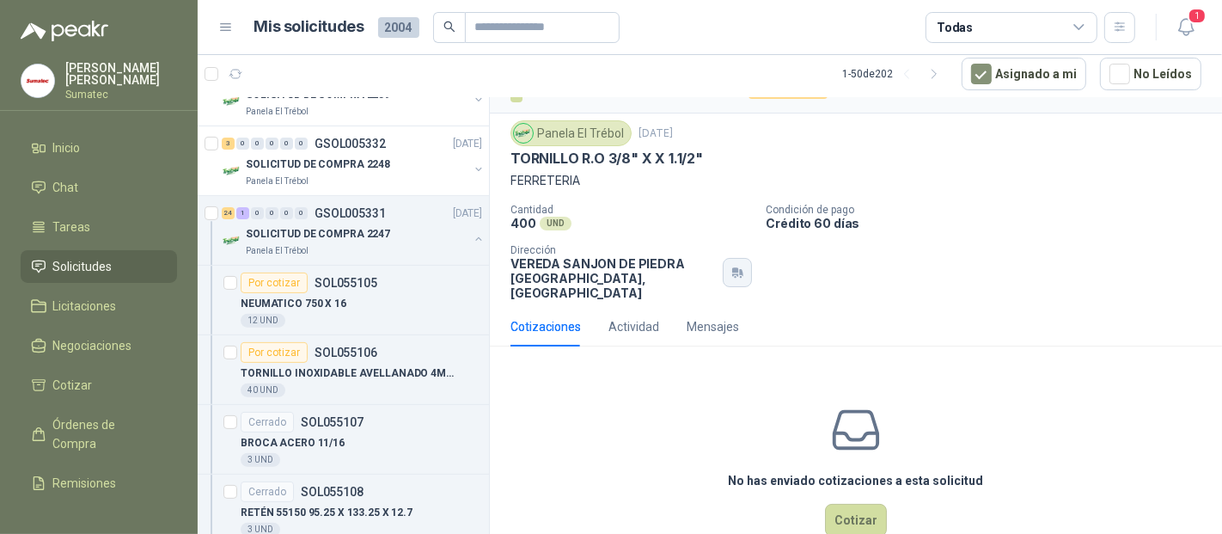
scroll to position [61, 0]
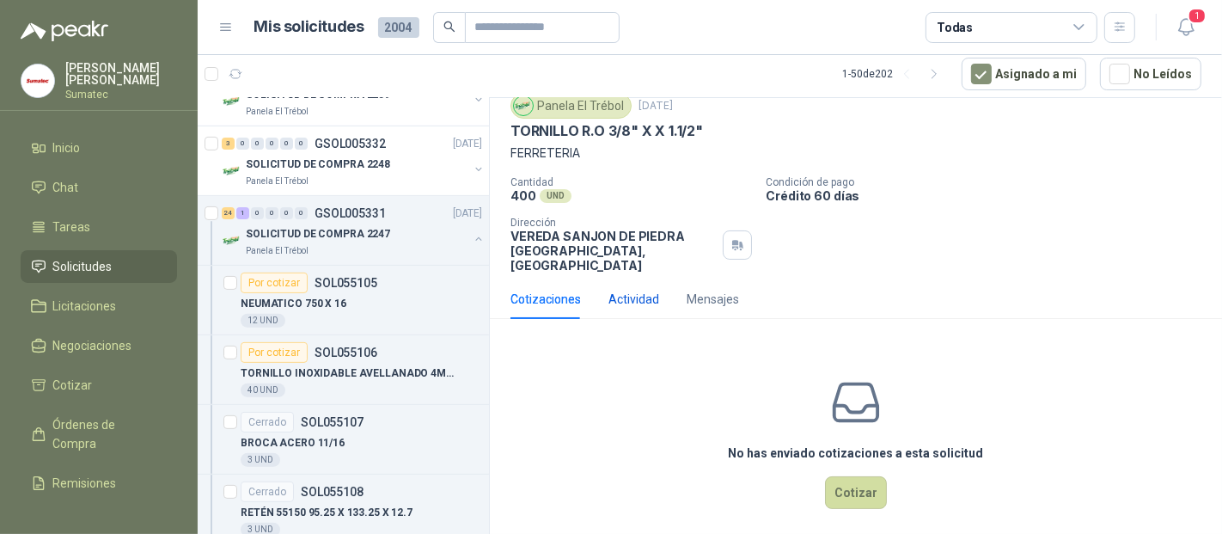
click at [646, 290] on div "Actividad" at bounding box center [634, 299] width 51 height 19
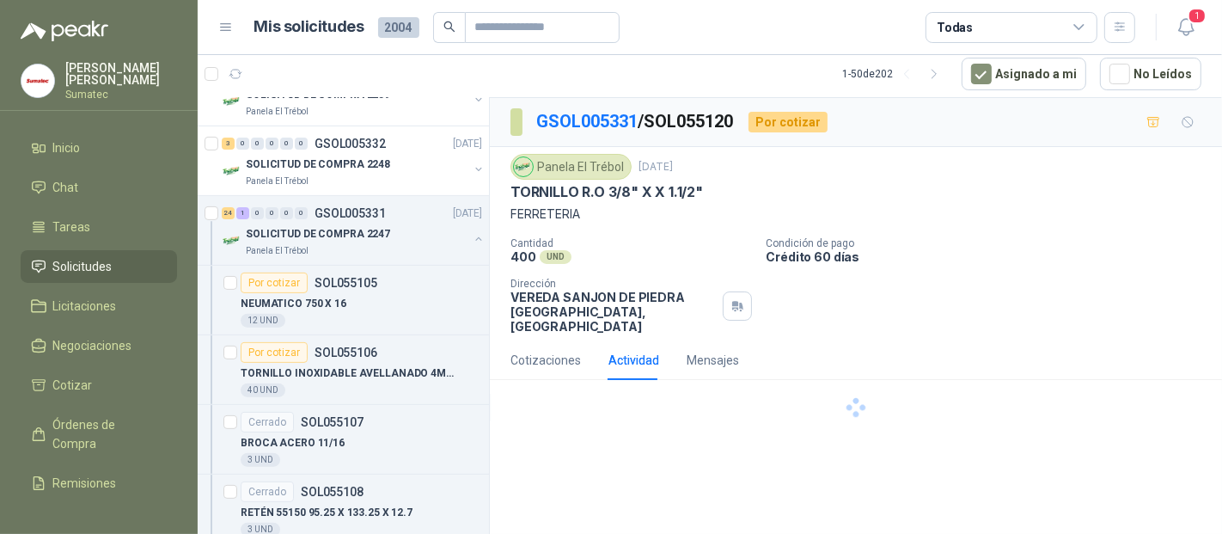
scroll to position [0, 0]
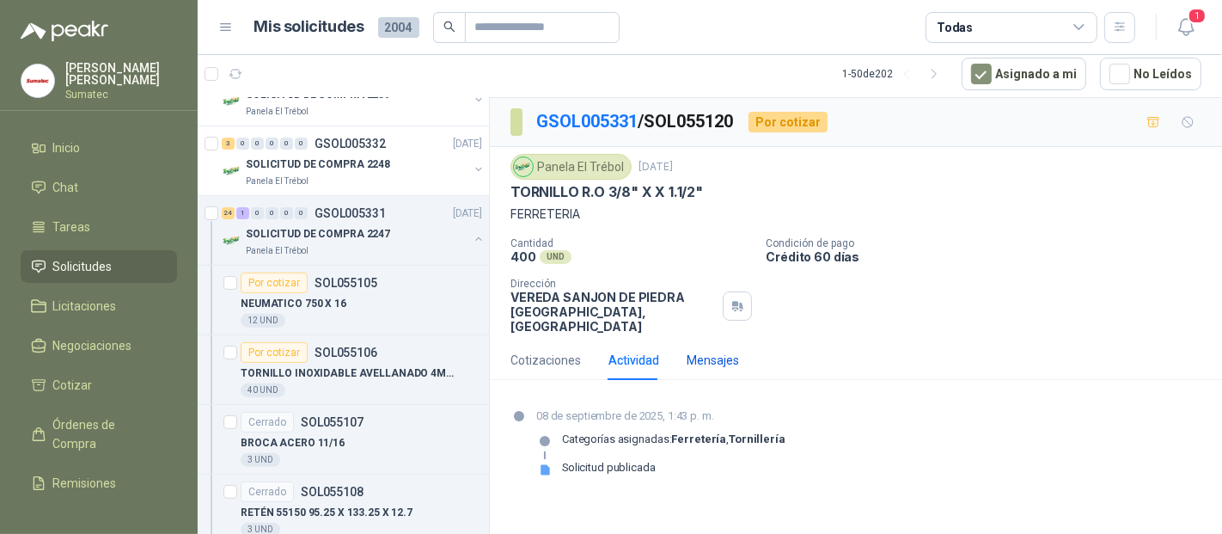
click at [708, 351] on div "Mensajes" at bounding box center [713, 360] width 52 height 19
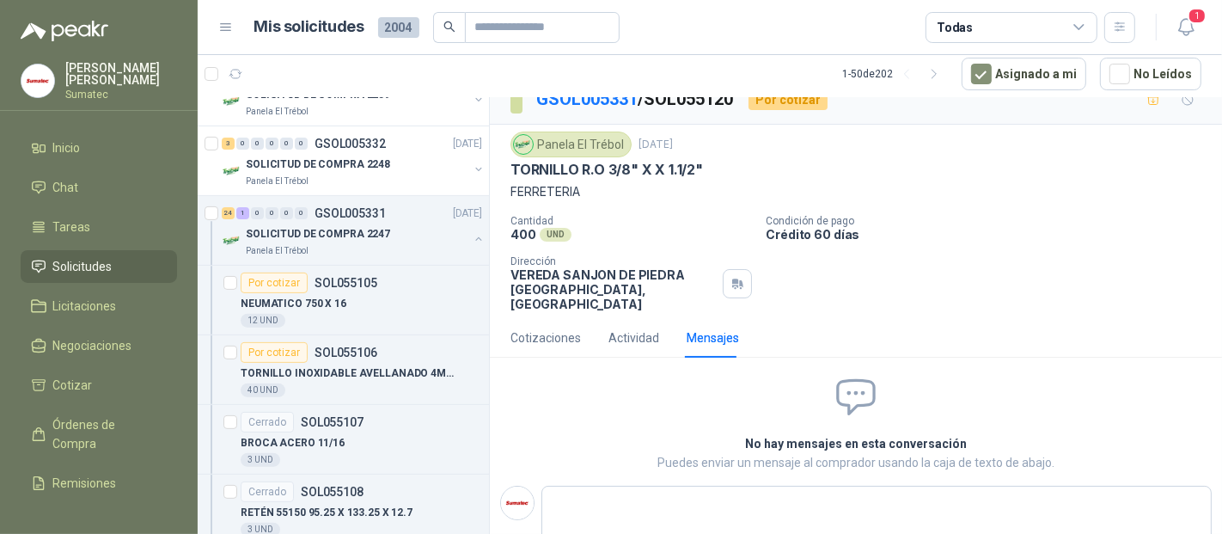
scroll to position [41, 0]
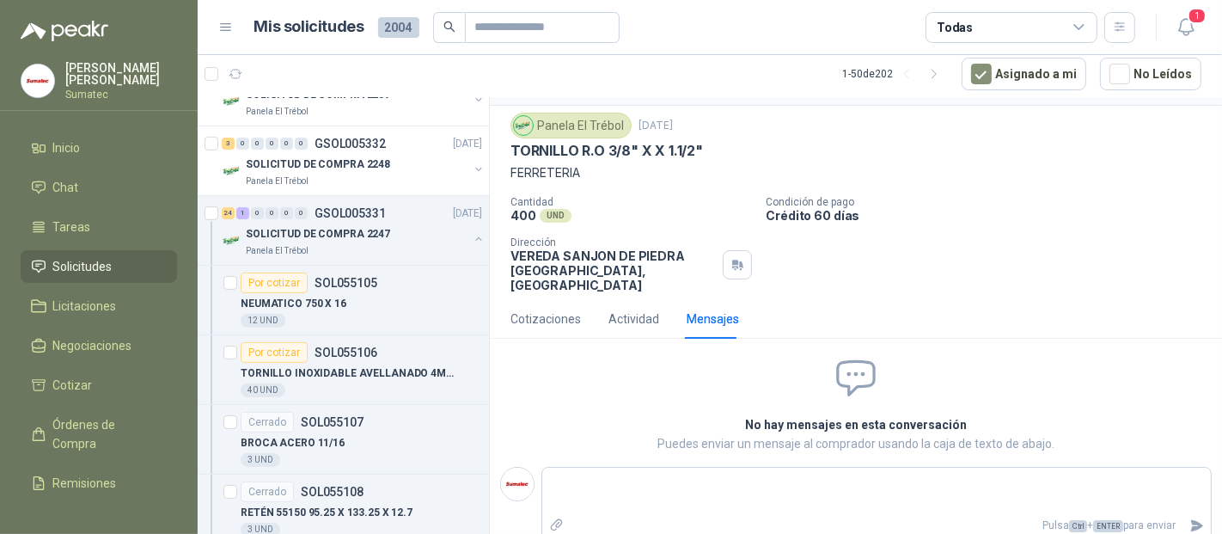
click at [527, 273] on p "VEREDA SANJON DE [GEOGRAPHIC_DATA] , [GEOGRAPHIC_DATA]" at bounding box center [613, 270] width 205 height 44
click at [529, 309] on div "Cotizaciones" at bounding box center [546, 318] width 70 height 19
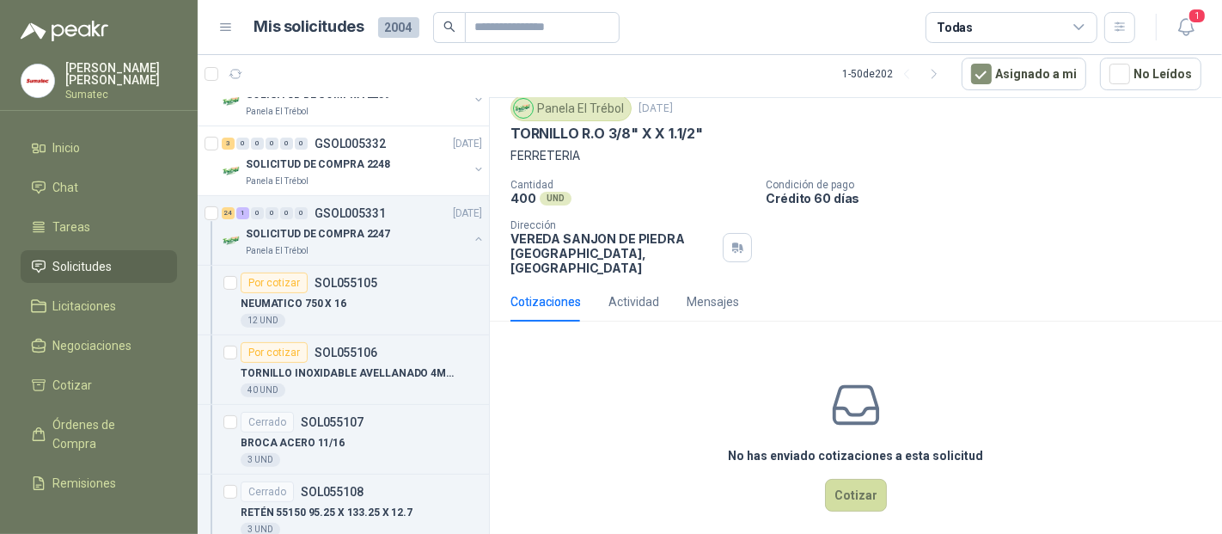
scroll to position [61, 0]
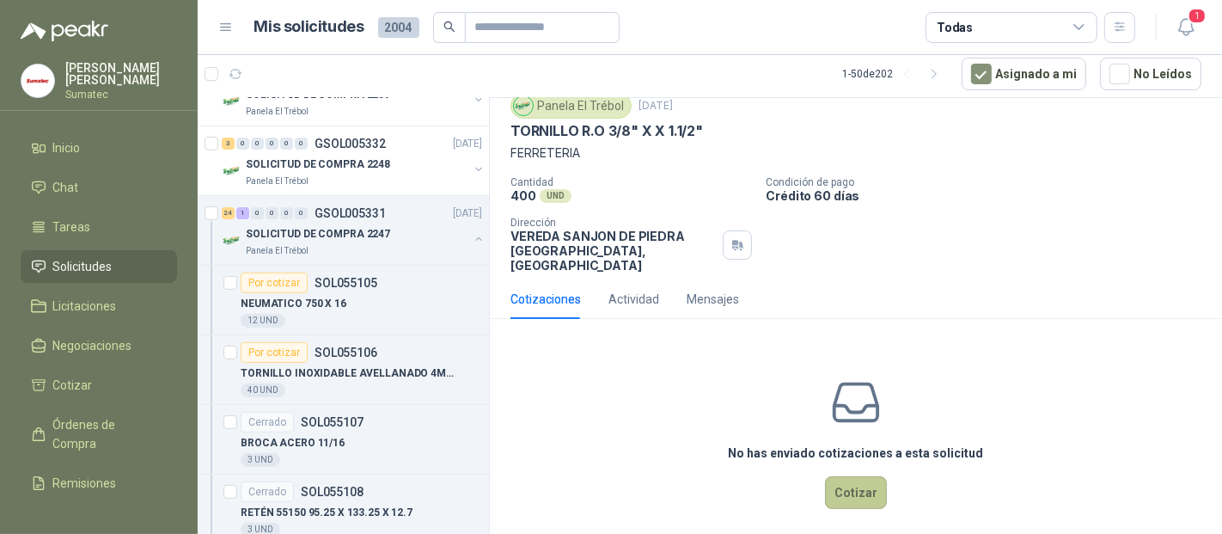
click at [842, 485] on button "Cotizar" at bounding box center [856, 492] width 62 height 33
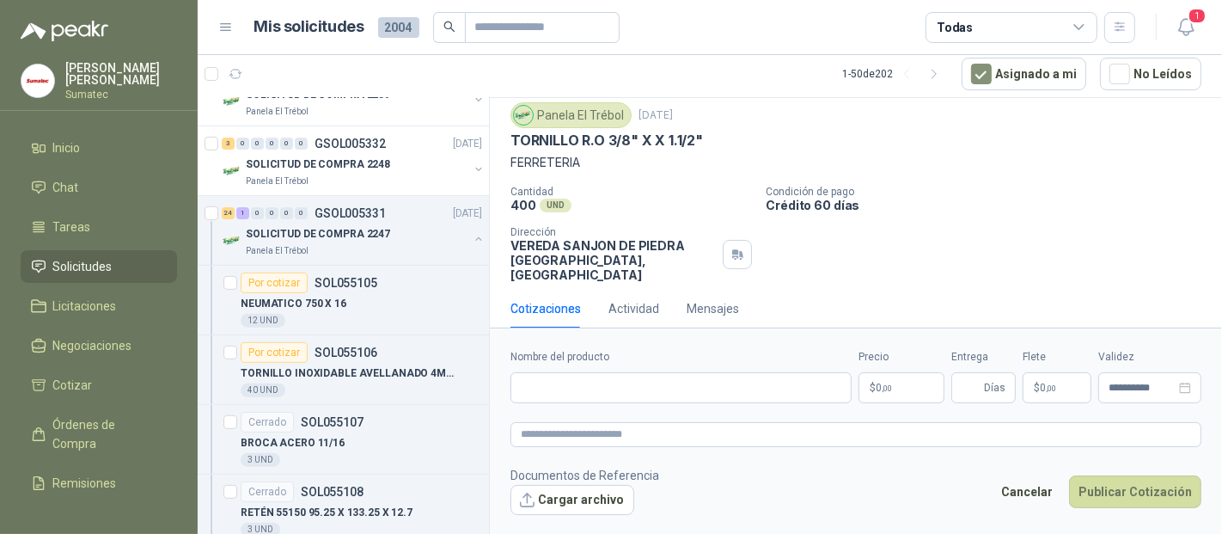
scroll to position [50, 0]
click at [596, 390] on input "Nombre del producto" at bounding box center [681, 387] width 341 height 31
paste input "**********"
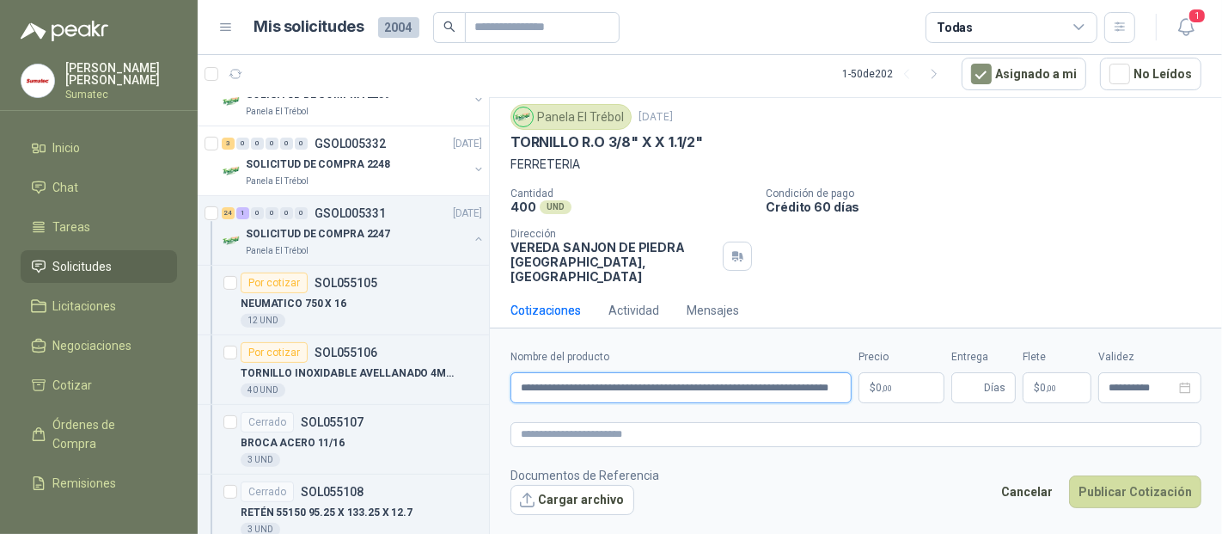
scroll to position [0, 75]
click at [623, 387] on input "**********" at bounding box center [681, 387] width 341 height 31
type input "**********"
click at [908, 394] on p "$ 0 ,00" at bounding box center [902, 387] width 86 height 31
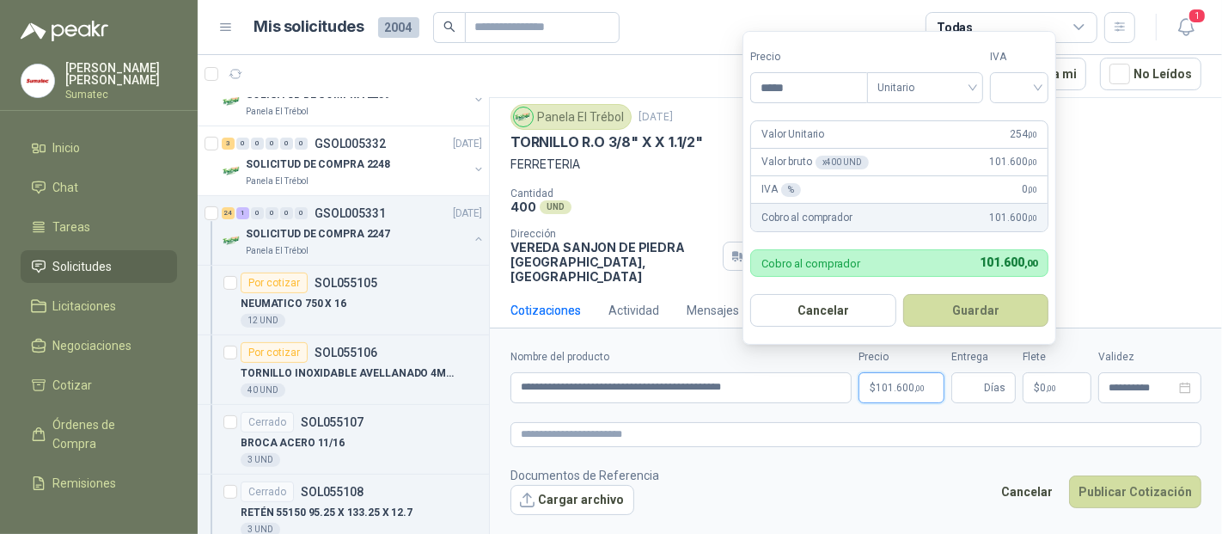
type input "*****"
click at [1007, 95] on input "search" at bounding box center [1020, 86] width 38 height 26
click at [1022, 124] on div "19%" at bounding box center [1024, 124] width 32 height 19
click at [994, 294] on button "Guardar" at bounding box center [979, 310] width 148 height 33
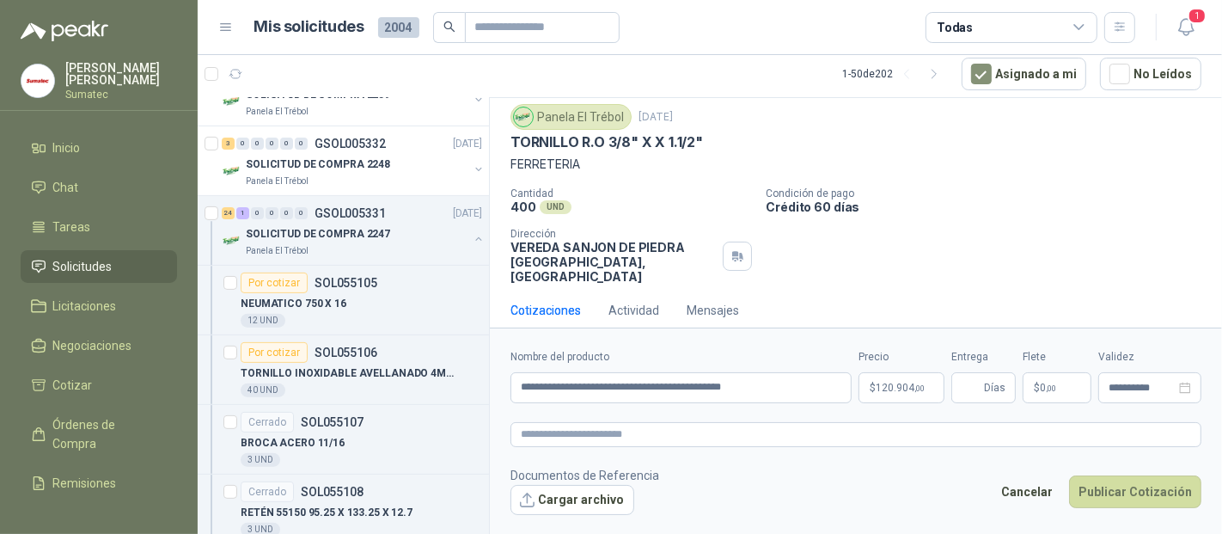
click at [993, 303] on div "Cotizaciones Actividad Mensajes" at bounding box center [856, 311] width 691 height 40
click at [967, 389] on input "Entrega" at bounding box center [971, 387] width 19 height 29
type input "*"
click at [1058, 381] on p "$ 0 ,00" at bounding box center [1057, 387] width 69 height 31
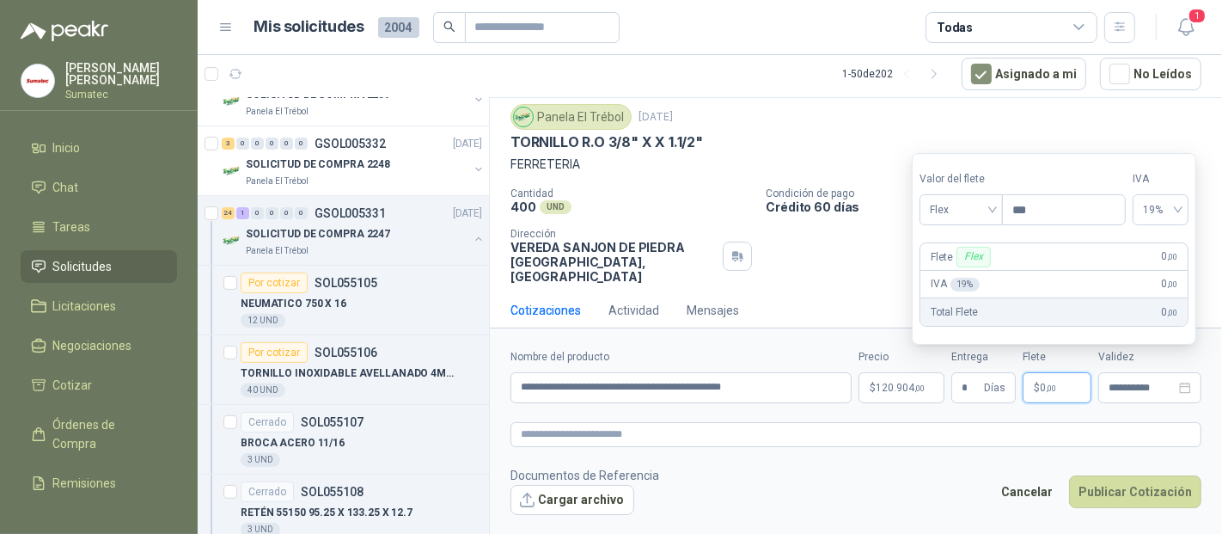
drag, startPoint x: 984, startPoint y: 188, endPoint x: 977, endPoint y: 211, distance: 24.5
click at [982, 190] on div "Valor del flete Flex" at bounding box center [961, 198] width 83 height 54
click at [977, 211] on span "Flex" at bounding box center [961, 210] width 63 height 26
click at [952, 279] on div "Incluido" at bounding box center [963, 274] width 59 height 19
click at [1127, 466] on footer "Documentos de Referencia Cargar archivo Cancelar Publicar Cotización" at bounding box center [856, 491] width 691 height 50
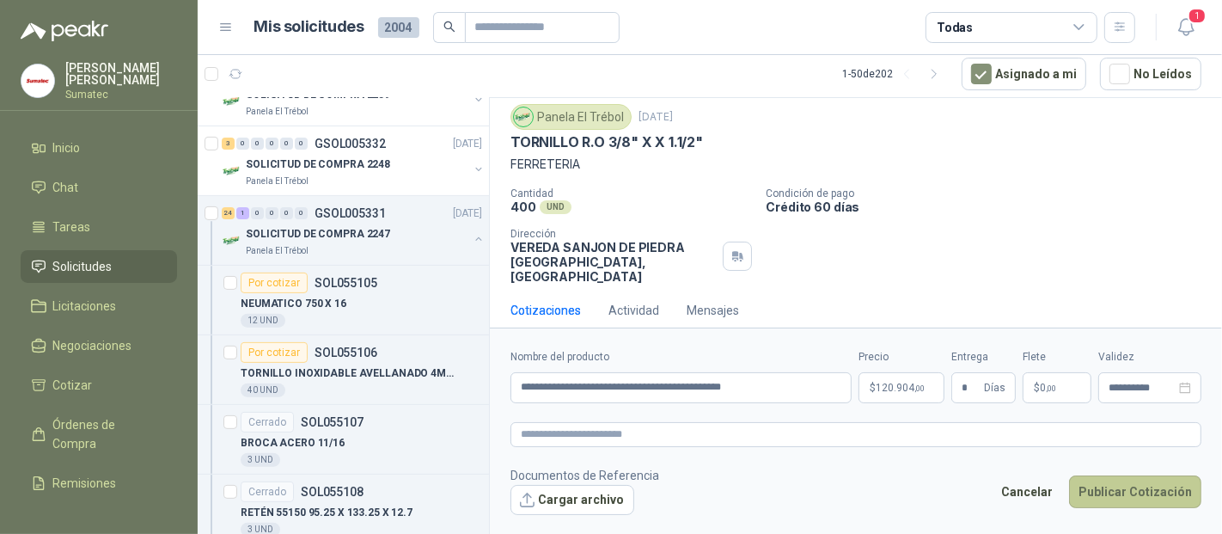
click at [1134, 490] on button "Publicar Cotización" at bounding box center [1135, 491] width 132 height 33
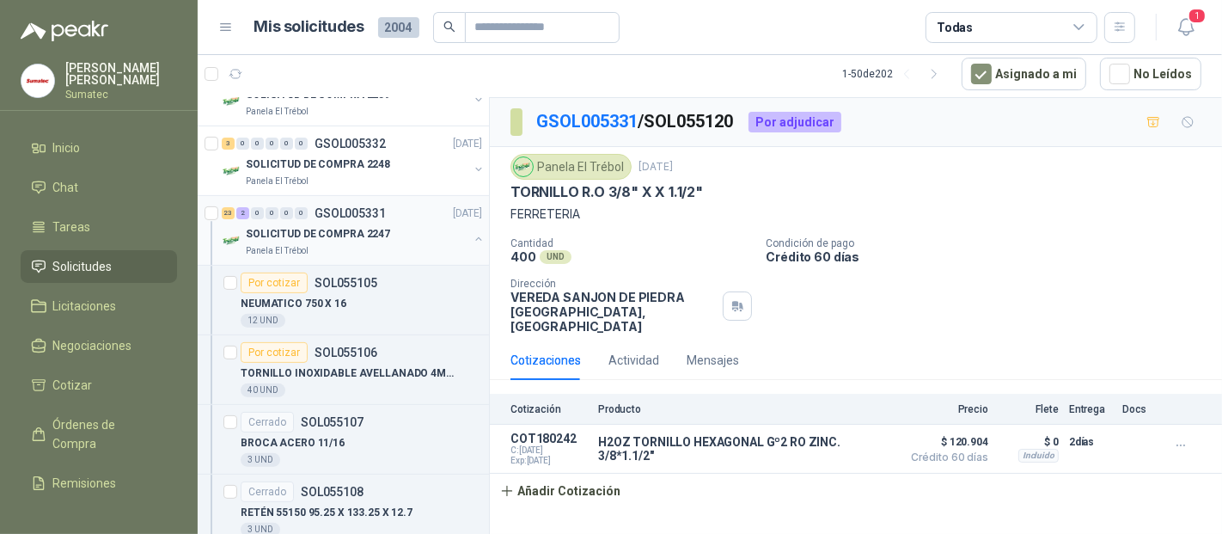
click at [472, 236] on button "button" at bounding box center [479, 239] width 14 height 14
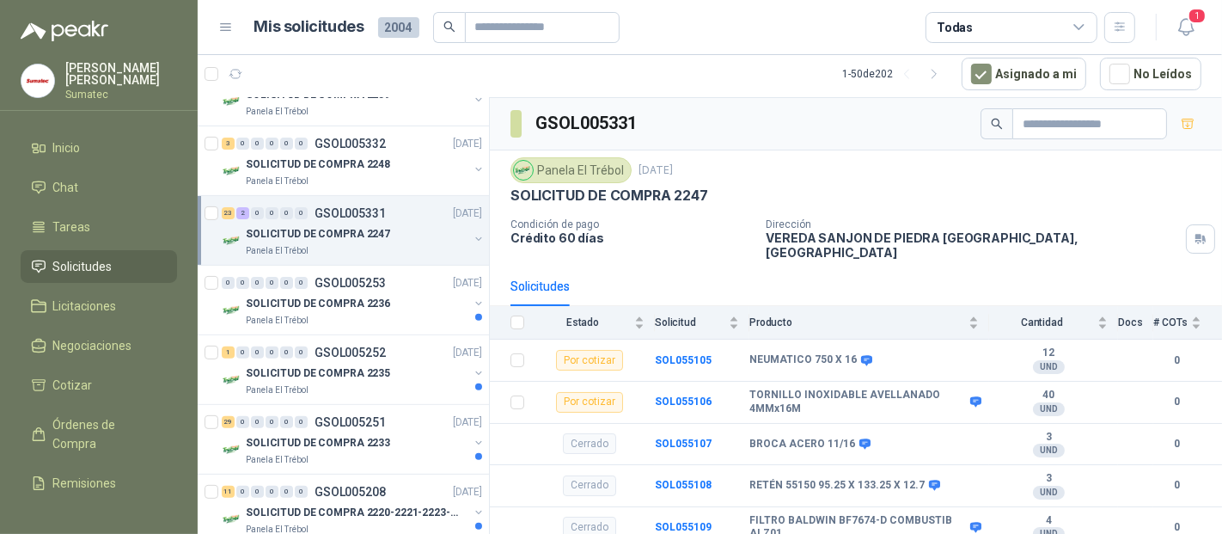
click at [383, 223] on div "SOLICITUD DE COMPRA 2247" at bounding box center [357, 233] width 223 height 21
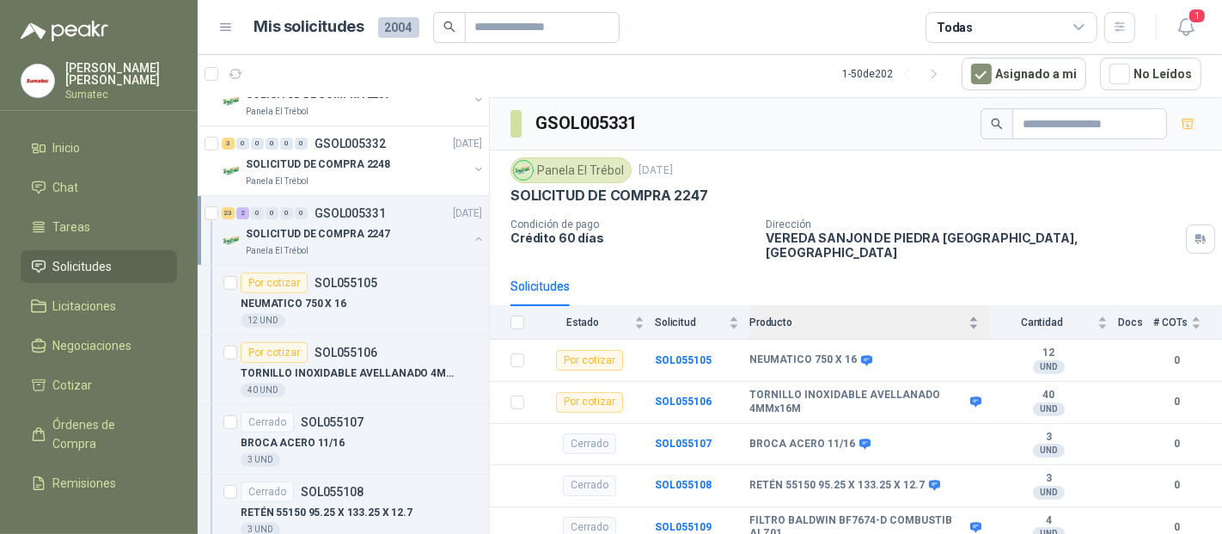
click at [855, 317] on div "Producto" at bounding box center [865, 322] width 230 height 17
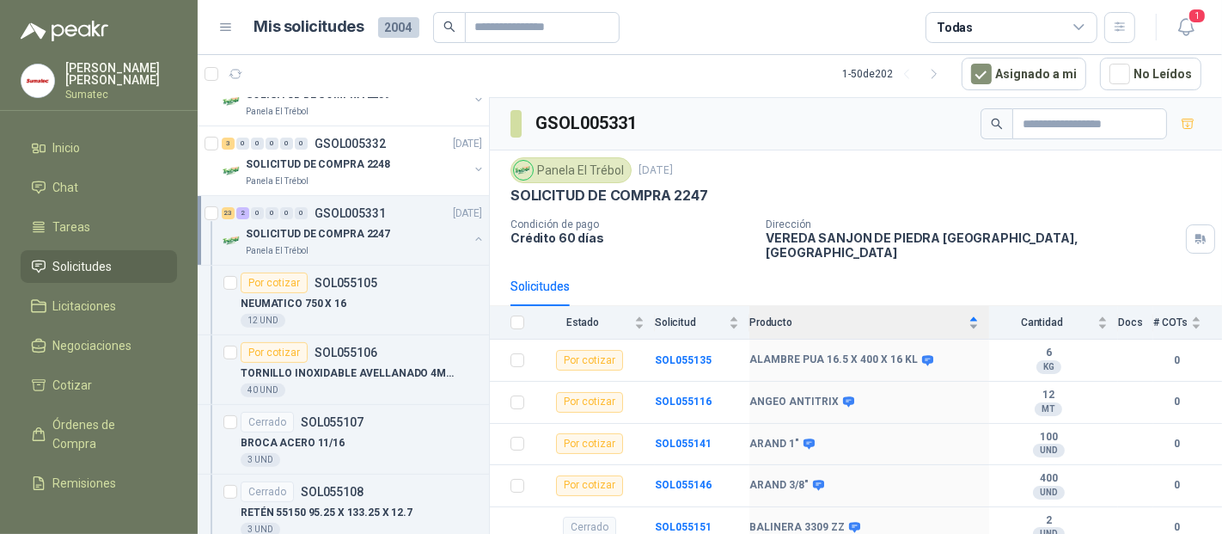
click at [855, 317] on div "Producto" at bounding box center [865, 322] width 230 height 17
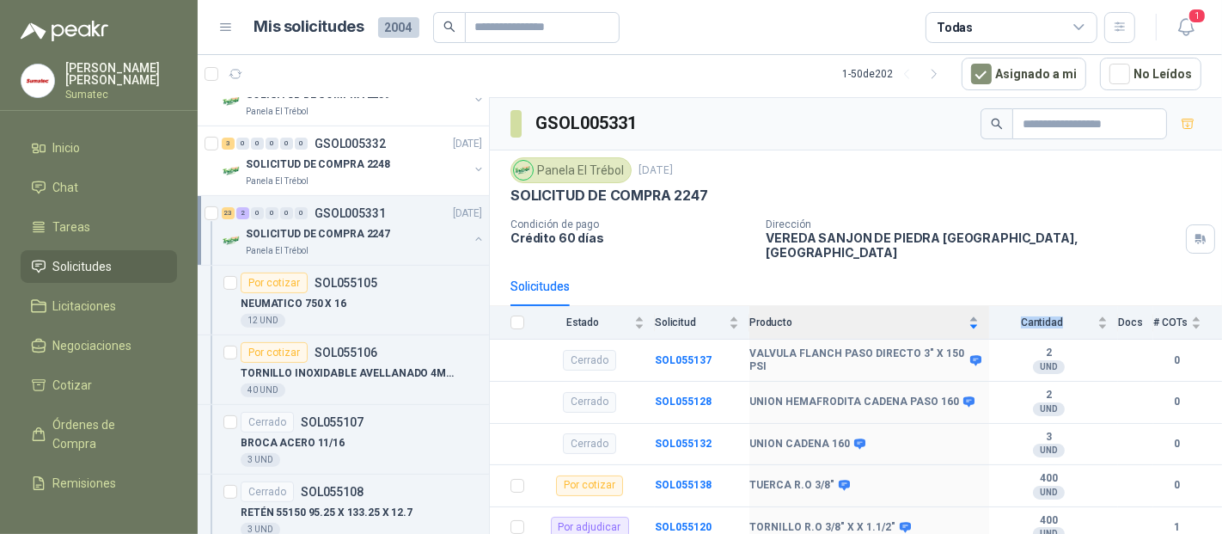
click at [855, 316] on div "Producto" at bounding box center [865, 322] width 230 height 17
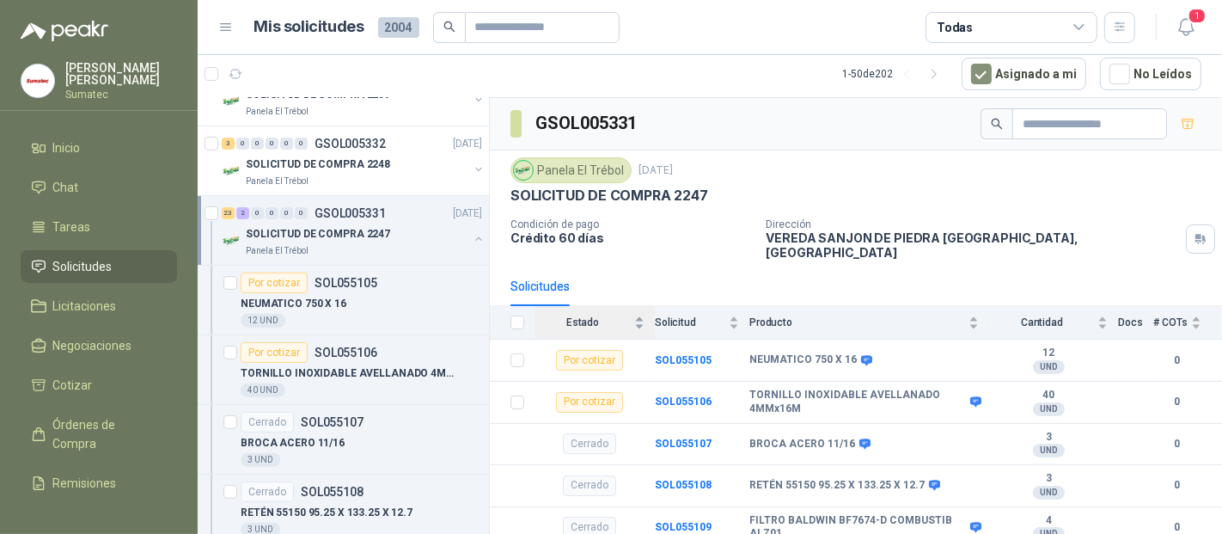
click at [602, 316] on span "Estado" at bounding box center [583, 322] width 96 height 12
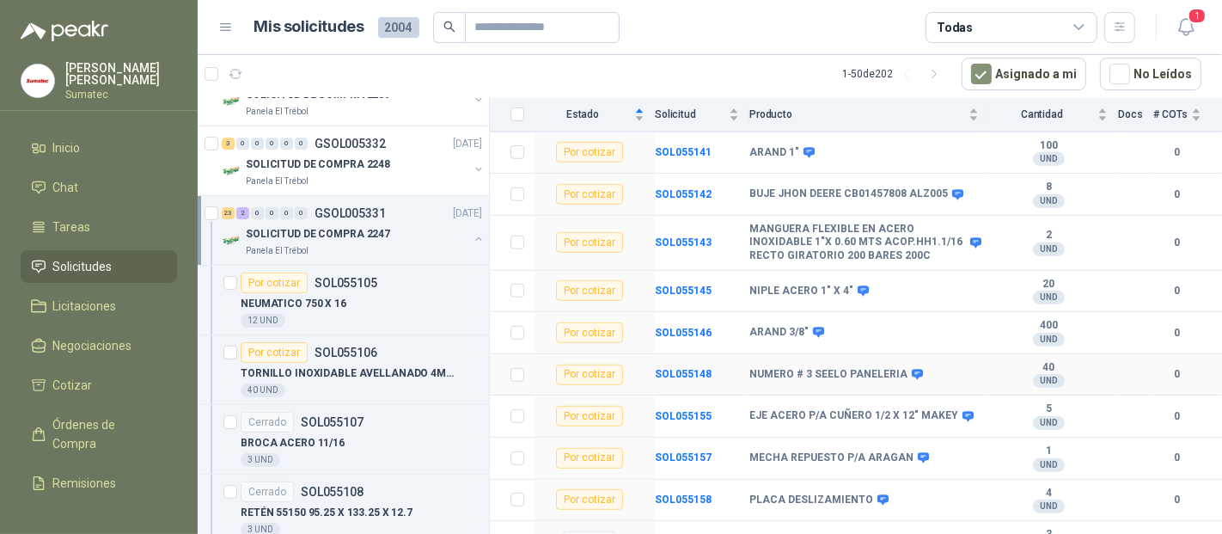
scroll to position [763, 0]
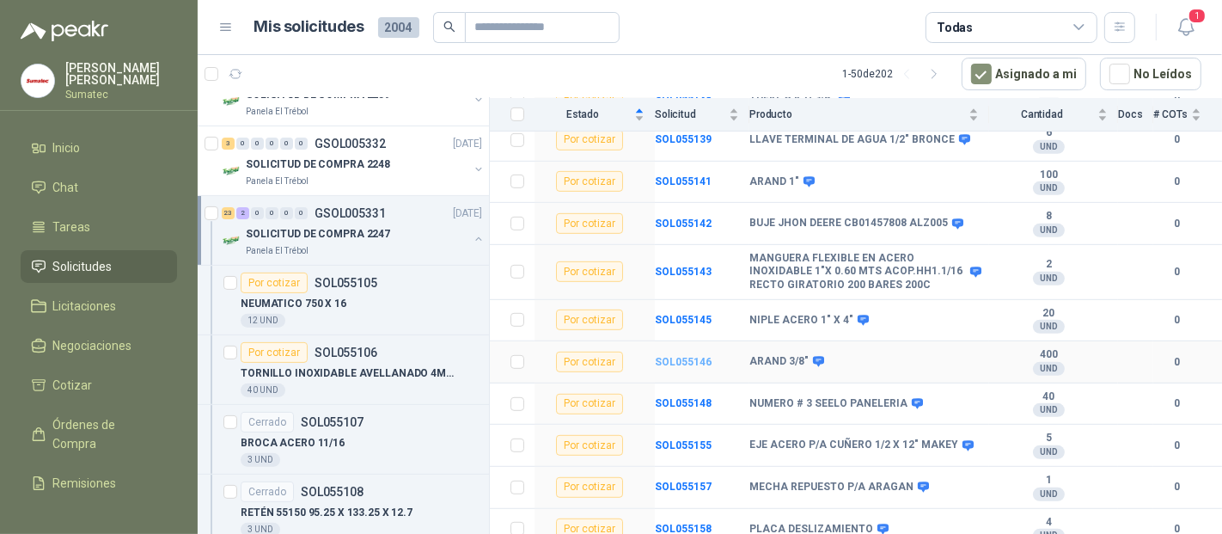
click at [684, 356] on b "SOL055146" at bounding box center [683, 362] width 57 height 12
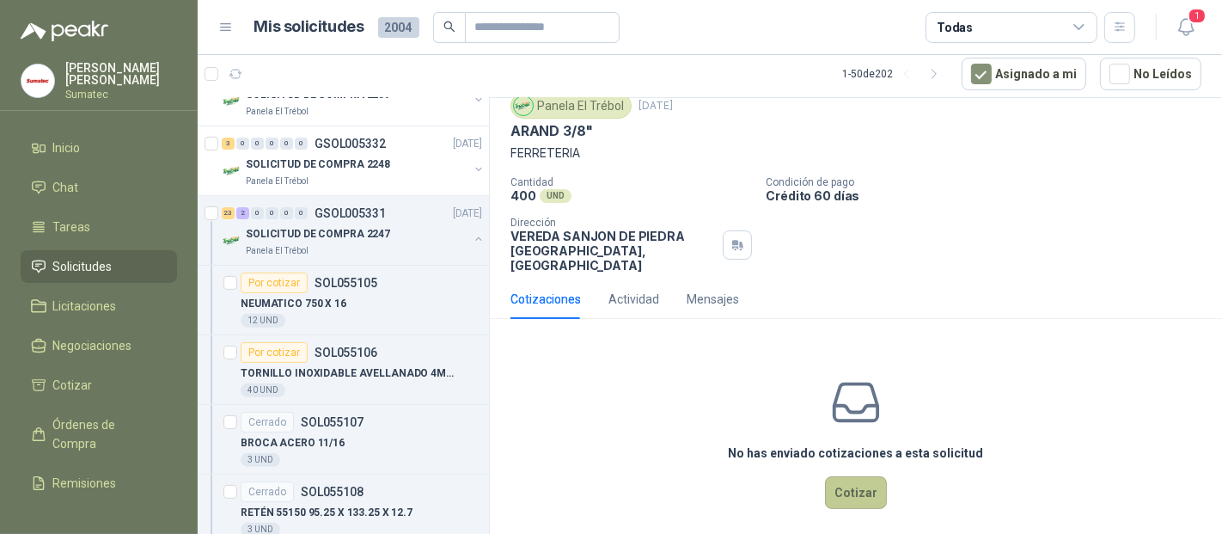
click at [836, 476] on button "Cotizar" at bounding box center [856, 492] width 62 height 33
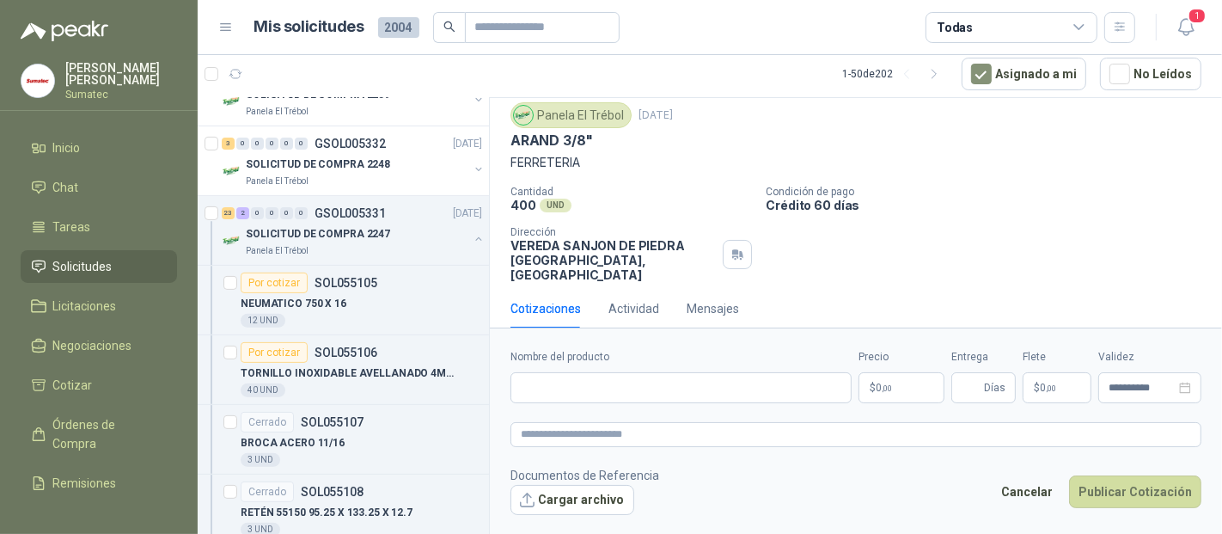
scroll to position [50, 0]
click at [592, 395] on input "Nombre del producto" at bounding box center [681, 387] width 341 height 31
paste input "**********"
drag, startPoint x: 648, startPoint y: 394, endPoint x: 264, endPoint y: 388, distance: 384.3
click at [264, 388] on div "Solicitudes de nuevos compradores Por cotizar SOL056434 [DATE] Bateria Port 100…" at bounding box center [710, 316] width 1025 height 438
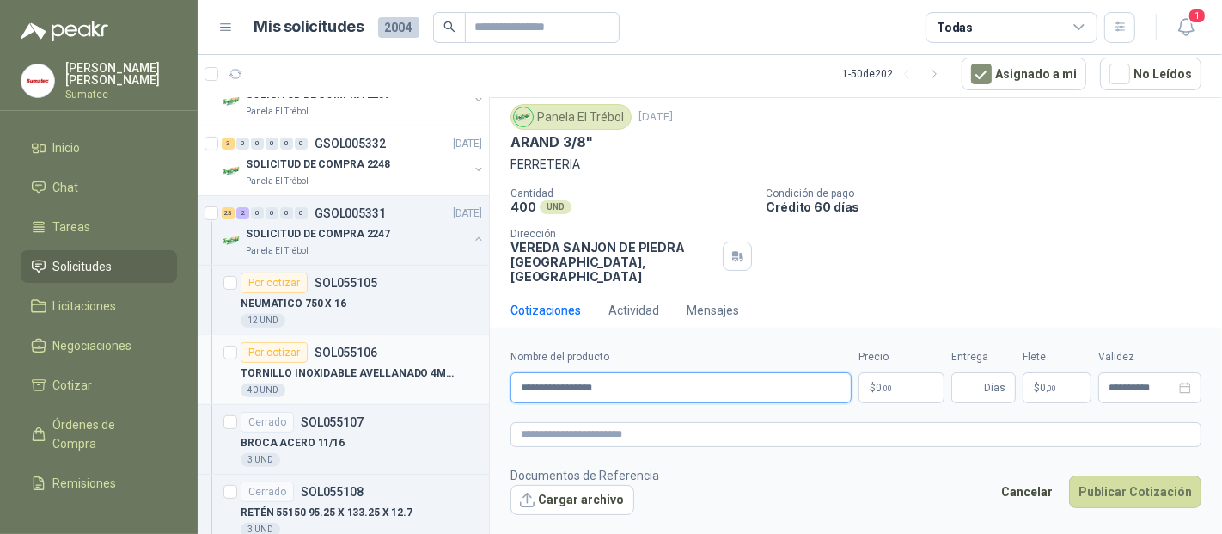
paste input "**********"
type input "**********"
click at [897, 384] on p "$ 0 ,00" at bounding box center [902, 387] width 86 height 31
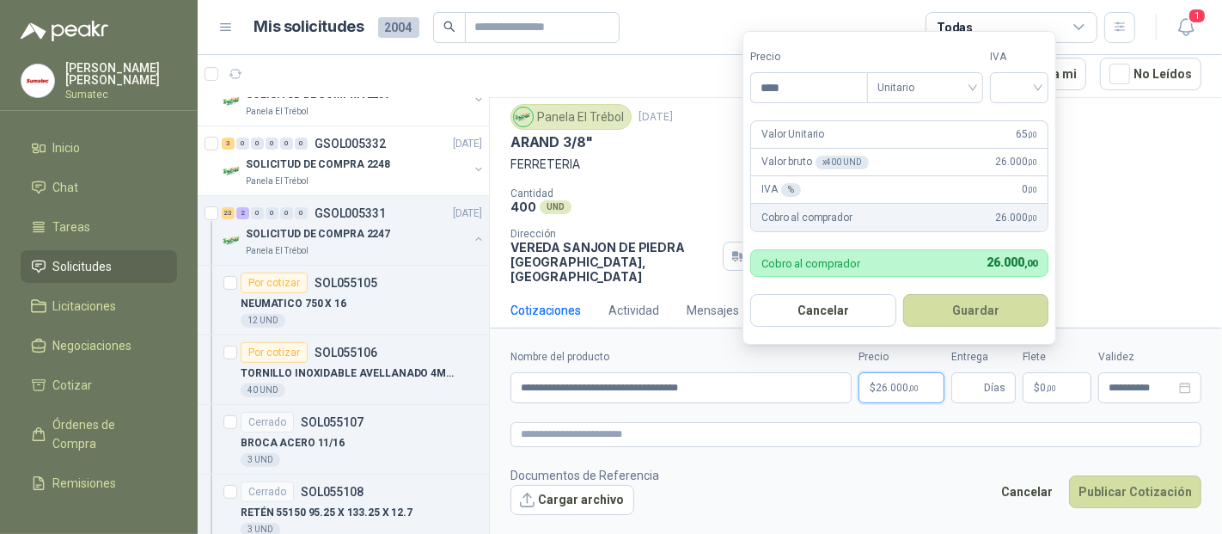
type input "****"
click at [1031, 75] on input "search" at bounding box center [1020, 86] width 38 height 26
click at [1027, 126] on div "19%" at bounding box center [1024, 124] width 32 height 19
click at [1000, 307] on button "Guardar" at bounding box center [979, 310] width 148 height 33
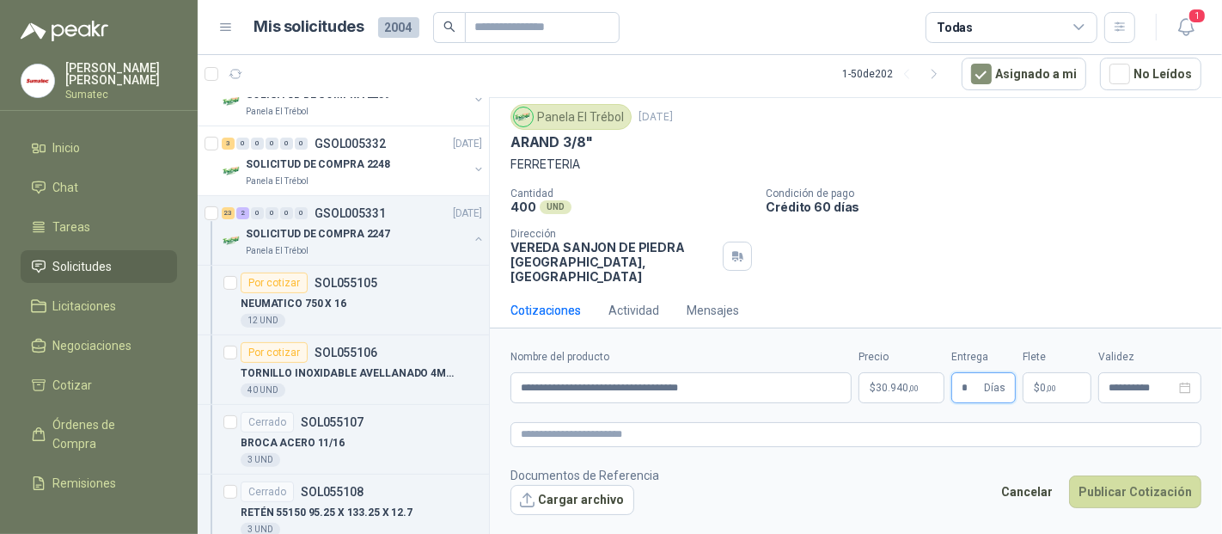
type input "*"
click at [1028, 387] on p "$ 0 ,00" at bounding box center [1057, 387] width 69 height 31
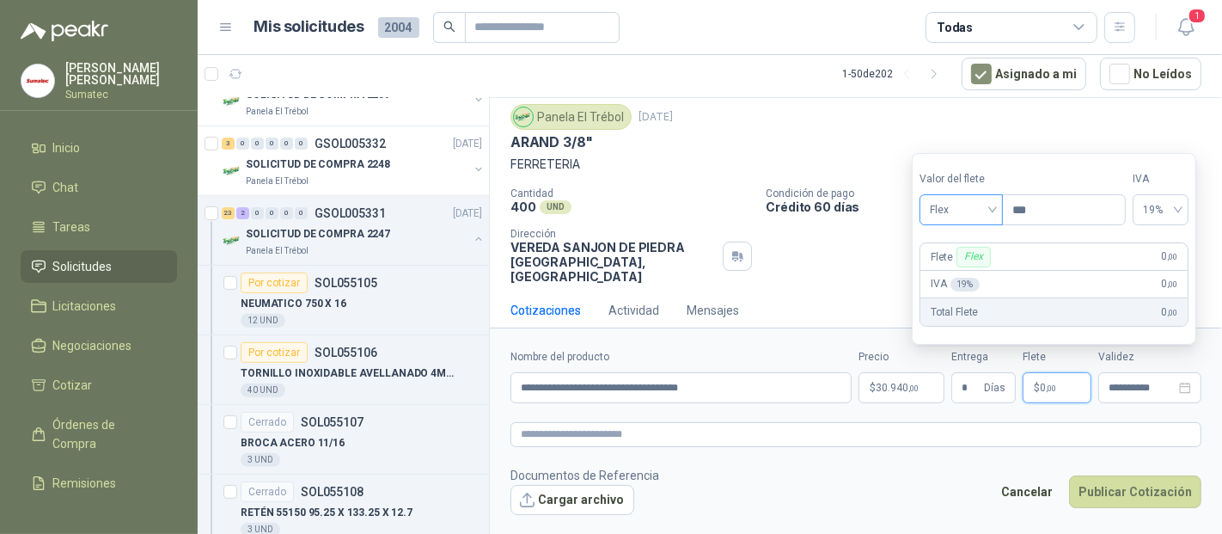
click at [948, 207] on span "Flex" at bounding box center [961, 210] width 63 height 26
click at [952, 269] on div "Incluido" at bounding box center [963, 274] width 59 height 19
click at [1132, 487] on button "Publicar Cotización" at bounding box center [1135, 491] width 132 height 33
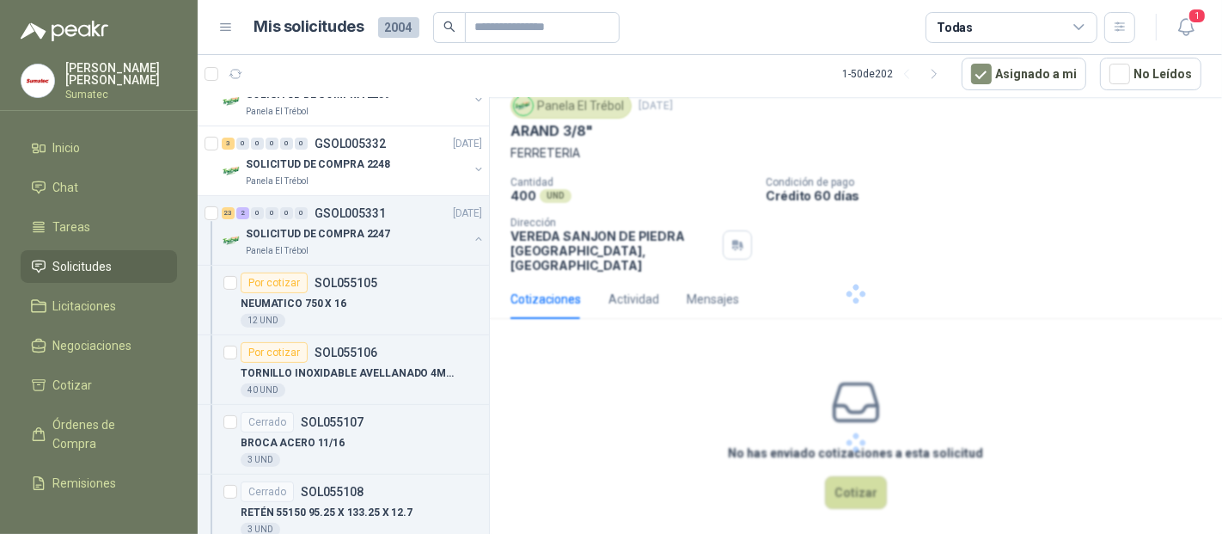
scroll to position [0, 0]
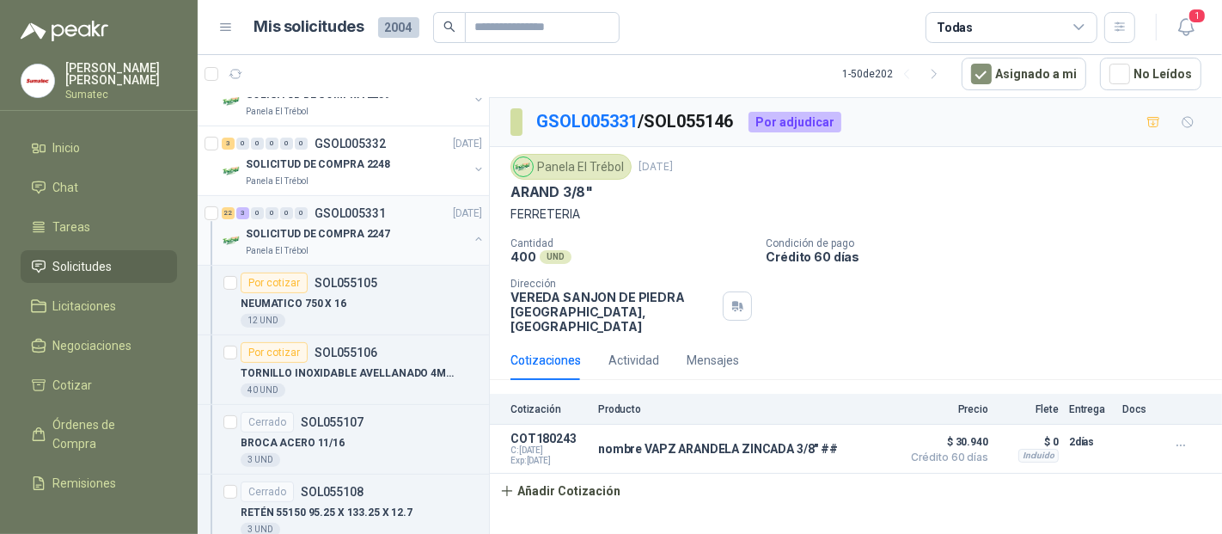
click at [370, 212] on p "GSOL005331" at bounding box center [350, 213] width 71 height 12
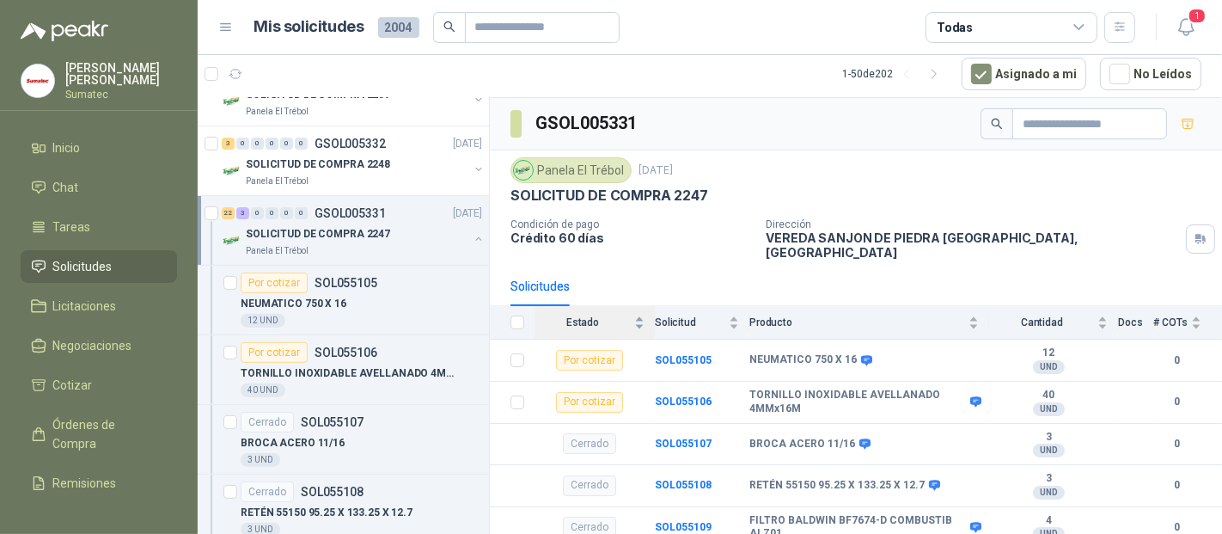
click at [599, 316] on span "Estado" at bounding box center [583, 322] width 96 height 12
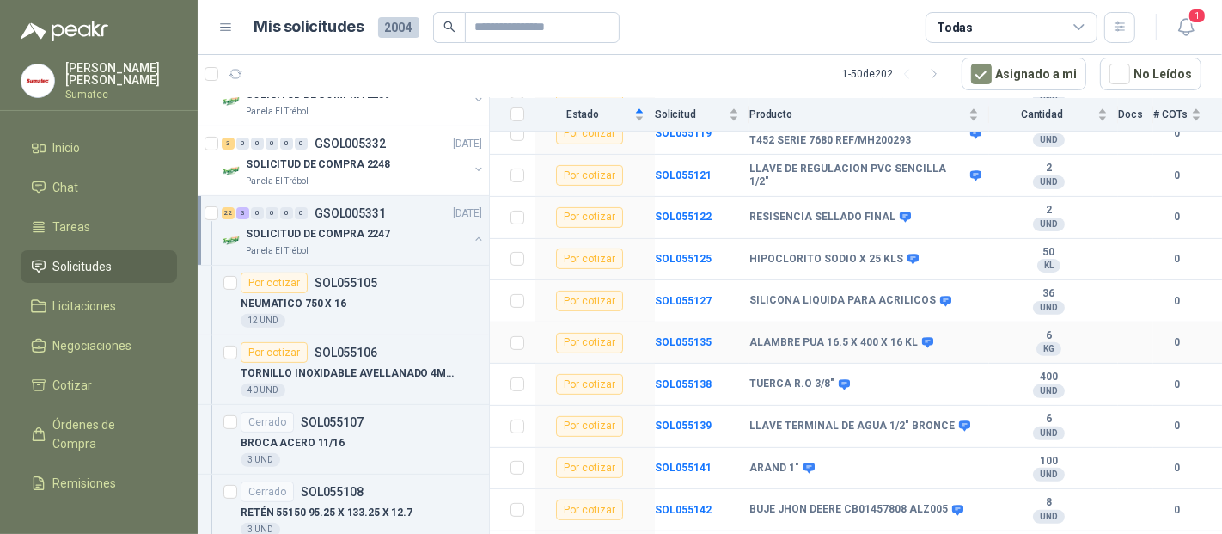
scroll to position [572, 0]
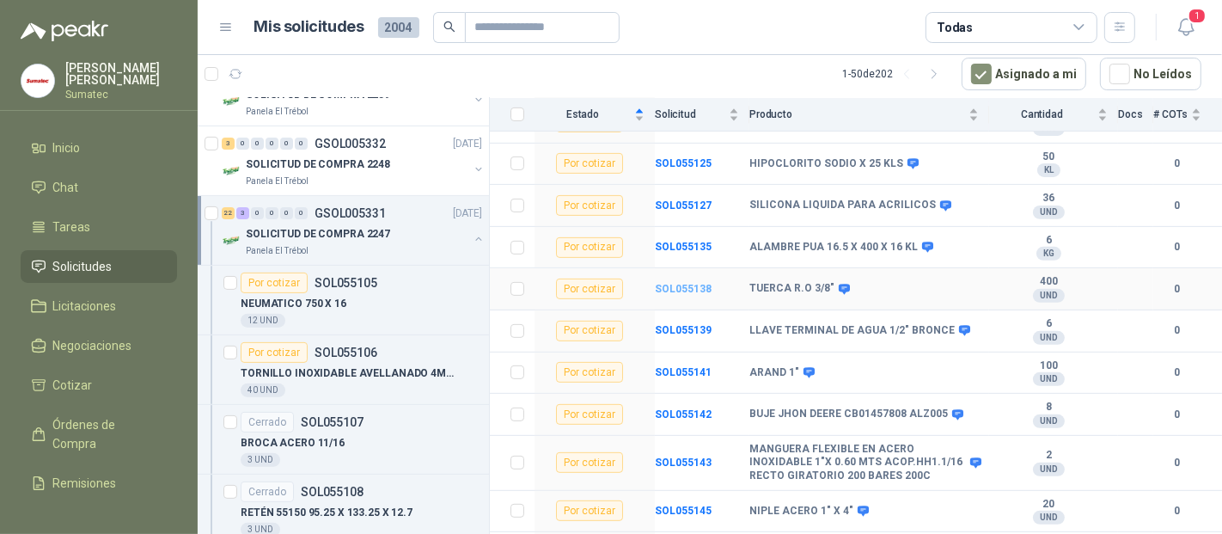
click at [679, 283] on b "SOL055138" at bounding box center [683, 289] width 57 height 12
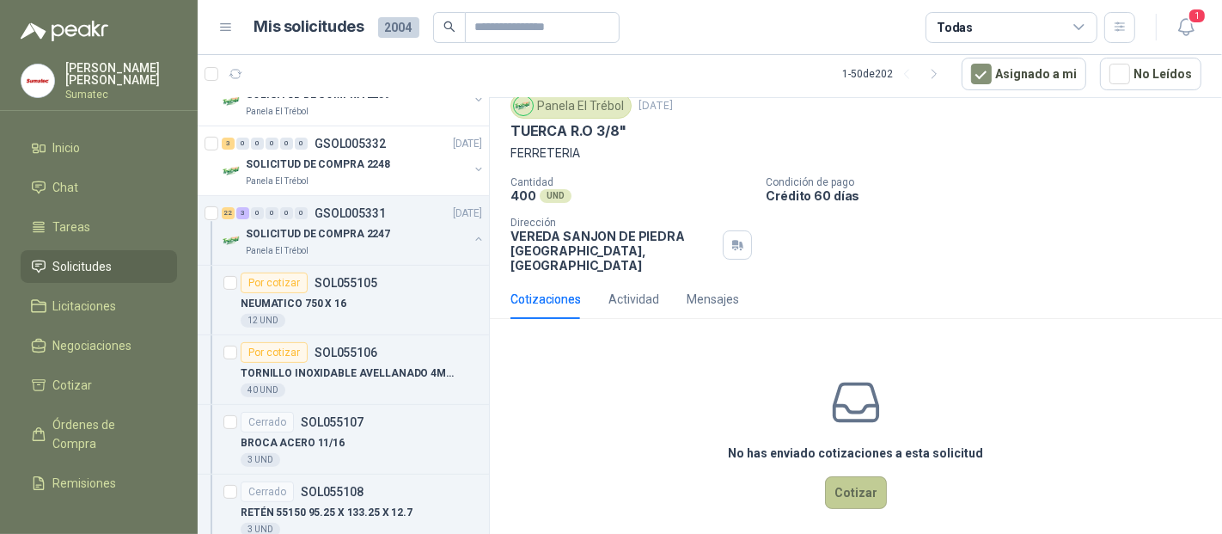
click at [852, 483] on button "Cotizar" at bounding box center [856, 492] width 62 height 33
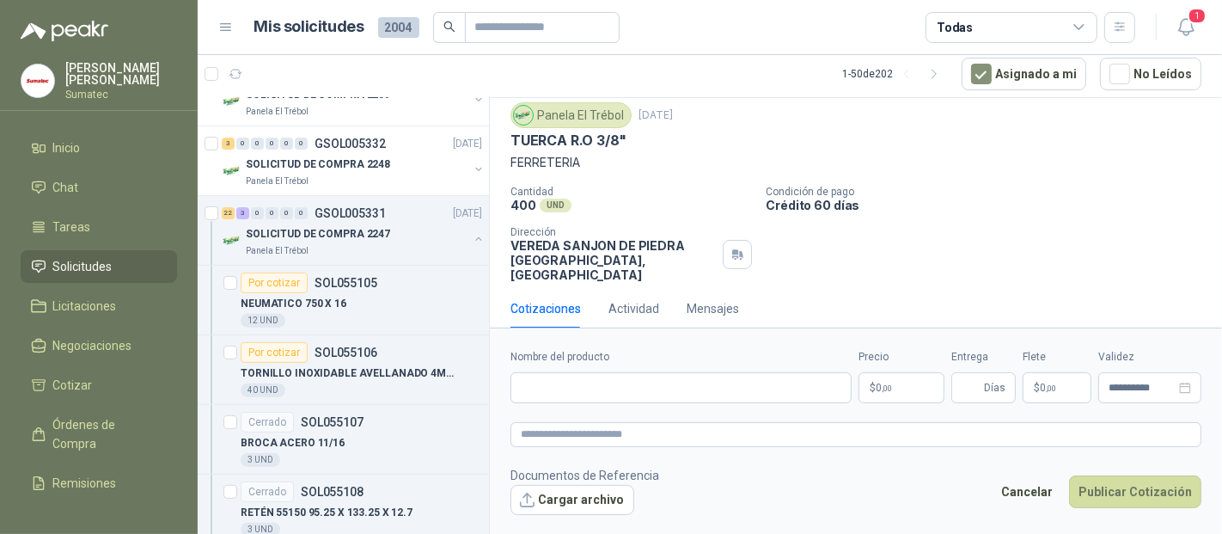
scroll to position [50, 0]
click at [569, 391] on input "Nombre del producto" at bounding box center [681, 387] width 341 height 31
paste input "**********"
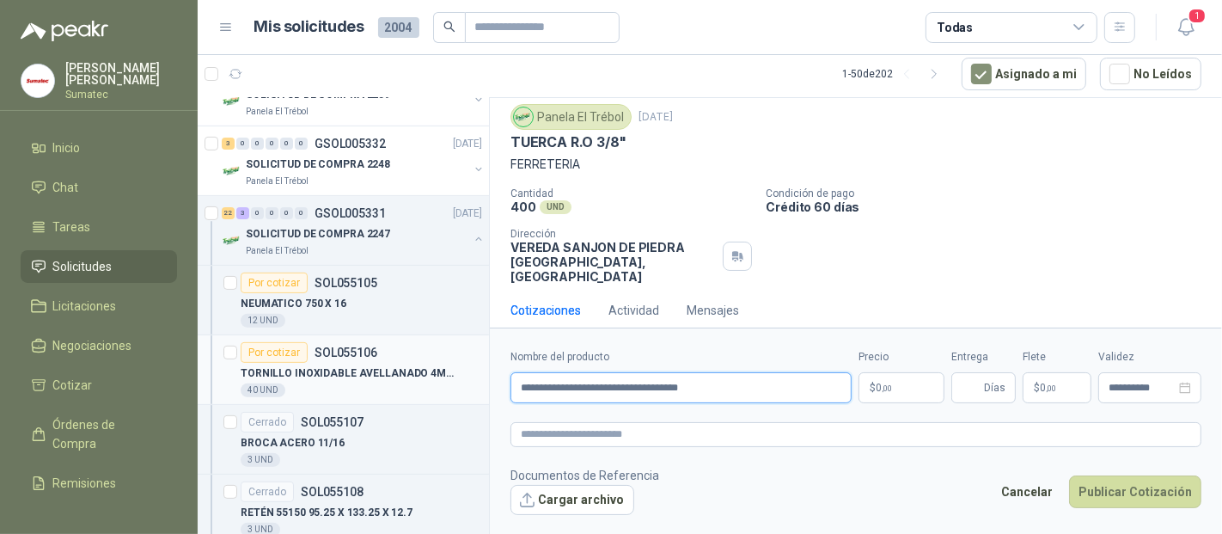
drag, startPoint x: 560, startPoint y: 389, endPoint x: 450, endPoint y: 382, distance: 110.3
click at [481, 386] on div "Solicitudes de nuevos compradores Por cotizar SOL056434 [DATE] Bateria Port 100…" at bounding box center [710, 316] width 1025 height 438
click at [749, 383] on input "**********" at bounding box center [681, 387] width 341 height 31
type input "**********"
click at [903, 377] on p "$ 0 ,00" at bounding box center [902, 387] width 86 height 31
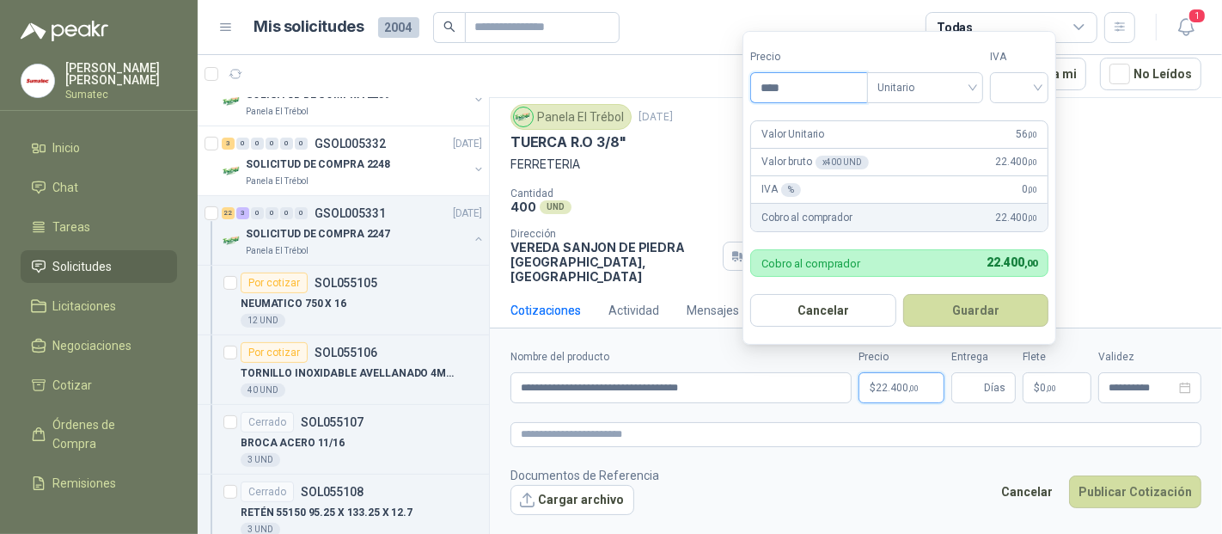
type input "****"
click at [1056, 73] on form "Precio **** Tipo Unitario IVA Valor Unitario 56 ,00 Valor bruto x 400 UND  22.…" at bounding box center [900, 188] width 314 height 314
click at [1034, 83] on input "search" at bounding box center [1020, 86] width 38 height 26
click at [1013, 116] on div "19%" at bounding box center [1024, 124] width 32 height 19
click at [980, 321] on button "Guardar" at bounding box center [979, 310] width 148 height 33
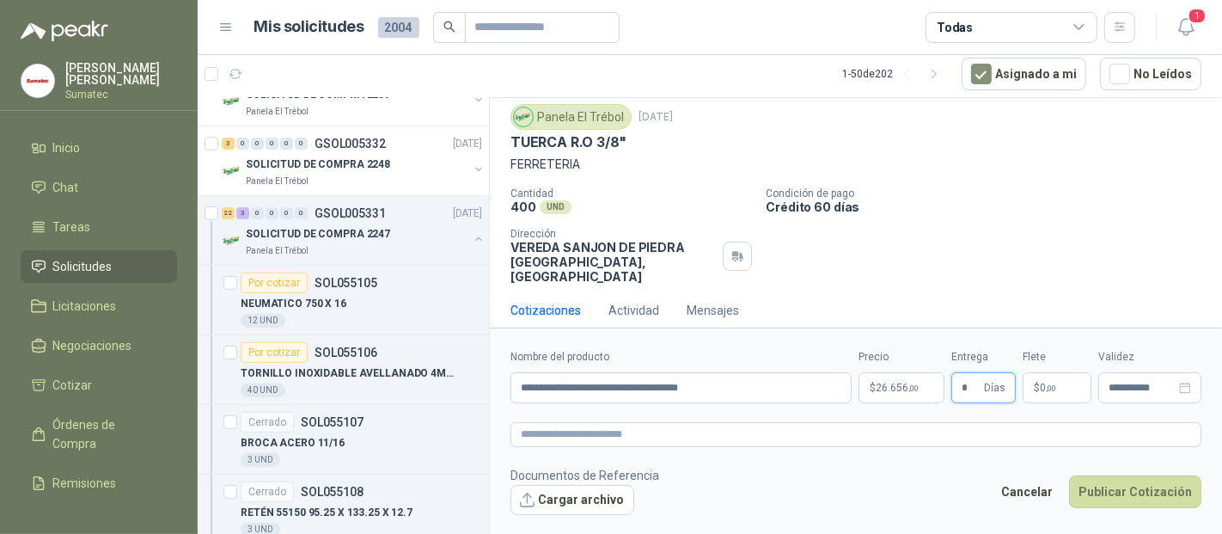
type input "*"
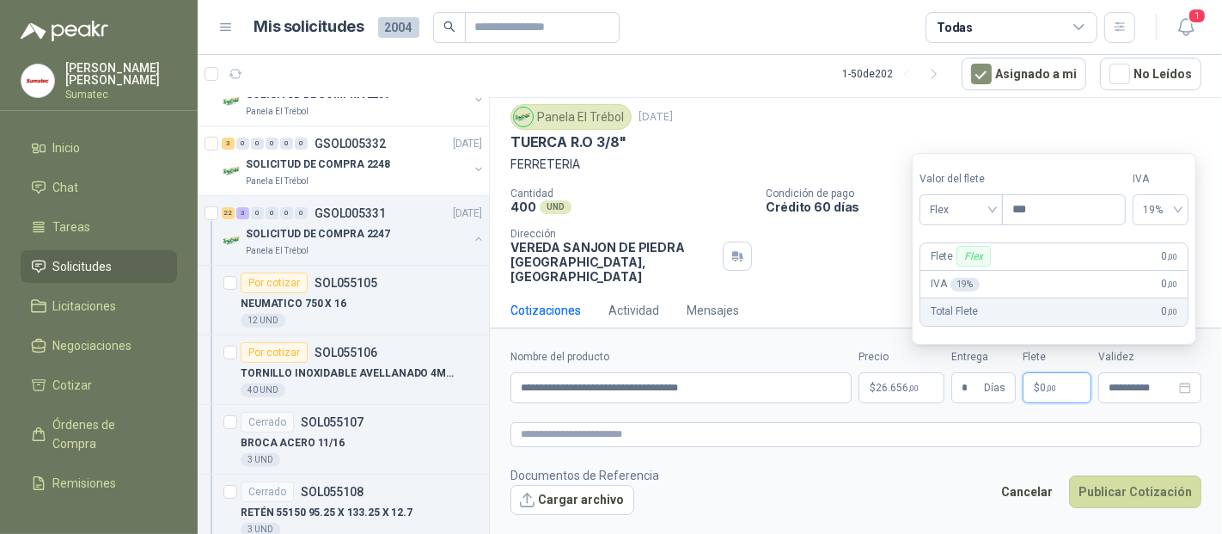
click at [1053, 374] on p "$ 0 ,00" at bounding box center [1057, 387] width 69 height 31
click at [971, 201] on span "Flex" at bounding box center [961, 210] width 63 height 26
click at [953, 276] on div "Incluido" at bounding box center [963, 274] width 59 height 19
click at [1115, 488] on button "Publicar Cotización" at bounding box center [1135, 491] width 132 height 33
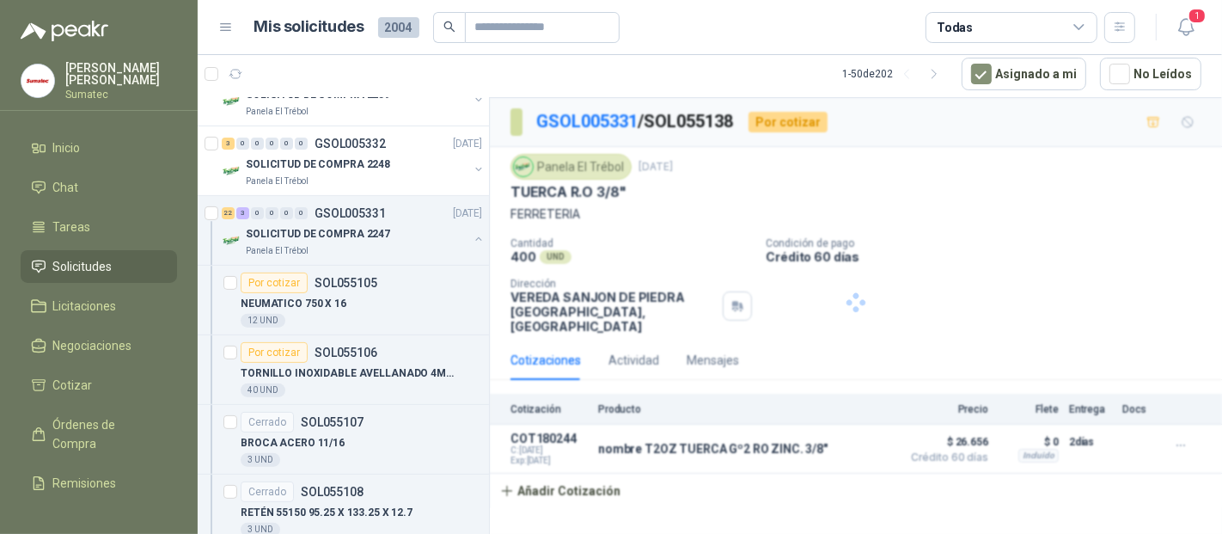
scroll to position [0, 0]
click at [472, 232] on button "button" at bounding box center [479, 239] width 14 height 14
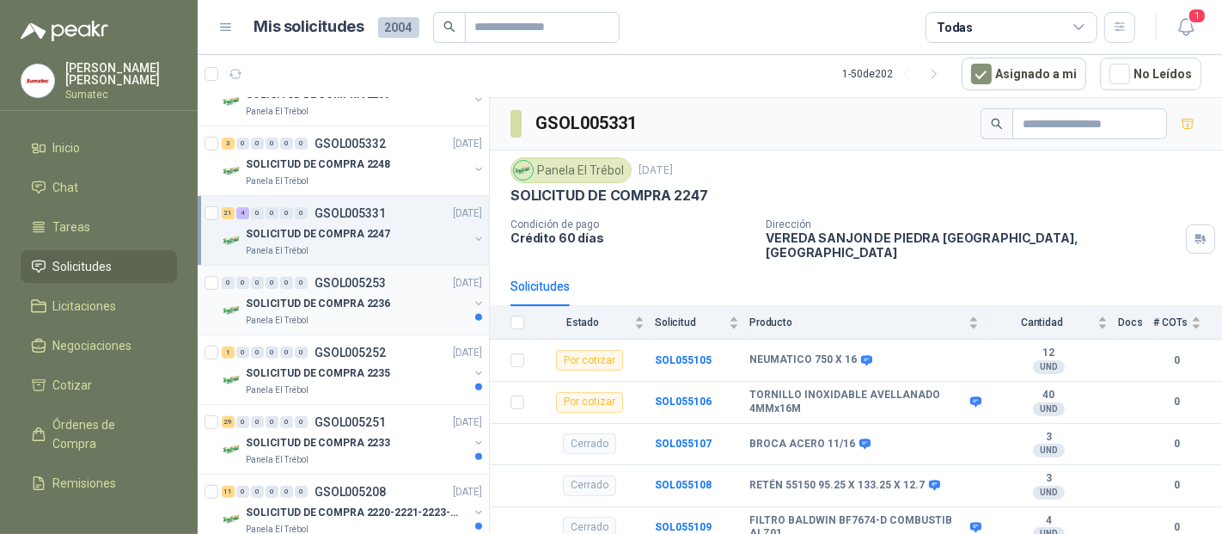
click at [337, 302] on p "SOLICITUD DE COMPRA 2236" at bounding box center [318, 304] width 144 height 16
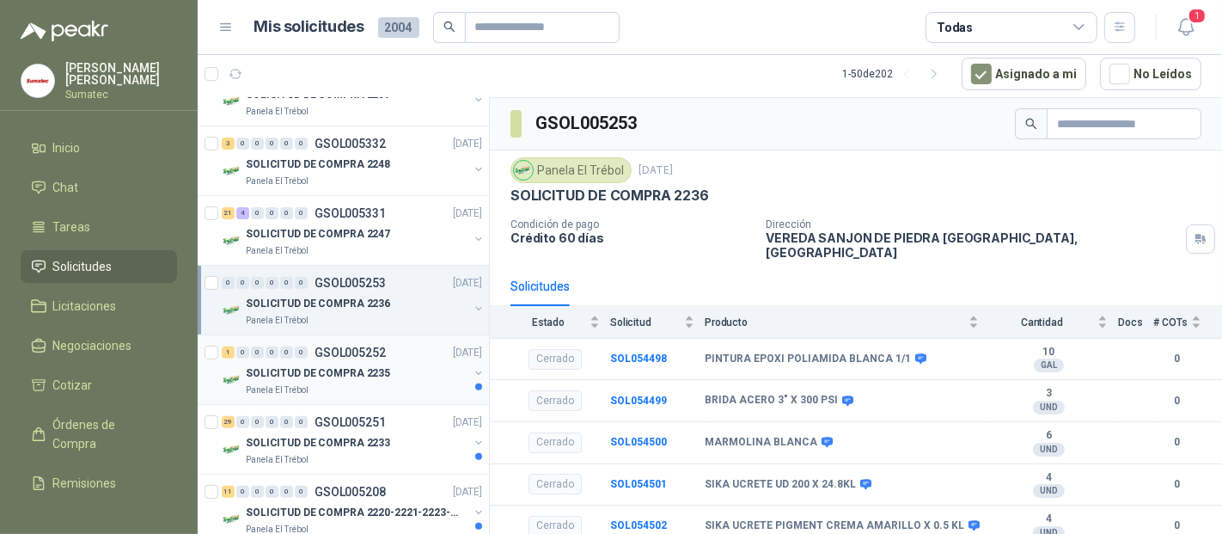
click at [353, 365] on p "SOLICITUD DE COMPRA 2235" at bounding box center [318, 373] width 144 height 16
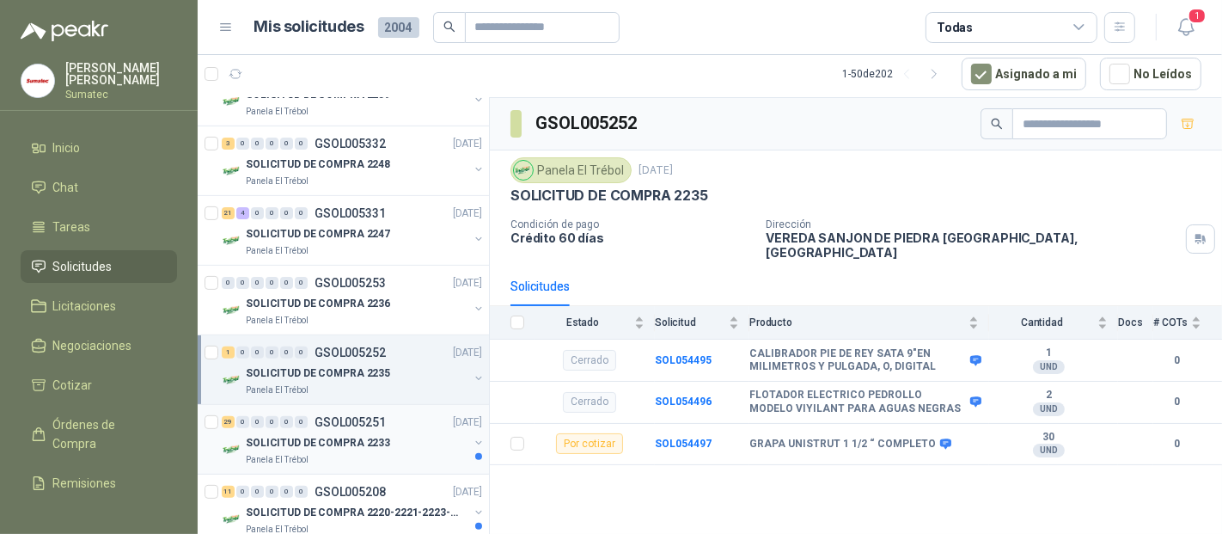
click at [334, 435] on p "SOLICITUD DE COMPRA 2233" at bounding box center [318, 443] width 144 height 16
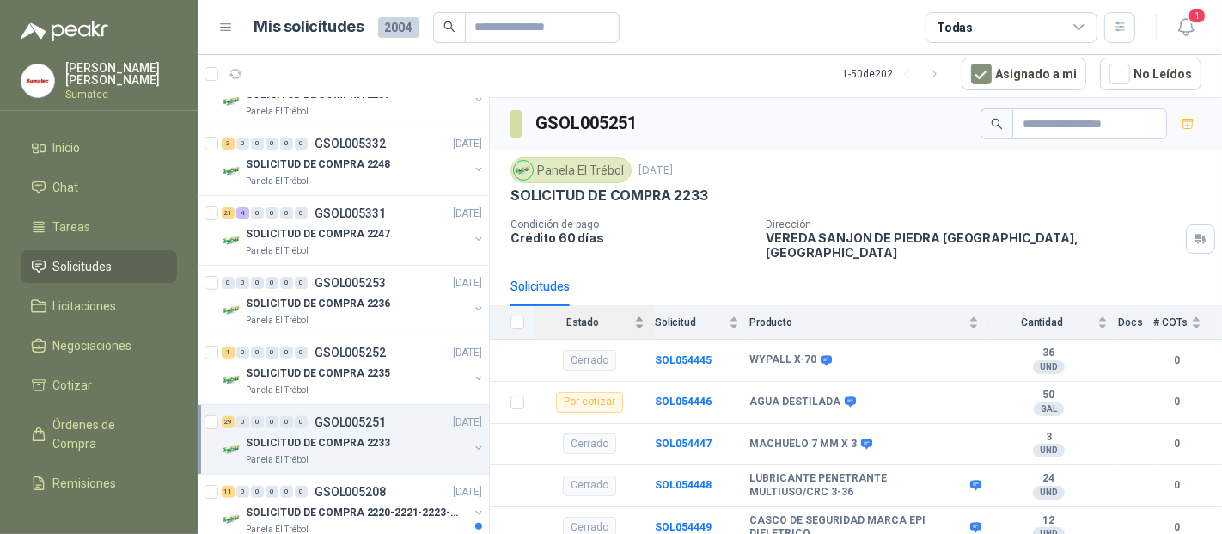
click at [603, 316] on span "Estado" at bounding box center [583, 322] width 96 height 12
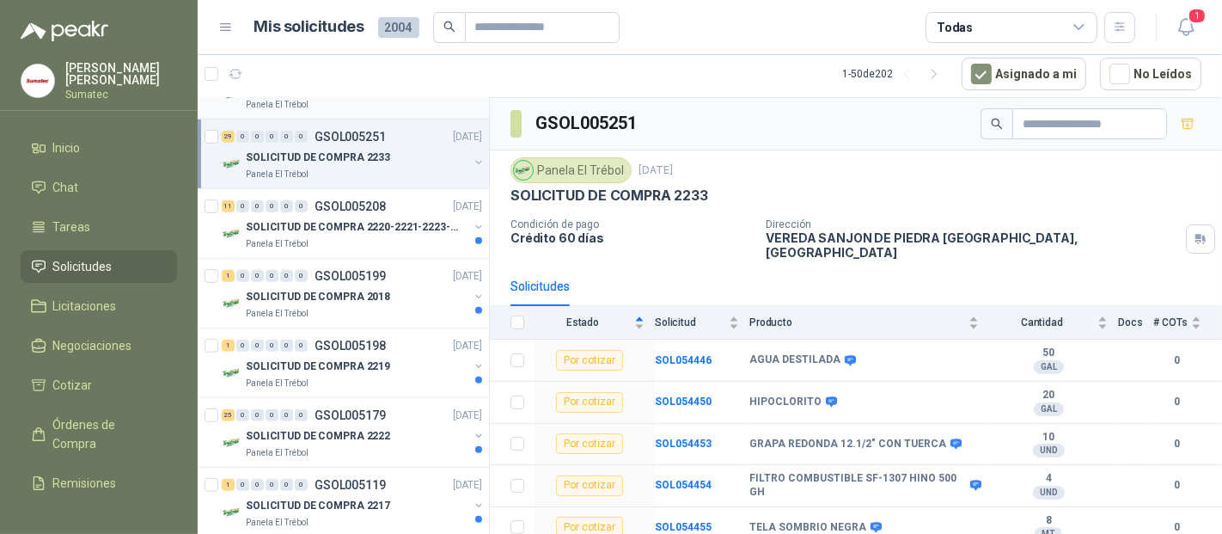
scroll to position [763, 0]
click at [346, 220] on p "SOLICITUD DE COMPRA 2220-2221-2223-2224" at bounding box center [353, 226] width 214 height 16
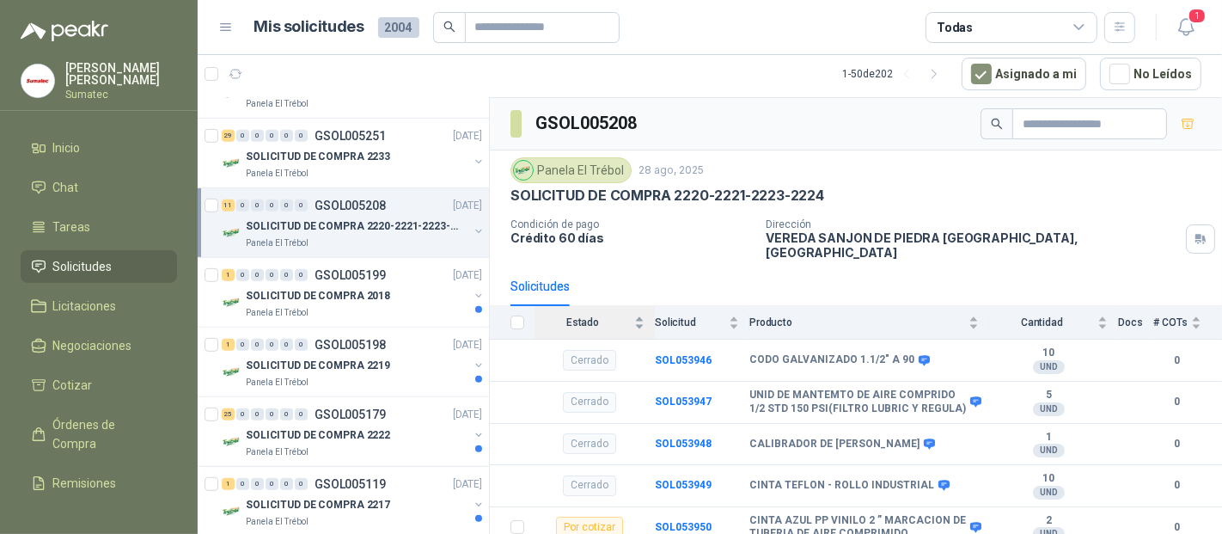
click at [604, 316] on span "Estado" at bounding box center [583, 322] width 96 height 12
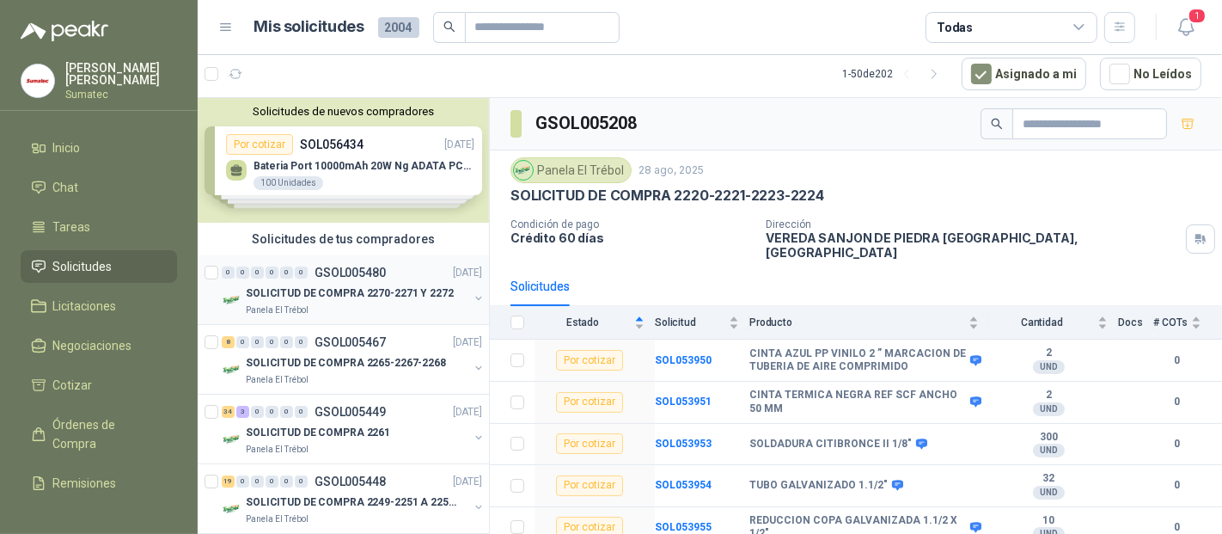
click at [355, 291] on p "SOLICITUD DE COMPRA 2270-2271 Y 2272" at bounding box center [350, 293] width 208 height 16
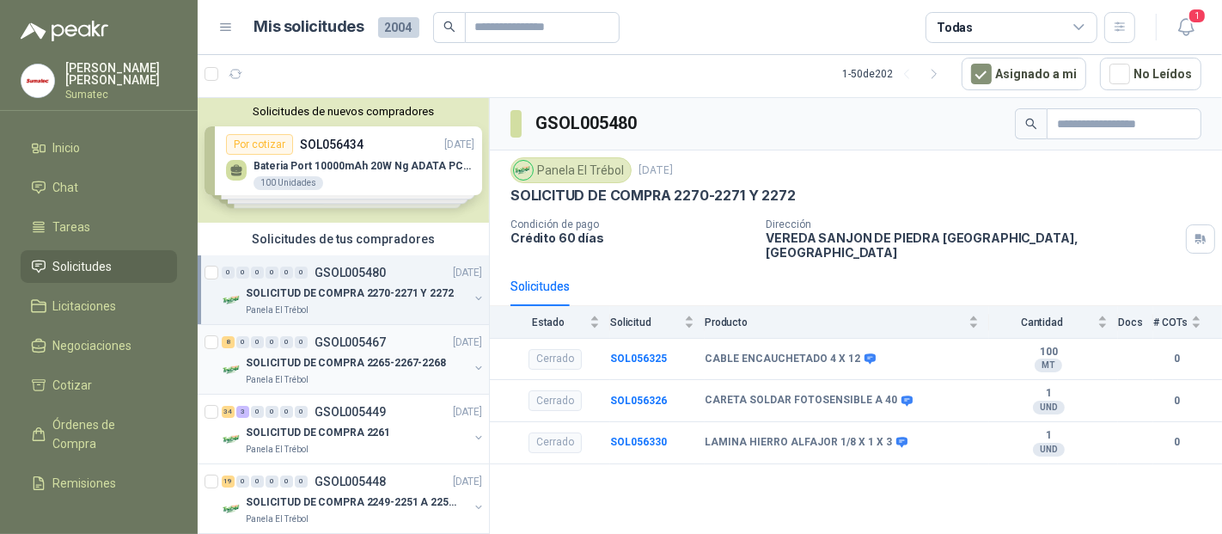
click at [333, 377] on div "Panela El Trébol" at bounding box center [357, 380] width 223 height 14
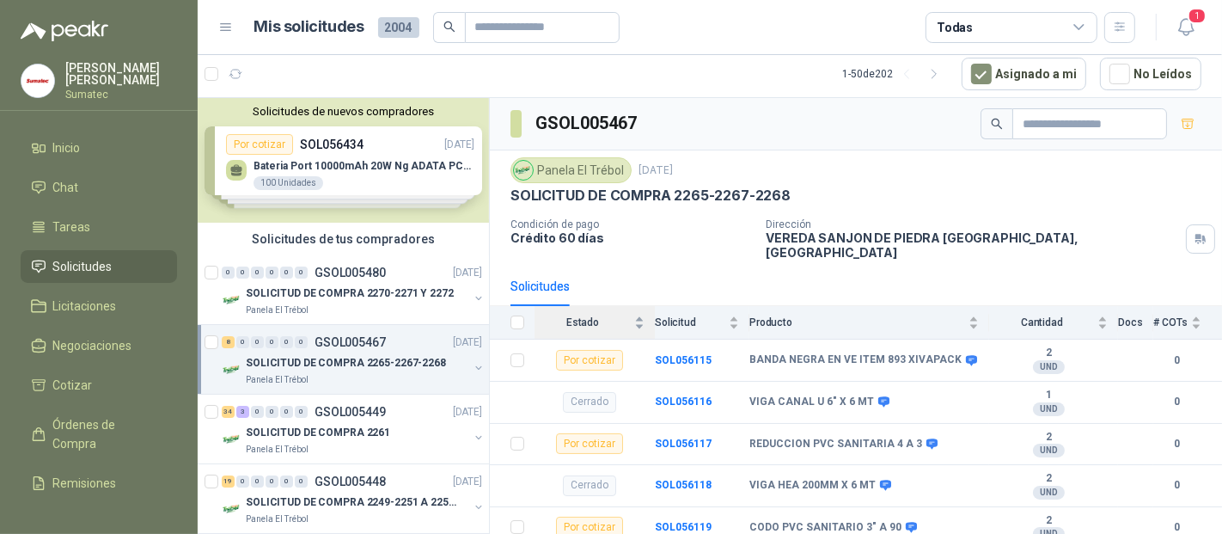
click at [602, 316] on span "Estado" at bounding box center [583, 322] width 96 height 12
